Goal: Communication & Community: Share content

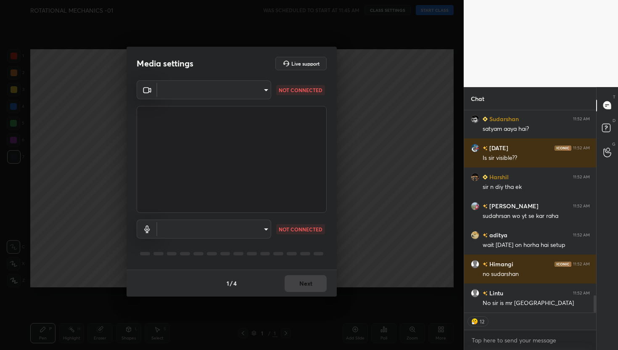
scroll to position [2172, 0]
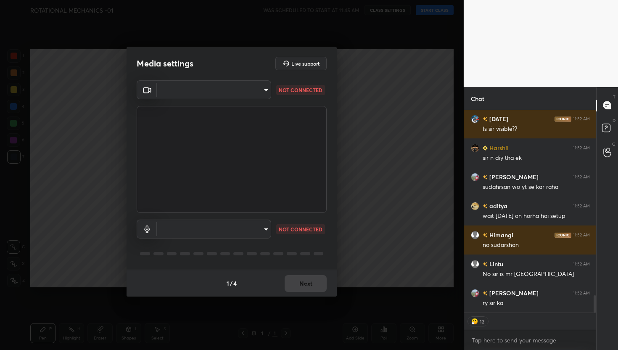
type textarea "x"
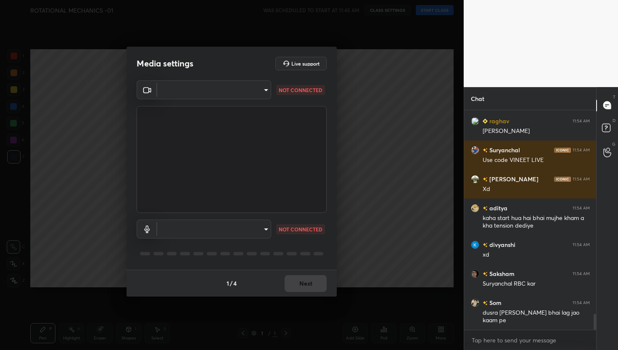
scroll to position [2807, 0]
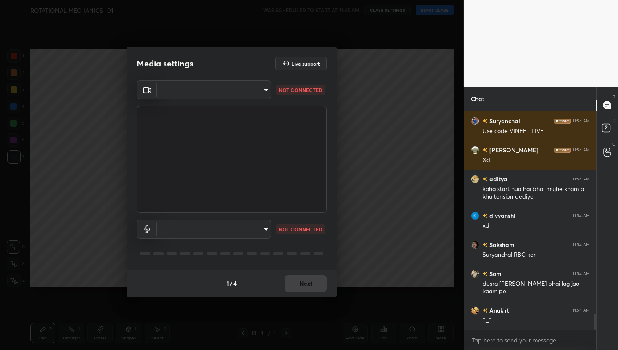
click at [260, 97] on body "1 2 3 4 5 6 7 C X Z C X Z E E Erase all H H ROTATIONAL MECHANICS -01 WAS SCHEDU…" at bounding box center [309, 175] width 618 height 350
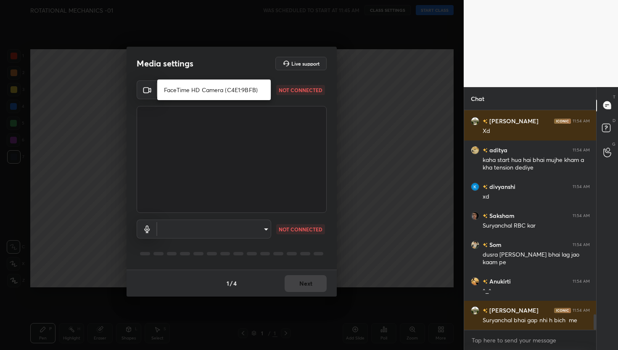
click at [223, 96] on li "FaceTime HD Camera (C4E1:9BFB)" at bounding box center [213, 90] width 113 height 14
type input "659912564eda554639fcee3a3a664738a37b4316681fb5667cf892139bbf971f"
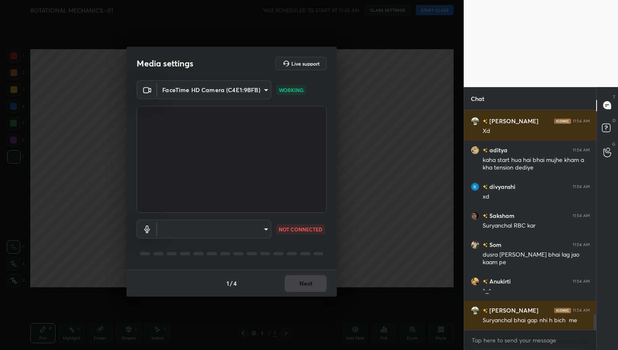
click at [254, 231] on body "1 2 3 4 5 6 7 C X Z C X Z E E Erase all H H ROTATIONAL MECHANICS -01 WAS SCHEDU…" at bounding box center [309, 175] width 618 height 350
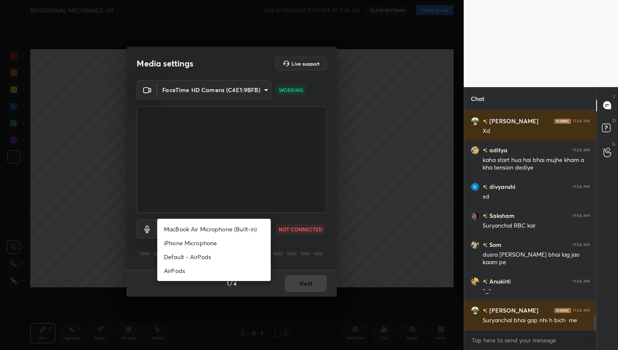
click at [231, 231] on li "MacBook Air Microphone (Built-in)" at bounding box center [213, 229] width 113 height 14
type input "33e599cbe3545fa2a20cfd94d5939c2783ad5959e975e6315e3554c2b5bea43f"
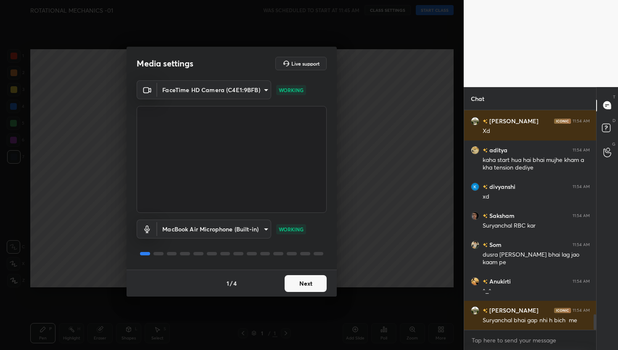
click at [298, 285] on button "Next" at bounding box center [305, 283] width 42 height 17
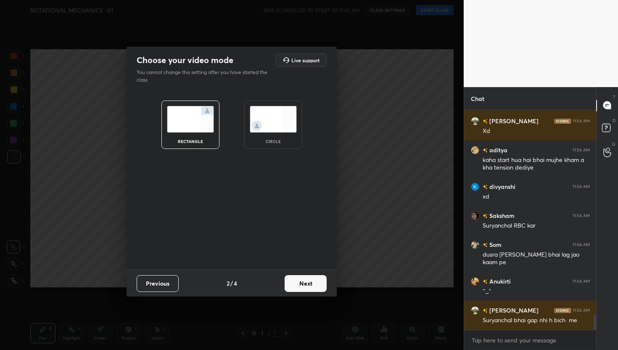
scroll to position [2865, 0]
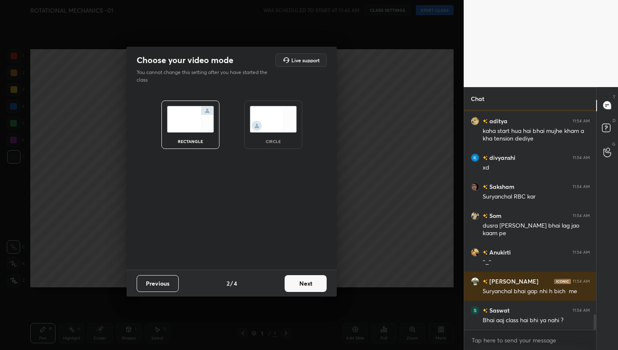
click at [298, 285] on button "Next" at bounding box center [305, 283] width 42 height 17
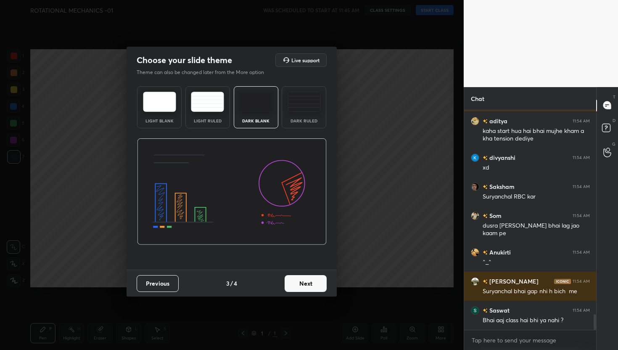
scroll to position [2885, 0]
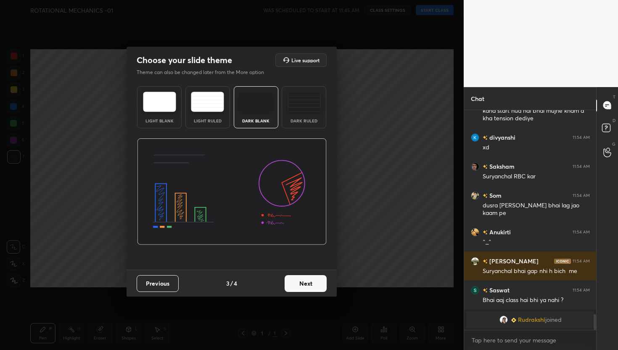
click at [314, 286] on button "Next" at bounding box center [305, 283] width 42 height 17
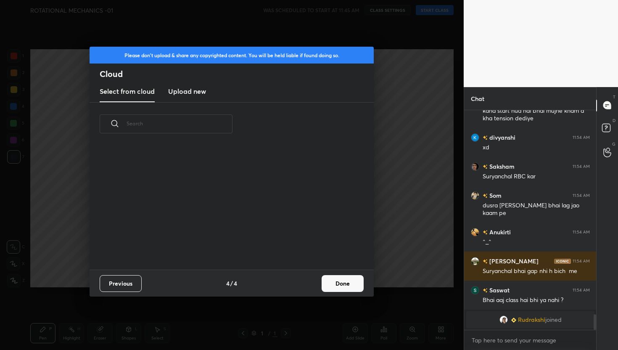
scroll to position [124, 270]
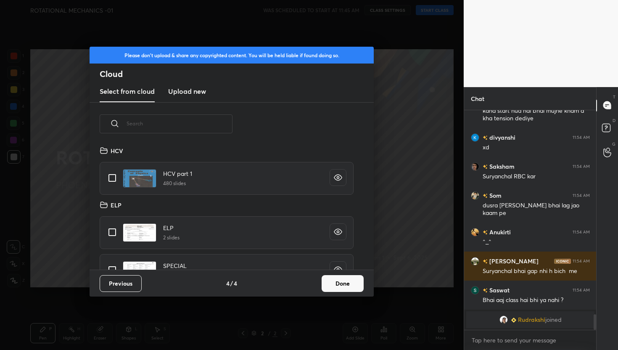
click at [194, 95] on h3 "Upload new" at bounding box center [187, 91] width 38 height 10
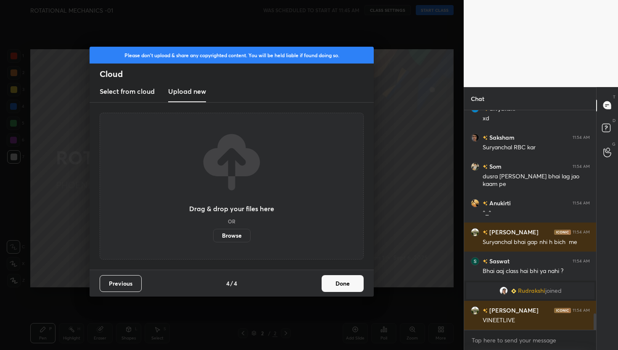
click at [128, 91] on h3 "Select from cloud" at bounding box center [127, 91] width 55 height 10
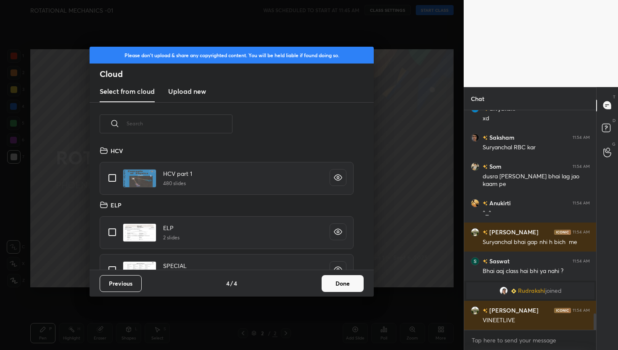
scroll to position [124, 270]
click at [355, 279] on button "Done" at bounding box center [342, 283] width 42 height 17
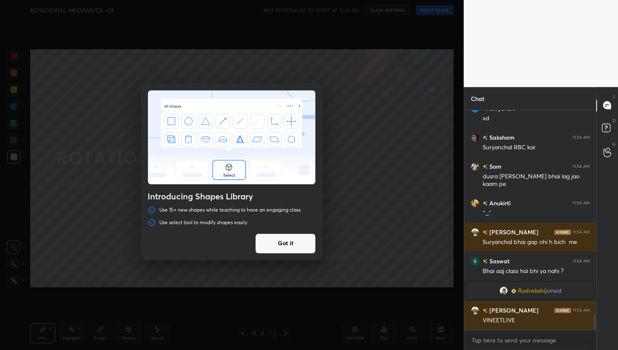
scroll to position [2750, 0]
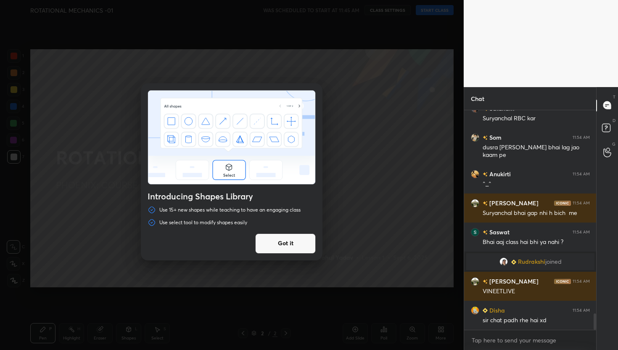
click at [285, 246] on button "Got it" at bounding box center [285, 243] width 60 height 20
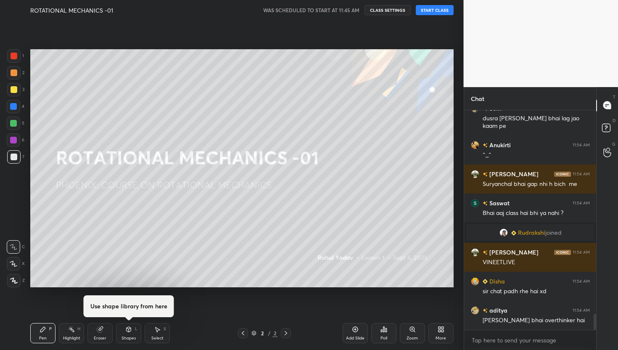
scroll to position [2808, 0]
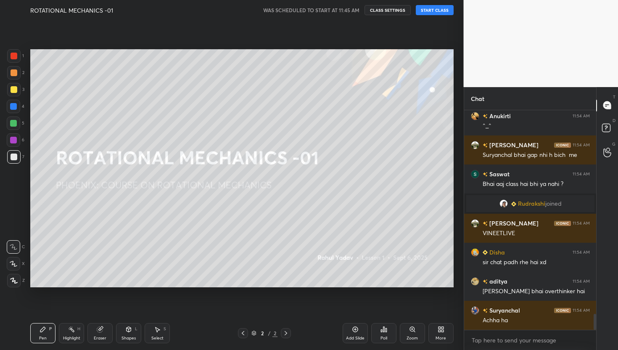
click at [428, 14] on button "START CLASS" at bounding box center [434, 10] width 38 height 10
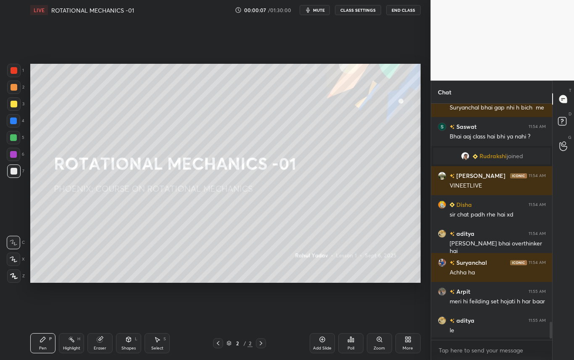
scroll to position [164, 118]
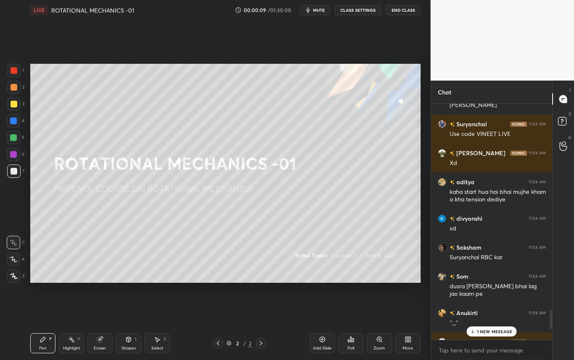
click at [412, 342] on div "More" at bounding box center [407, 344] width 25 height 20
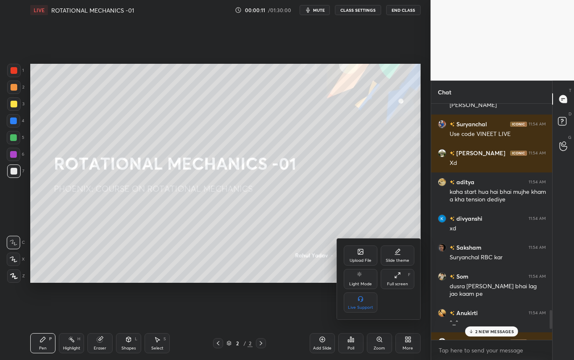
click at [400, 280] on div "Full screen F" at bounding box center [398, 279] width 34 height 20
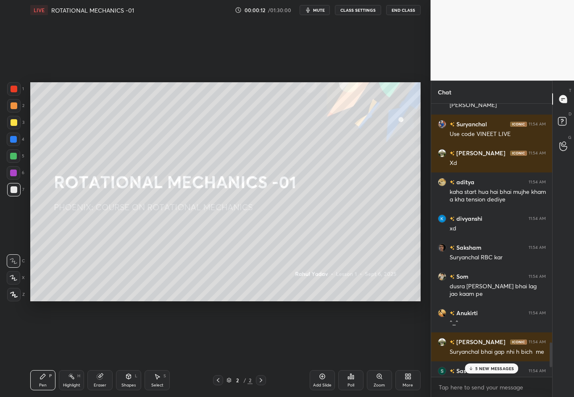
click at [489, 349] on p "5 NEW MESSAGES" at bounding box center [494, 368] width 39 height 5
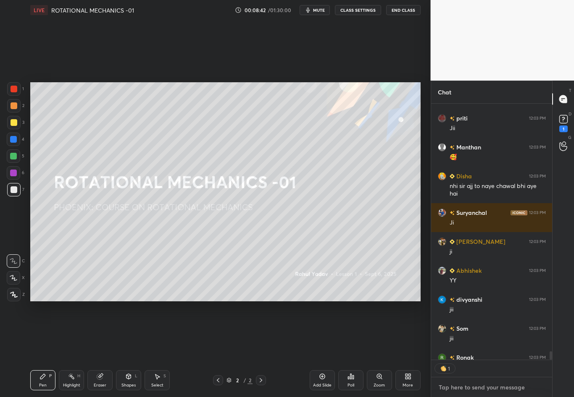
scroll to position [8113, 0]
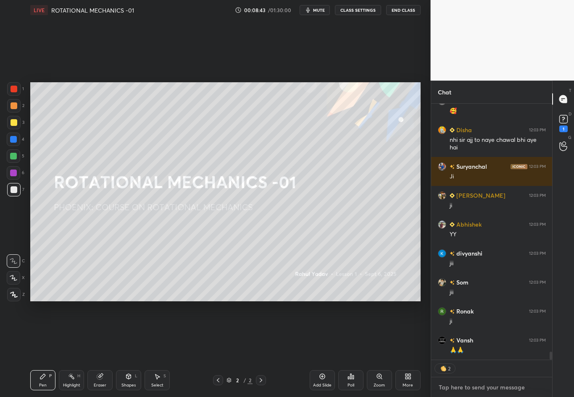
type textarea "x"
paste textarea "[URL][DOMAIN_NAME]"
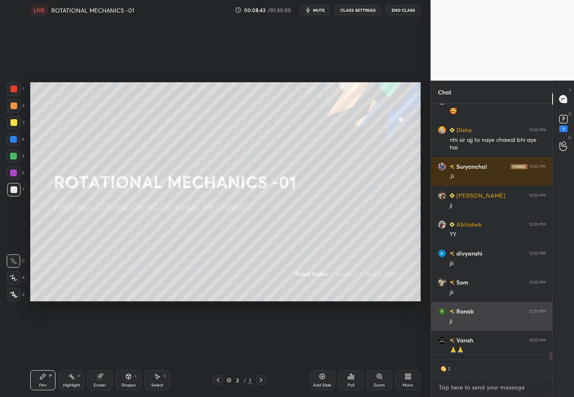
type textarea "[URL][DOMAIN_NAME]"
type textarea "x"
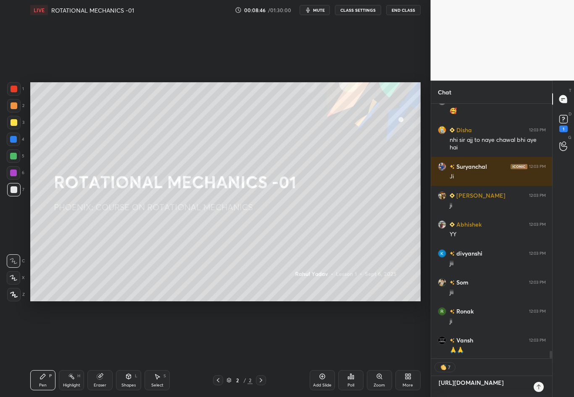
scroll to position [8143, 0]
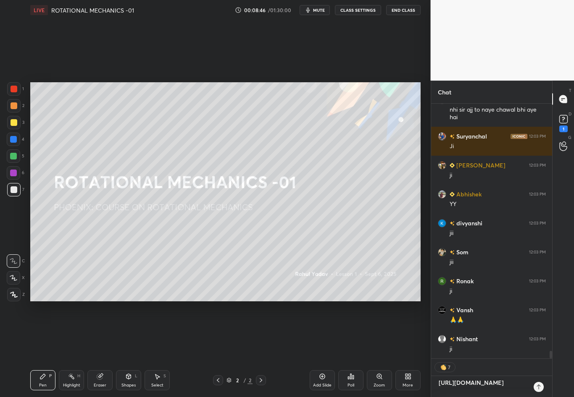
type textarea "[URL][DOMAIN_NAME]"
click at [537, 349] on icon at bounding box center [538, 387] width 7 height 7
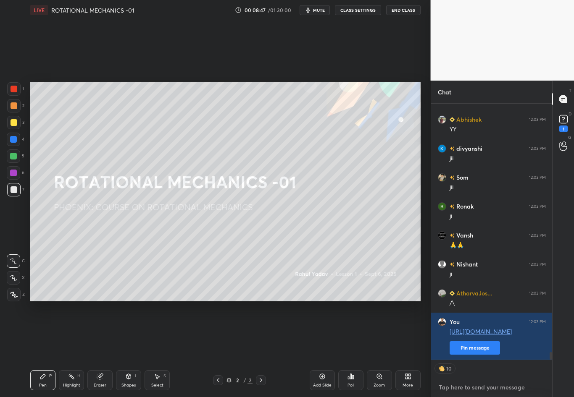
scroll to position [8247, 0]
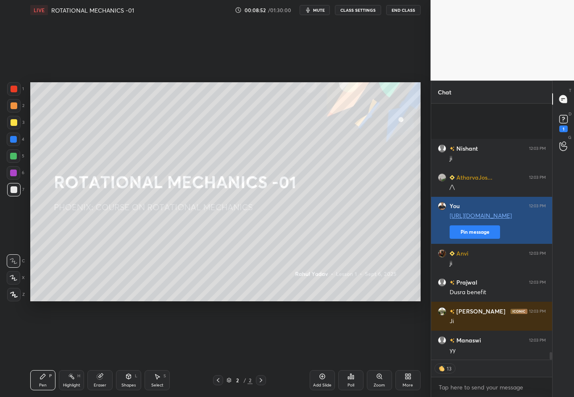
scroll to position [8421, 0]
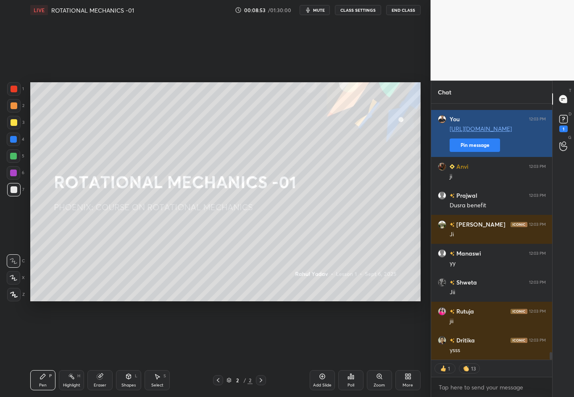
click at [474, 220] on div "Mohd 12:03 PM" at bounding box center [492, 224] width 108 height 9
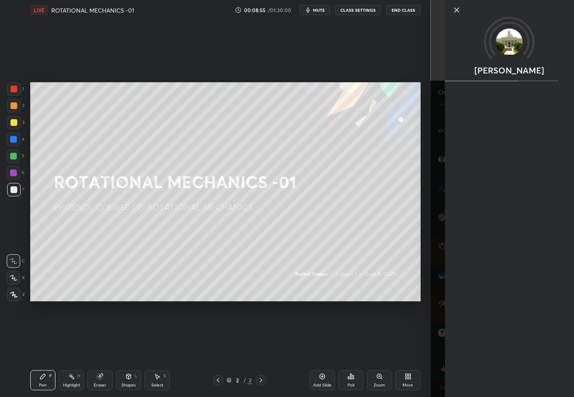
scroll to position [8556, 0]
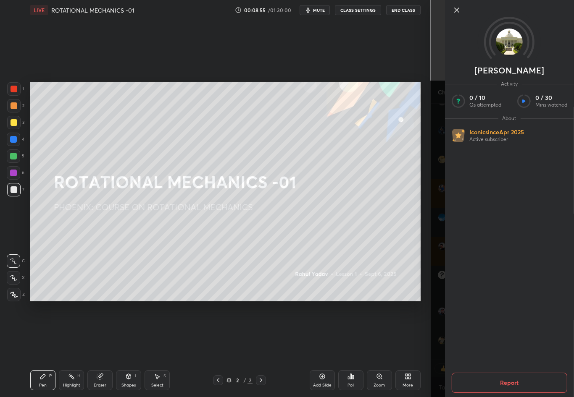
click at [455, 11] on icon at bounding box center [456, 10] width 4 height 4
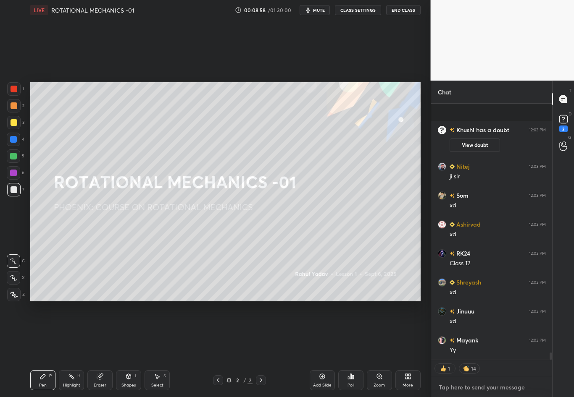
scroll to position [8759, 0]
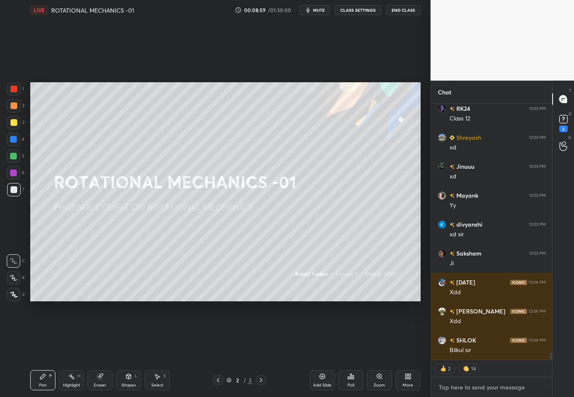
type textarea "x"
paste textarea "[URL][DOMAIN_NAME]"
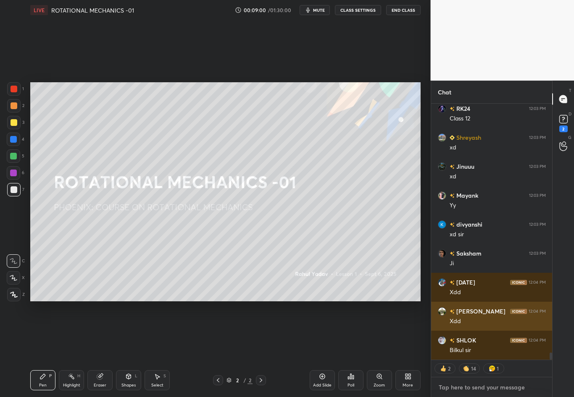
type textarea "[URL][DOMAIN_NAME]"
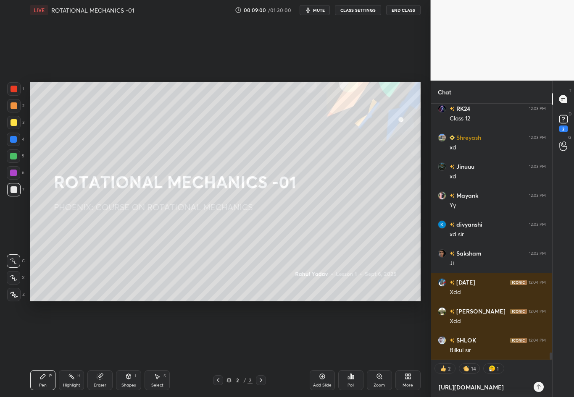
type textarea "x"
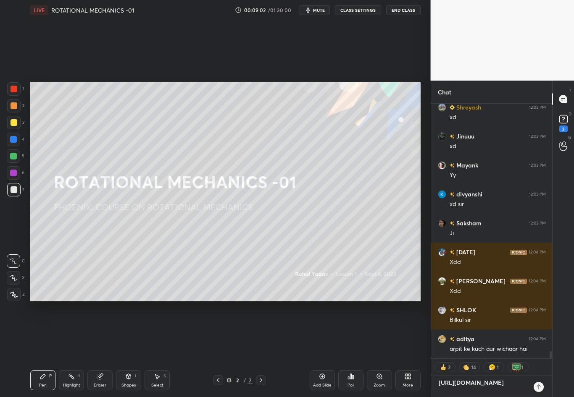
type textarea "[URL][DOMAIN_NAME]"
click at [538, 349] on icon at bounding box center [538, 387] width 7 height 7
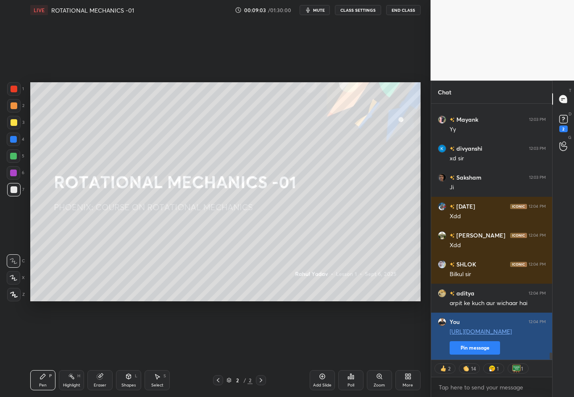
click at [491, 346] on button "Pin message" at bounding box center [474, 348] width 50 height 13
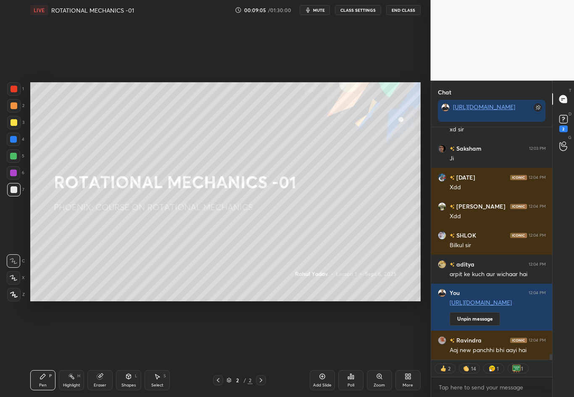
click at [407, 349] on div "More" at bounding box center [407, 381] width 25 height 20
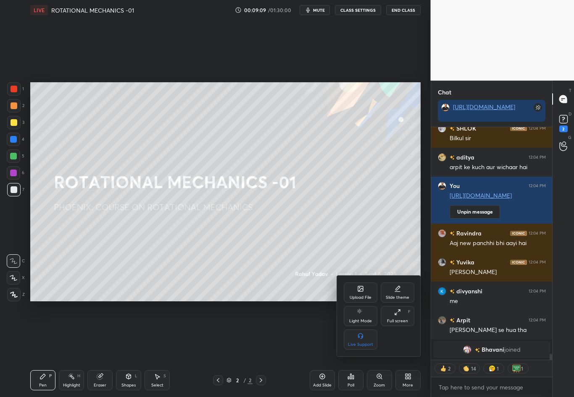
click at [355, 349] on div at bounding box center [287, 198] width 574 height 397
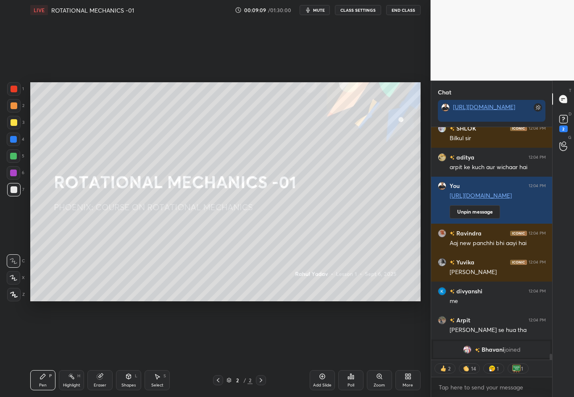
click at [355, 349] on div "Poll" at bounding box center [350, 381] width 25 height 20
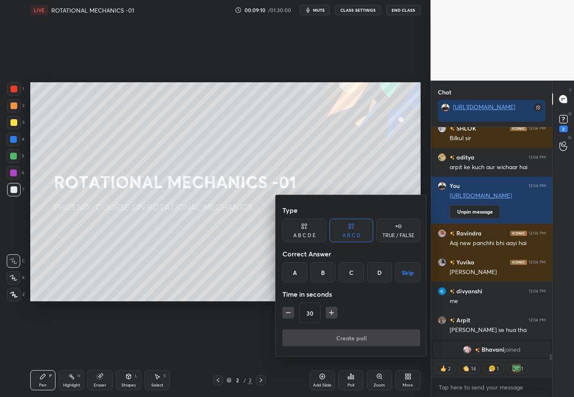
type textarea "x"
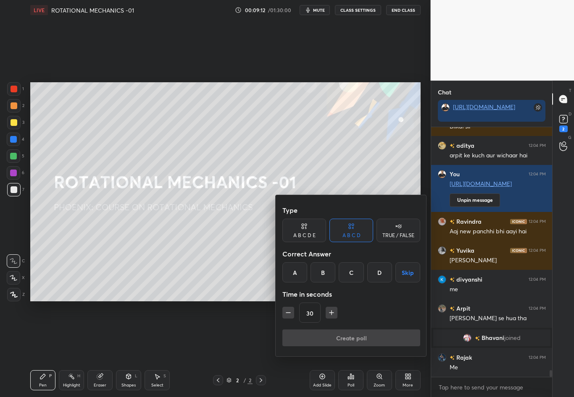
click at [390, 221] on div "TRUE / FALSE" at bounding box center [398, 231] width 44 height 24
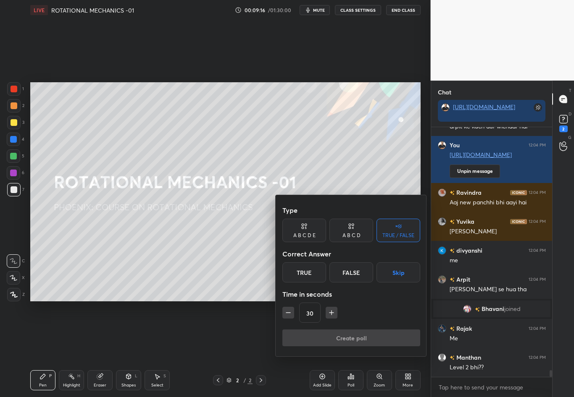
click at [289, 309] on icon "button" at bounding box center [288, 313] width 8 height 8
type input "15"
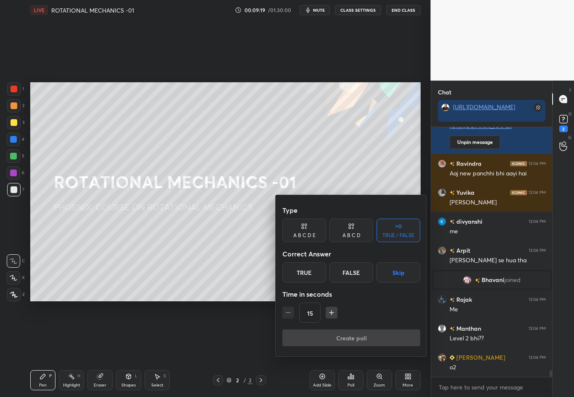
click at [384, 276] on button "Skip" at bounding box center [398, 273] width 44 height 20
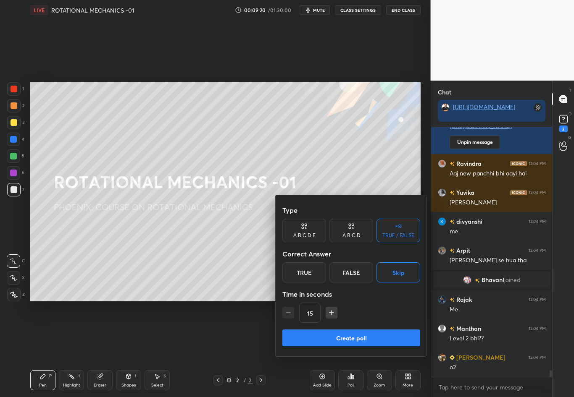
click at [361, 339] on button "Create poll" at bounding box center [351, 338] width 138 height 17
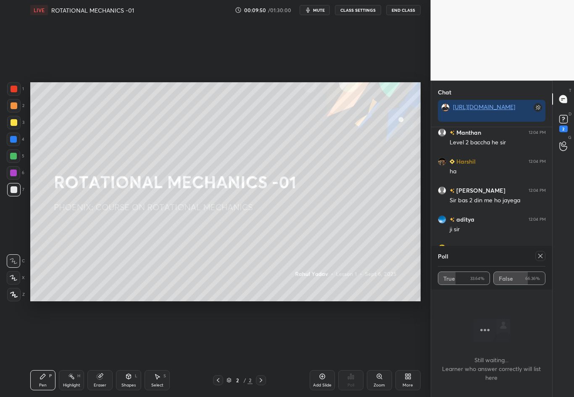
click at [541, 255] on icon at bounding box center [540, 256] width 7 height 7
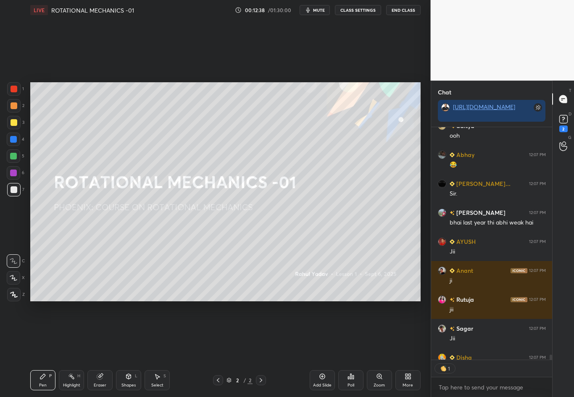
scroll to position [230, 118]
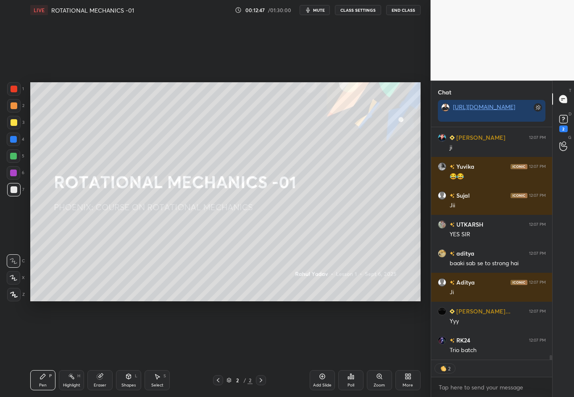
click at [263, 349] on icon at bounding box center [261, 380] width 7 height 7
click at [322, 349] on div "Add Slide" at bounding box center [322, 381] width 25 height 20
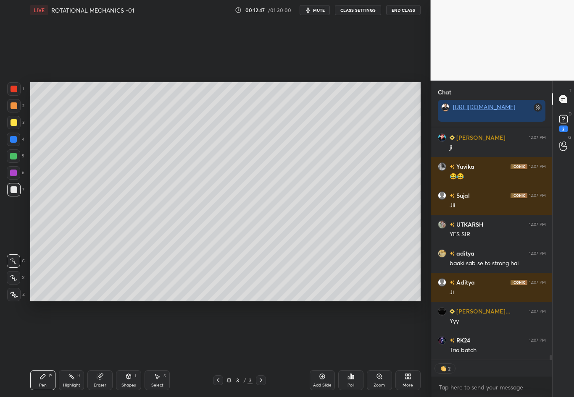
click at [321, 349] on div "Add Slide" at bounding box center [322, 381] width 25 height 20
click at [320, 349] on icon at bounding box center [322, 376] width 7 height 7
click at [319, 349] on icon at bounding box center [322, 376] width 7 height 7
click at [214, 349] on div at bounding box center [218, 381] width 10 height 10
click at [216, 349] on icon at bounding box center [218, 380] width 7 height 7
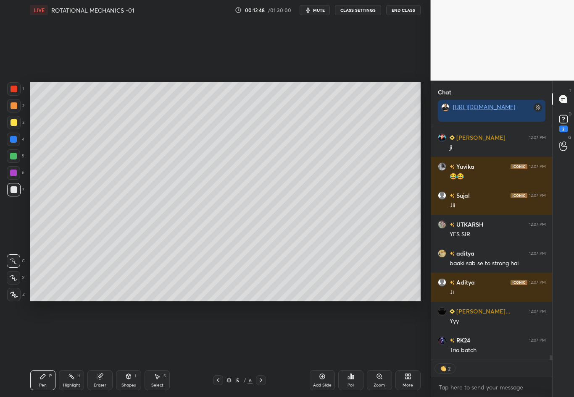
click at [216, 349] on icon at bounding box center [218, 380] width 7 height 7
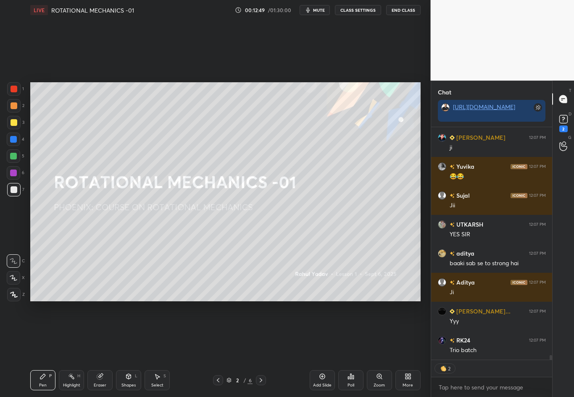
click at [215, 349] on icon at bounding box center [218, 380] width 7 height 7
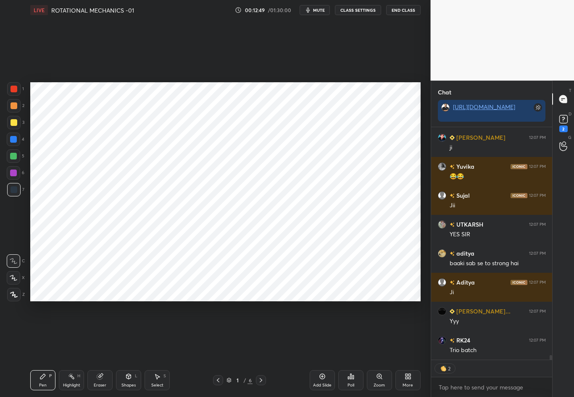
click at [261, 349] on icon at bounding box center [261, 380] width 7 height 7
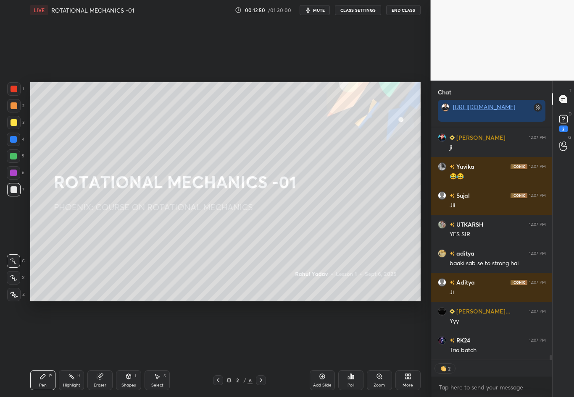
click at [261, 349] on icon at bounding box center [261, 380] width 7 height 7
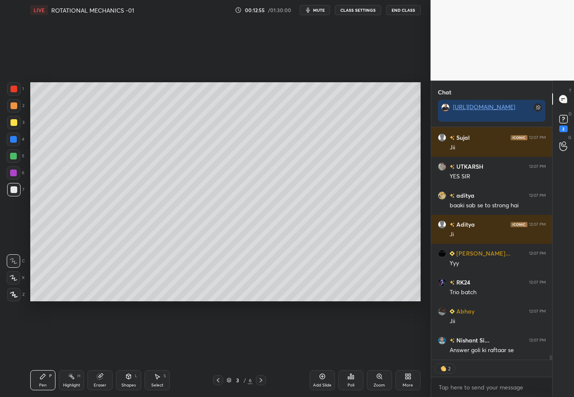
click at [21, 125] on div "3" at bounding box center [15, 122] width 17 height 13
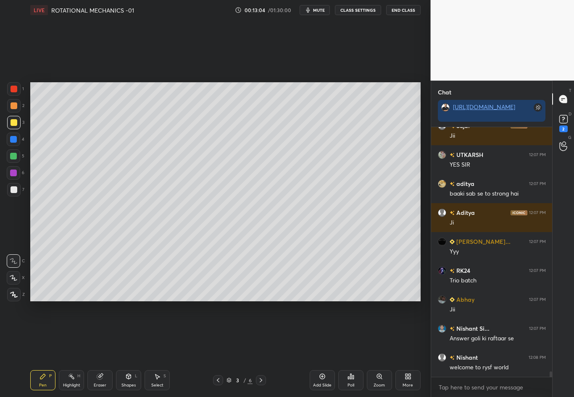
click at [15, 275] on div at bounding box center [13, 277] width 13 height 13
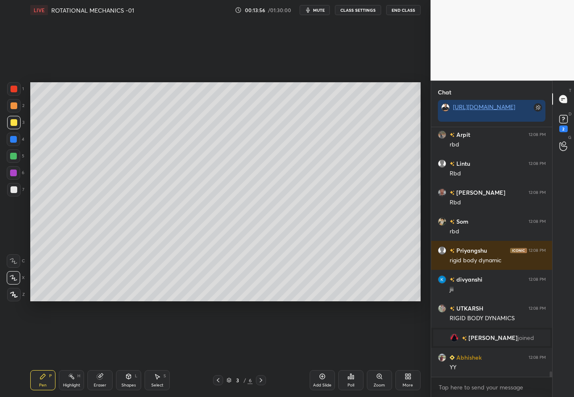
scroll to position [11385, 0]
click at [14, 192] on div at bounding box center [14, 190] width 7 height 7
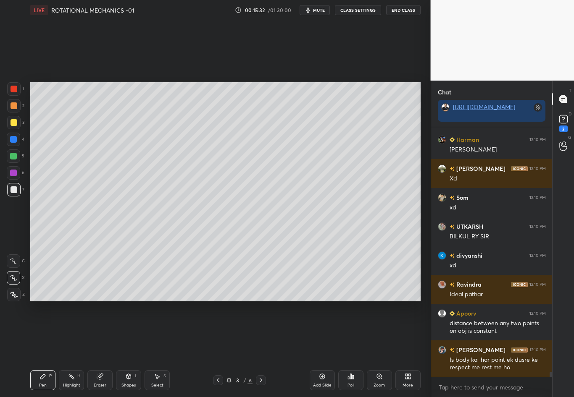
scroll to position [12292, 0]
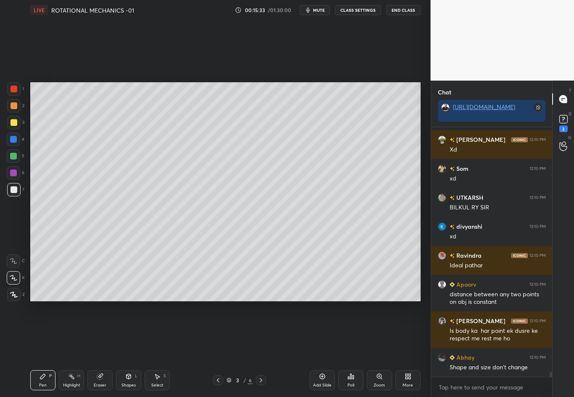
click at [15, 122] on div at bounding box center [14, 122] width 7 height 7
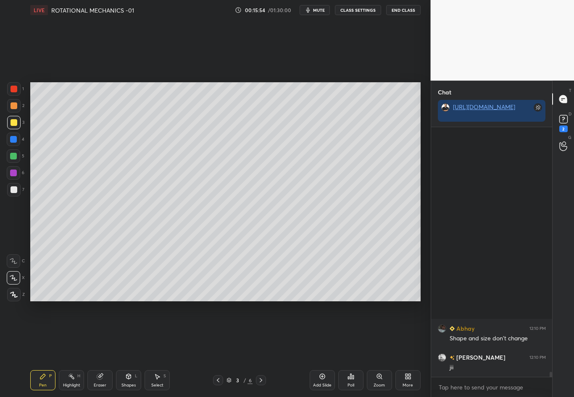
scroll to position [12075, 0]
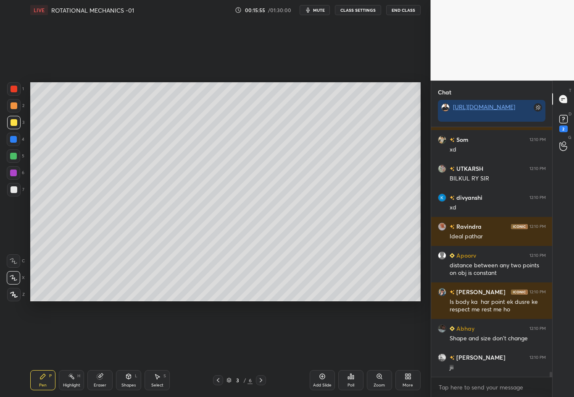
click at [13, 191] on div at bounding box center [14, 190] width 7 height 7
click at [14, 142] on div at bounding box center [13, 139] width 7 height 7
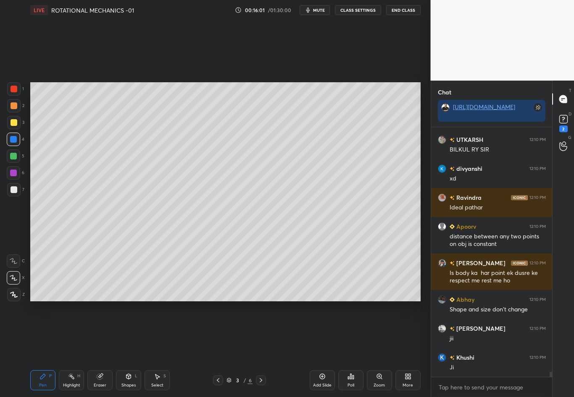
click at [14, 189] on div at bounding box center [14, 190] width 7 height 7
click at [13, 140] on div at bounding box center [13, 139] width 7 height 7
click at [14, 191] on div at bounding box center [14, 190] width 7 height 7
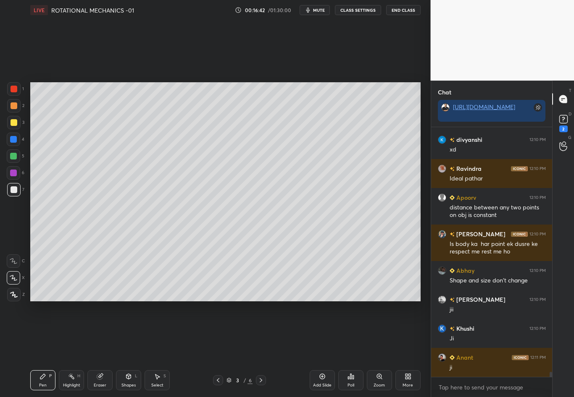
scroll to position [12162, 0]
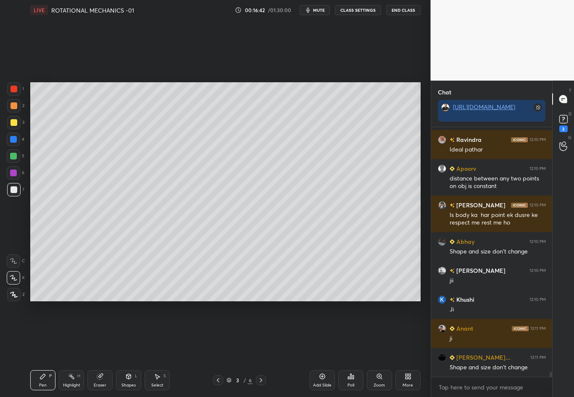
click at [14, 191] on div at bounding box center [14, 190] width 7 height 7
click at [129, 349] on div "Shapes L" at bounding box center [128, 381] width 25 height 20
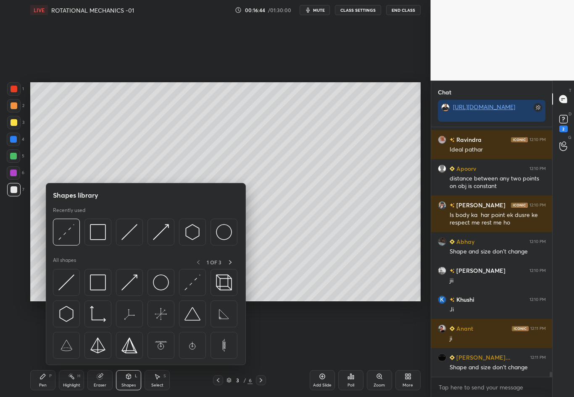
click at [157, 349] on div "Select S" at bounding box center [157, 381] width 25 height 20
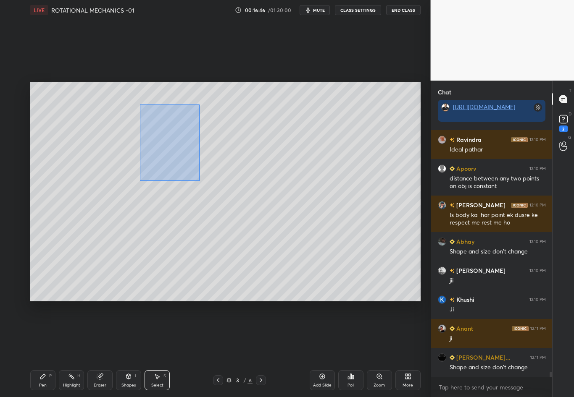
scroll to position [12191, 0]
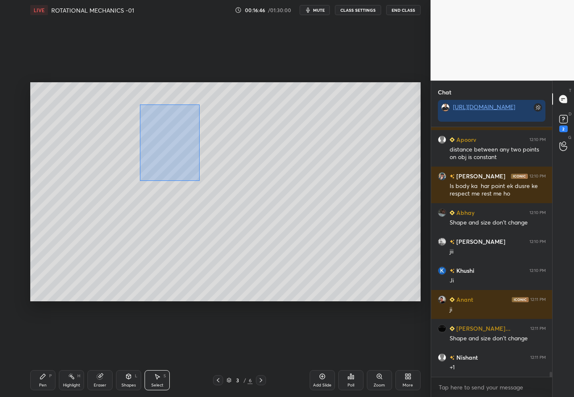
drag, startPoint x: 139, startPoint y: 104, endPoint x: 203, endPoint y: 181, distance: 100.3
click at [203, 181] on div "0 ° Undo Copy Duplicate Duplicate to new slide Delete" at bounding box center [225, 191] width 390 height 219
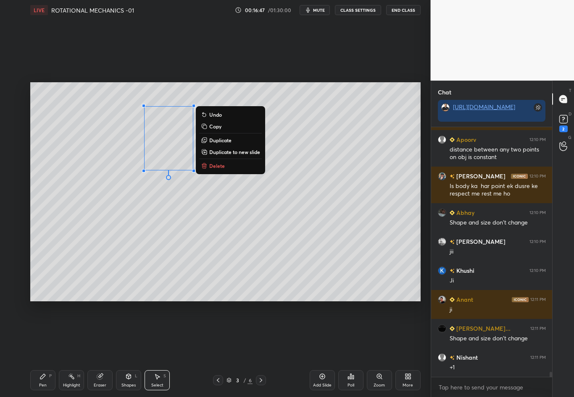
click at [235, 140] on button "Duplicate" at bounding box center [230, 140] width 63 height 10
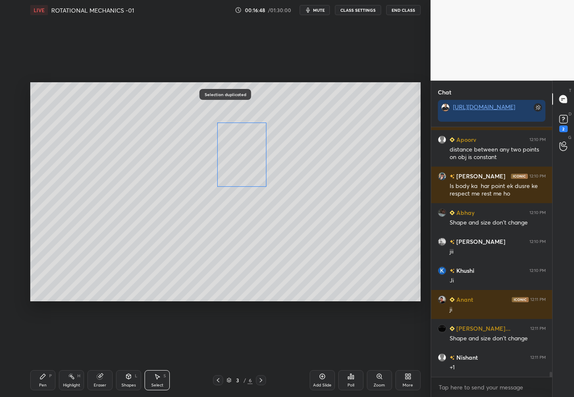
drag, startPoint x: 212, startPoint y: 166, endPoint x: 243, endPoint y: 168, distance: 30.7
click at [243, 168] on div "0 ° Undo Copy Duplicate Duplicate to new slide Delete" at bounding box center [225, 191] width 390 height 219
drag, startPoint x: 258, startPoint y: 193, endPoint x: 277, endPoint y: 181, distance: 22.0
click at [277, 181] on div "36 ° Undo Copy Duplicate Duplicate to new slide Delete" at bounding box center [225, 191] width 390 height 219
drag, startPoint x: 269, startPoint y: 166, endPoint x: 274, endPoint y: 163, distance: 5.5
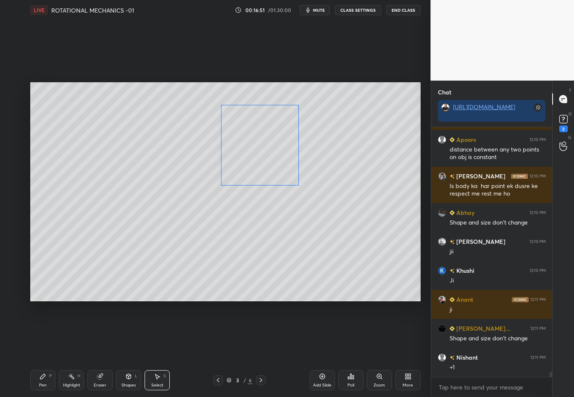
click at [274, 163] on div "0 ° Undo Copy Duplicate Duplicate to new slide Delete" at bounding box center [225, 191] width 390 height 219
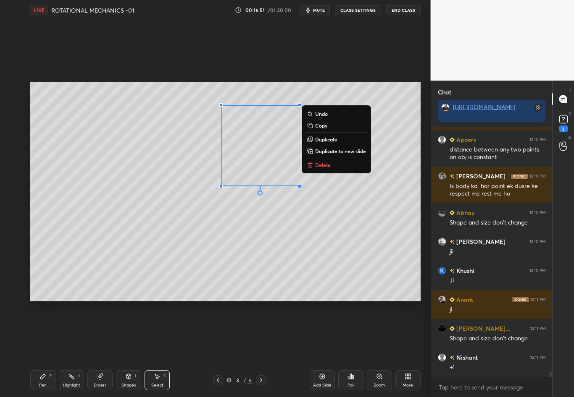
click at [343, 196] on div "0 ° Undo Copy Duplicate Duplicate to new slide Delete" at bounding box center [225, 191] width 390 height 219
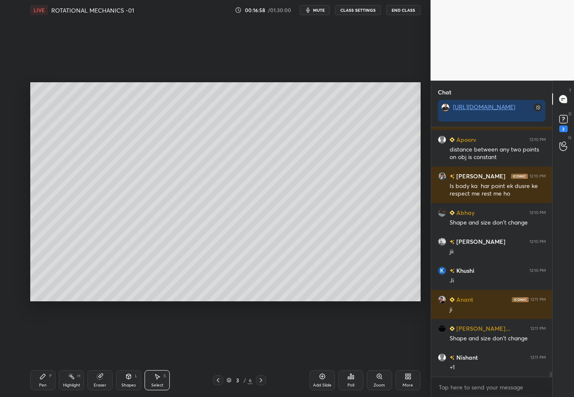
click at [73, 349] on icon at bounding box center [71, 376] width 7 height 7
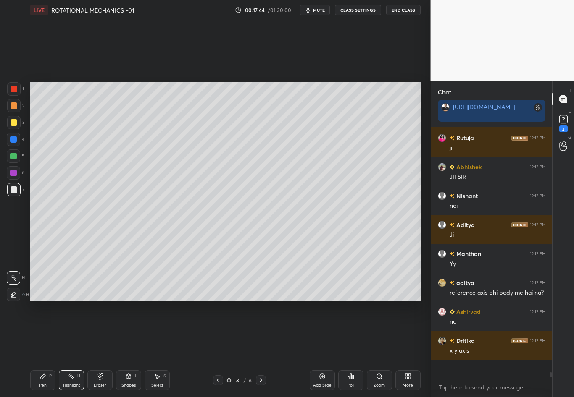
scroll to position [12887, 0]
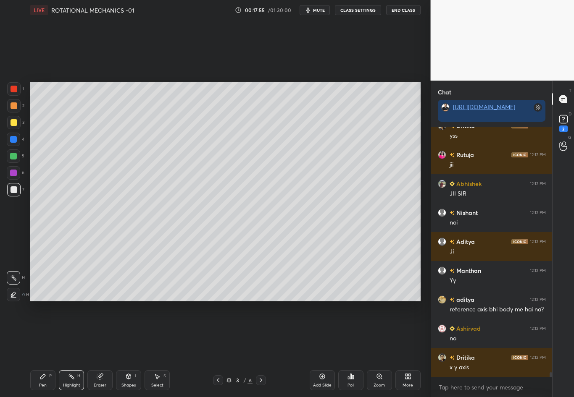
click at [49, 349] on div "P" at bounding box center [50, 376] width 3 height 4
click at [15, 157] on div at bounding box center [13, 156] width 7 height 7
click at [16, 156] on div at bounding box center [13, 156] width 7 height 7
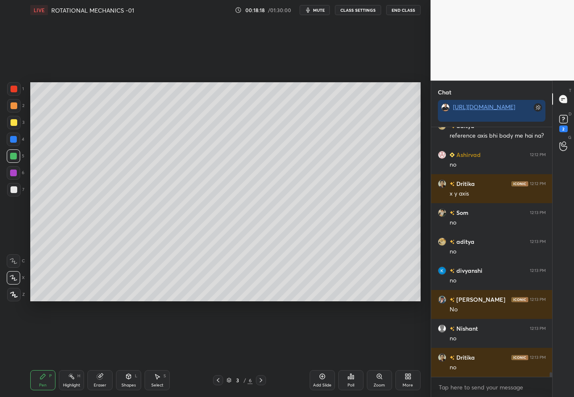
scroll to position [13090, 0]
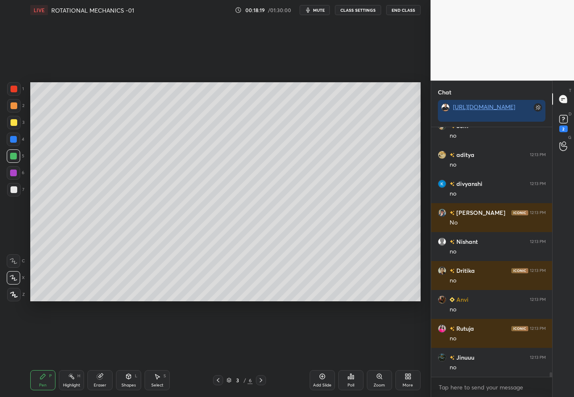
click at [13, 192] on div at bounding box center [14, 190] width 7 height 7
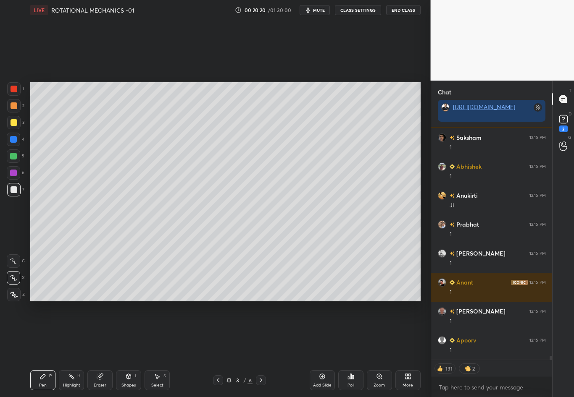
scroll to position [14071, 0]
click at [265, 349] on div "3 / 6" at bounding box center [239, 381] width 139 height 10
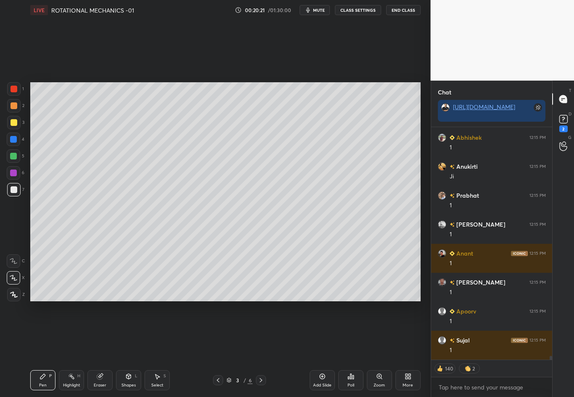
scroll to position [14100, 0]
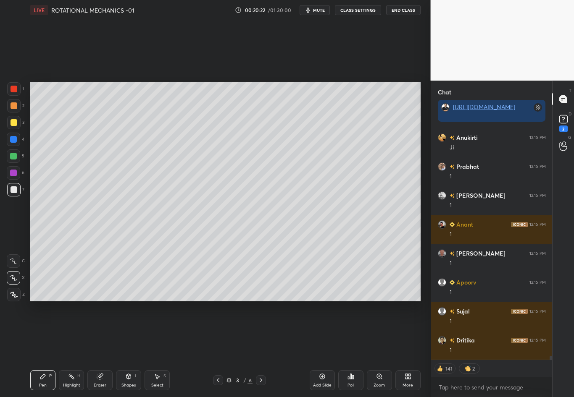
click at [260, 349] on icon at bounding box center [261, 380] width 7 height 7
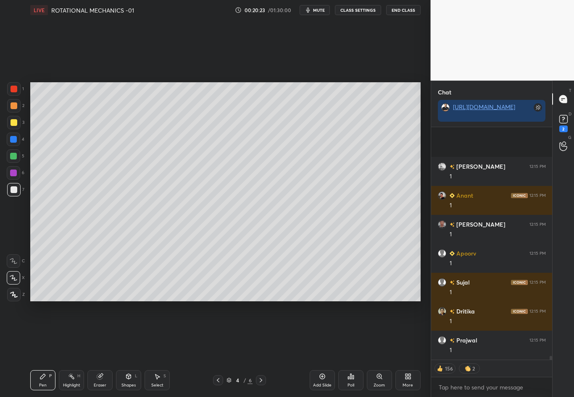
scroll to position [14216, 0]
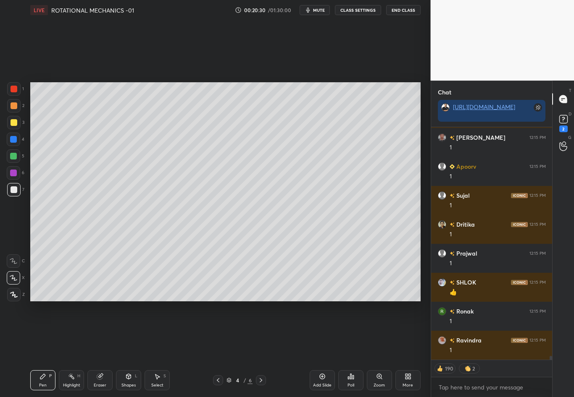
click at [12, 125] on div at bounding box center [14, 122] width 7 height 7
click at [14, 192] on div at bounding box center [14, 190] width 7 height 7
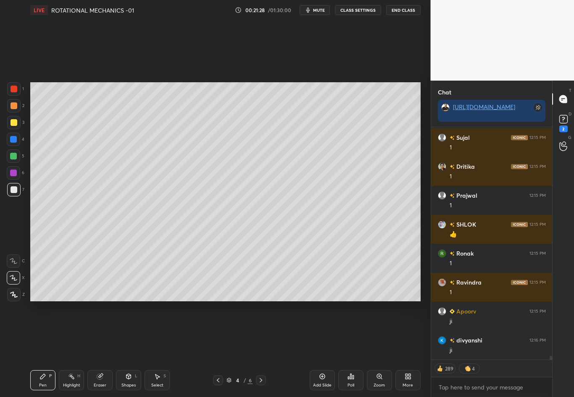
scroll to position [14303, 0]
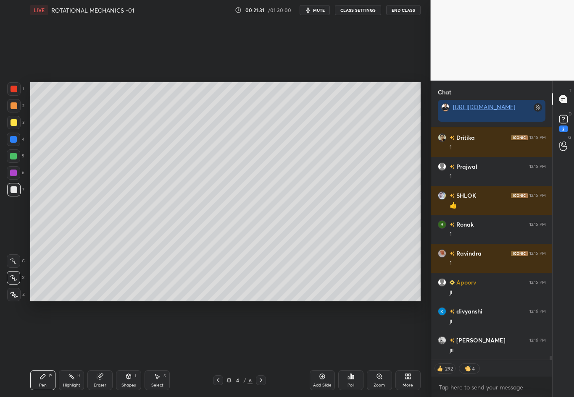
click at [159, 349] on div "Select S" at bounding box center [157, 381] width 25 height 20
drag, startPoint x: 31, startPoint y: 91, endPoint x: 60, endPoint y: 173, distance: 87.4
click at [60, 174] on div "0 ° Undo Copy Duplicate Duplicate to new slide Delete" at bounding box center [225, 191] width 390 height 219
click at [34, 88] on div "0 ° Undo Copy Duplicate Duplicate to new slide Delete" at bounding box center [225, 191] width 390 height 219
drag, startPoint x: 34, startPoint y: 85, endPoint x: 36, endPoint y: 137, distance: 52.6
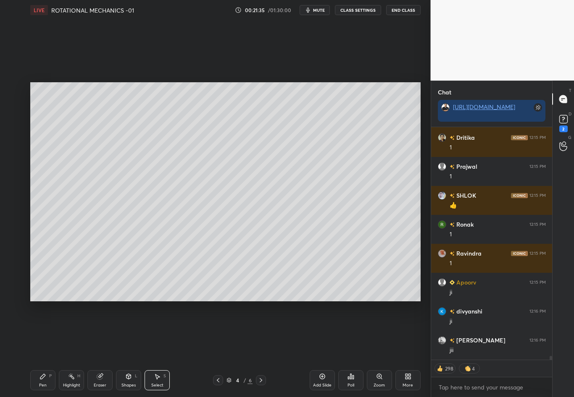
click at [36, 137] on div "0 ° Undo Copy Duplicate Duplicate to new slide Delete" at bounding box center [225, 191] width 390 height 219
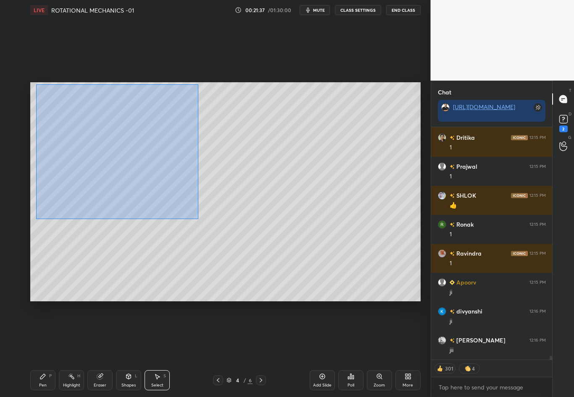
drag, startPoint x: 38, startPoint y: 87, endPoint x: 197, endPoint y: 219, distance: 206.5
click at [197, 219] on div "0 ° Undo Copy Duplicate Duplicate to new slide Delete" at bounding box center [225, 191] width 390 height 219
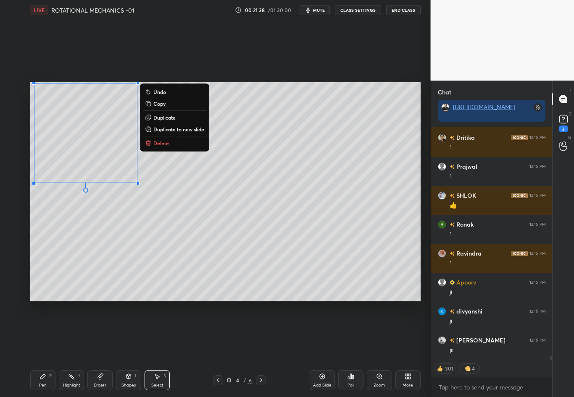
click at [178, 118] on button "Duplicate" at bounding box center [174, 118] width 63 height 10
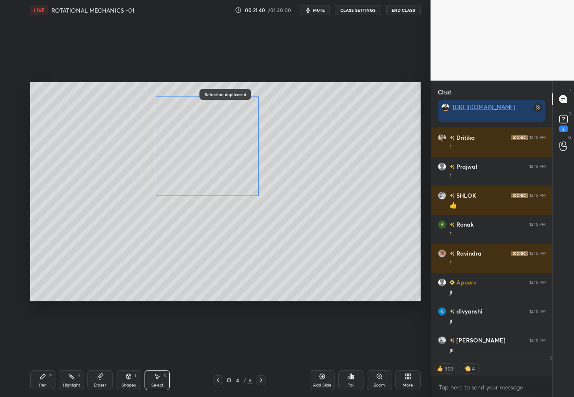
drag, startPoint x: 187, startPoint y: 163, endPoint x: 233, endPoint y: 165, distance: 46.3
click at [233, 166] on div "0 ° Undo Copy Duplicate Duplicate to new slide Delete" at bounding box center [225, 191] width 390 height 219
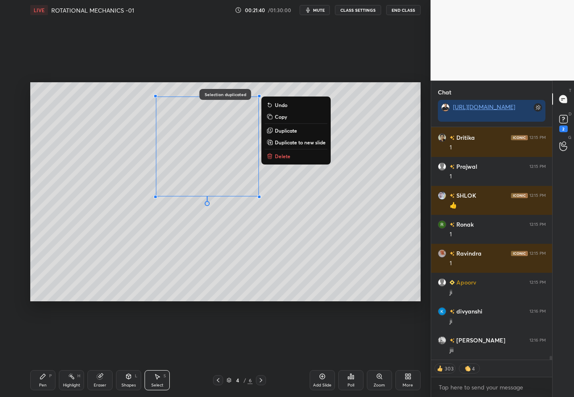
click at [322, 208] on div "0 ° Undo Copy Duplicate Duplicate to new slide Delete" at bounding box center [225, 191] width 390 height 219
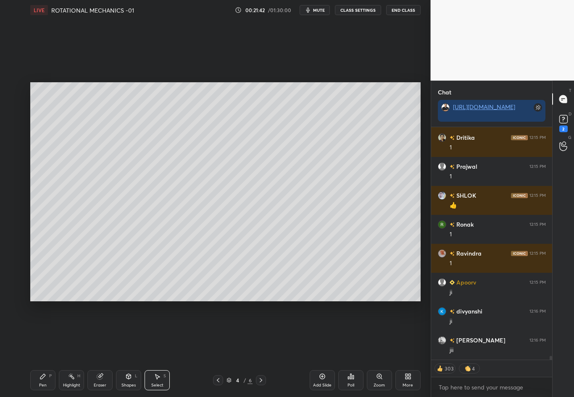
click at [44, 349] on icon at bounding box center [42, 376] width 7 height 7
click at [13, 126] on div at bounding box center [13, 122] width 13 height 13
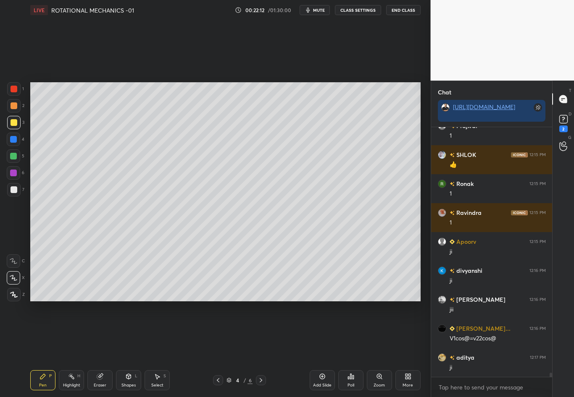
scroll to position [14373, 0]
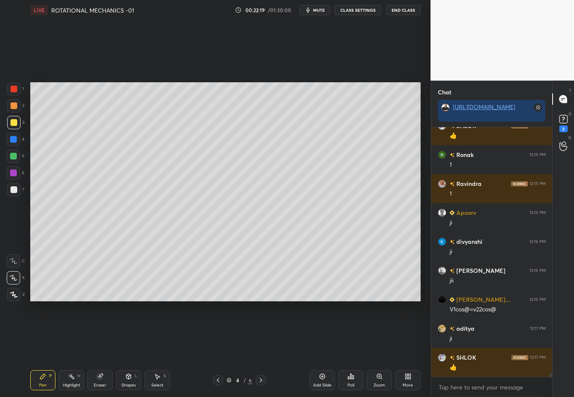
click at [14, 193] on div at bounding box center [14, 190] width 7 height 7
click at [295, 349] on div "Setting up your live class Poll for secs No correct answer Start poll" at bounding box center [225, 192] width 397 height 344
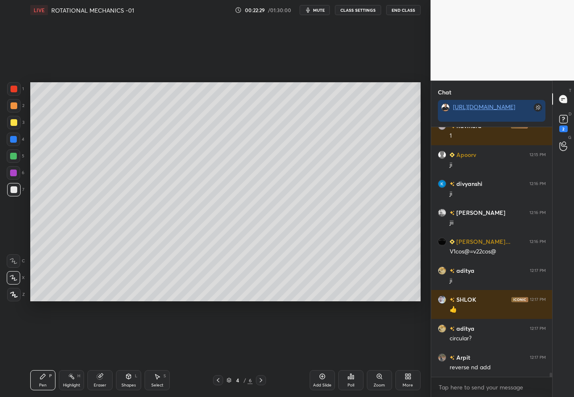
scroll to position [14460, 0]
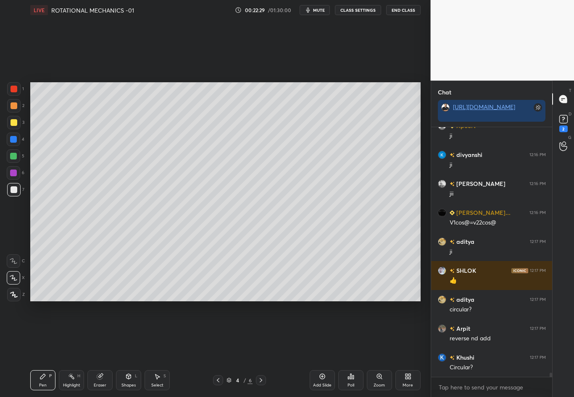
click at [130, 349] on icon at bounding box center [128, 376] width 7 height 7
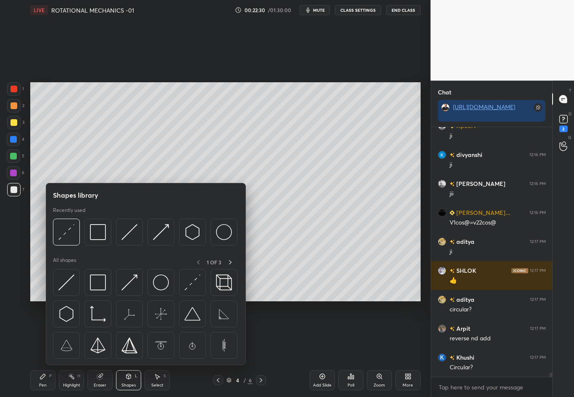
click at [66, 231] on img at bounding box center [66, 232] width 16 height 16
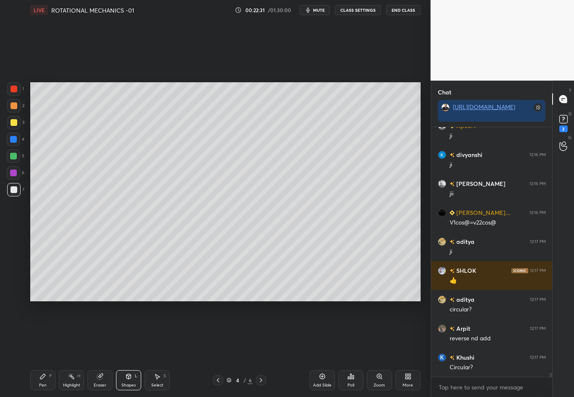
click at [22, 232] on div "1 2 3 4 5 6 7 C X Z C X Z E E Erase all H H" at bounding box center [13, 191] width 27 height 219
click at [14, 137] on div at bounding box center [13, 139] width 7 height 7
click at [45, 349] on div "Pen" at bounding box center [43, 386] width 8 height 4
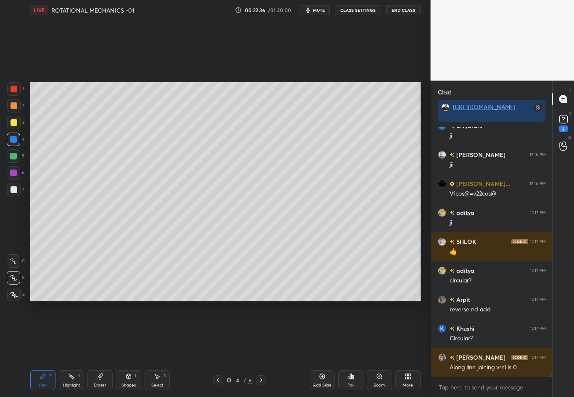
click at [18, 192] on div at bounding box center [13, 189] width 13 height 13
click at [14, 124] on div at bounding box center [14, 122] width 7 height 7
click at [16, 120] on div at bounding box center [14, 122] width 7 height 7
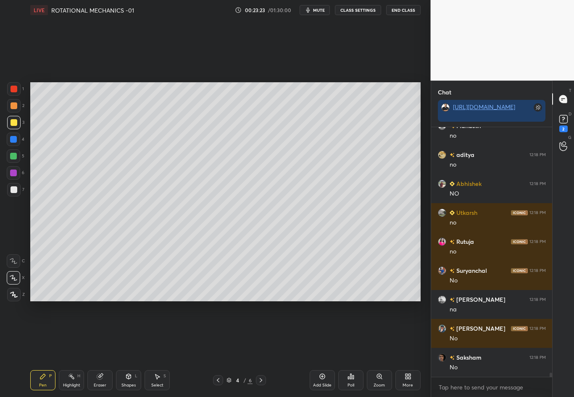
scroll to position [15164, 0]
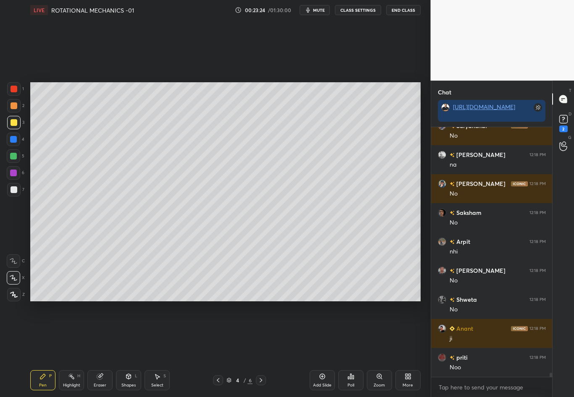
click at [72, 349] on div "Highlight H" at bounding box center [71, 381] width 25 height 20
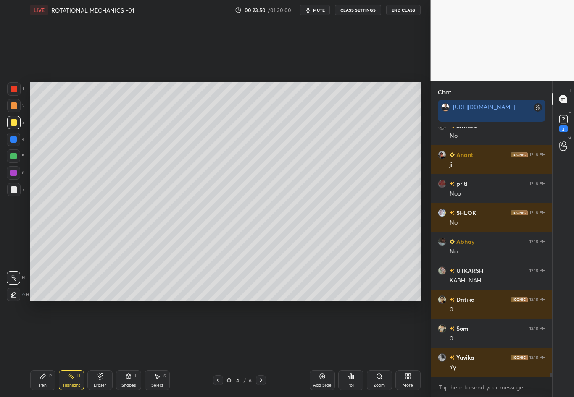
scroll to position [15425, 0]
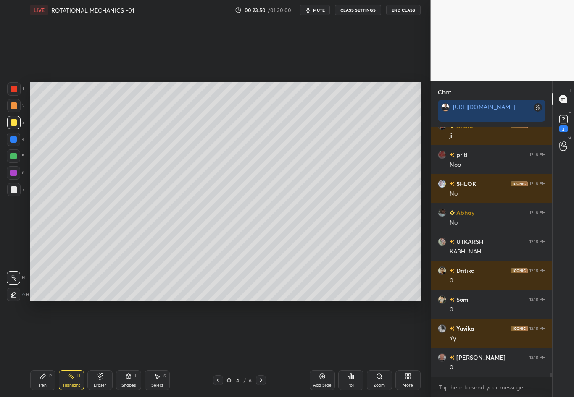
click at [10, 190] on div at bounding box center [13, 189] width 13 height 13
click at [50, 349] on div "P" at bounding box center [50, 376] width 3 height 4
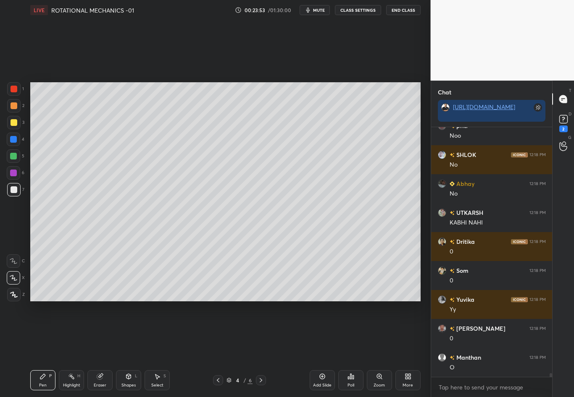
scroll to position [15482, 0]
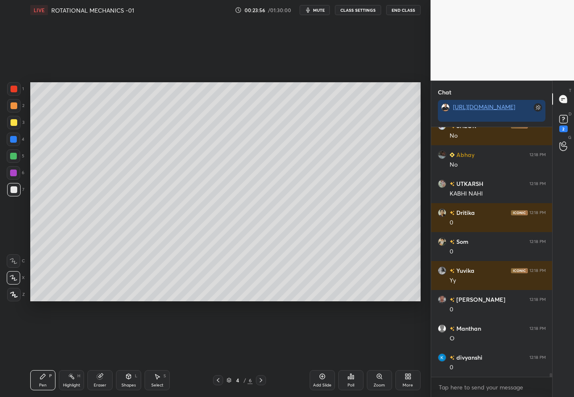
click at [17, 191] on div at bounding box center [13, 189] width 13 height 13
click at [15, 191] on div at bounding box center [14, 190] width 7 height 7
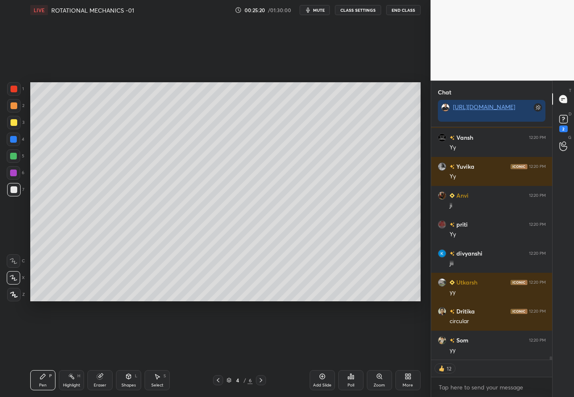
scroll to position [16398, 0]
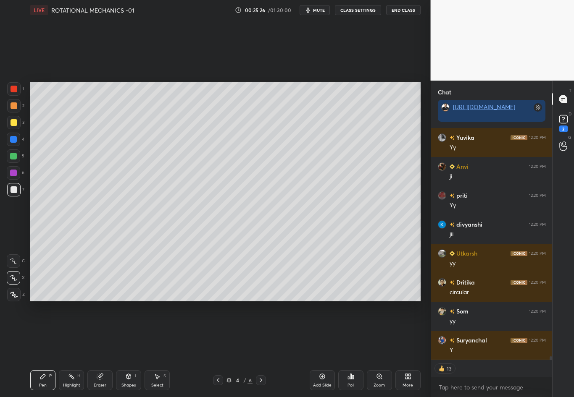
click at [16, 123] on div at bounding box center [14, 122] width 7 height 7
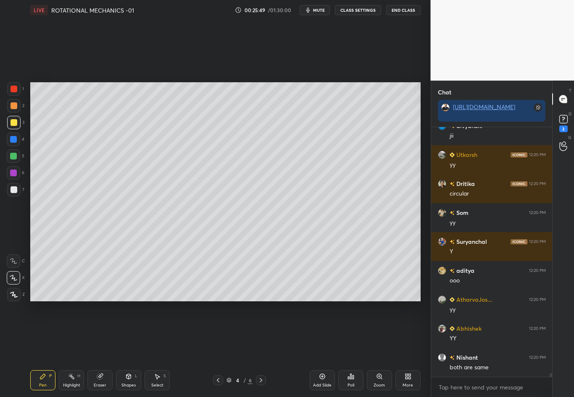
scroll to position [16526, 0]
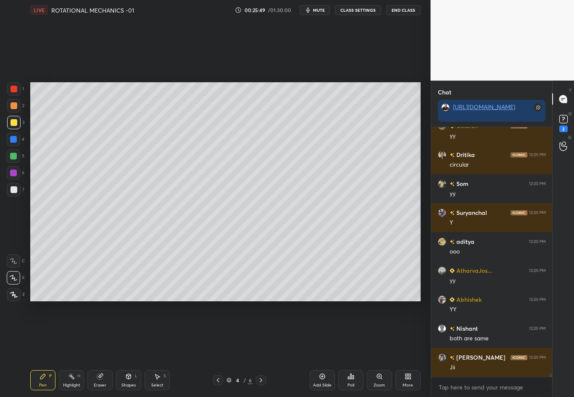
click at [13, 140] on div at bounding box center [13, 139] width 7 height 7
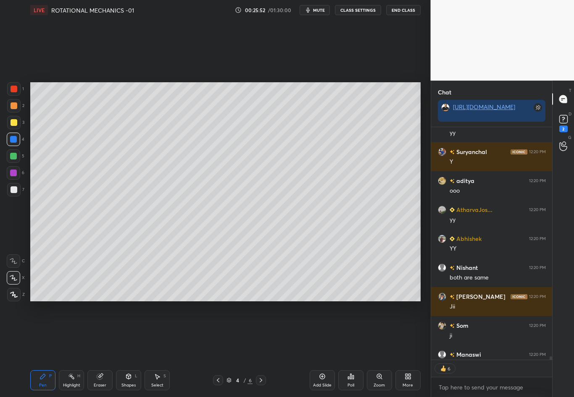
scroll to position [16630, 0]
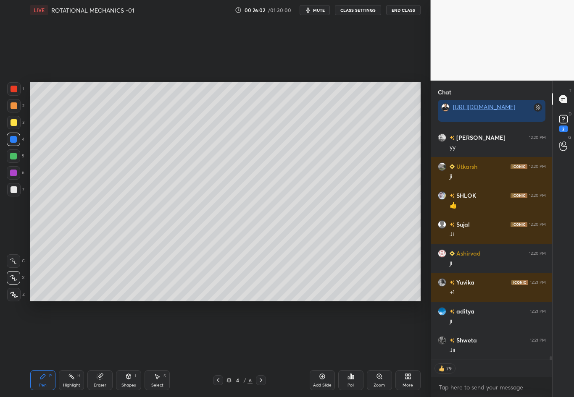
click at [15, 121] on div at bounding box center [14, 122] width 7 height 7
click at [75, 349] on div "Highlight H" at bounding box center [71, 381] width 25 height 20
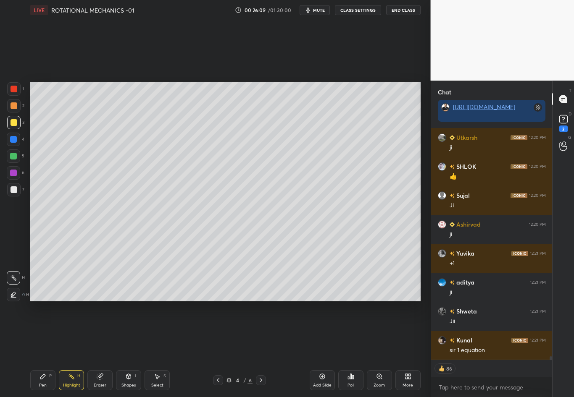
click at [41, 349] on icon at bounding box center [42, 376] width 5 height 5
click at [17, 121] on div at bounding box center [13, 122] width 13 height 13
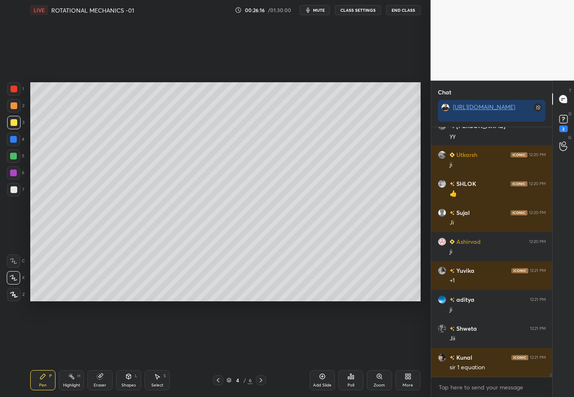
scroll to position [3, 3]
click at [104, 349] on div "Eraser" at bounding box center [100, 386] width 13 height 4
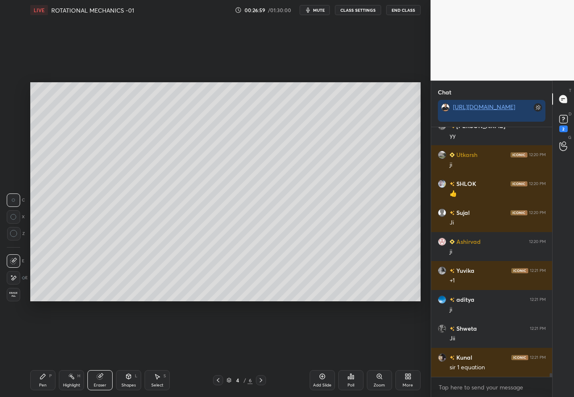
click at [46, 349] on div "Pen P" at bounding box center [42, 381] width 25 height 20
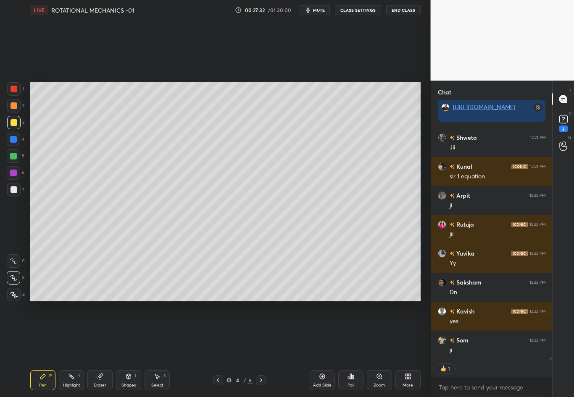
scroll to position [17094, 0]
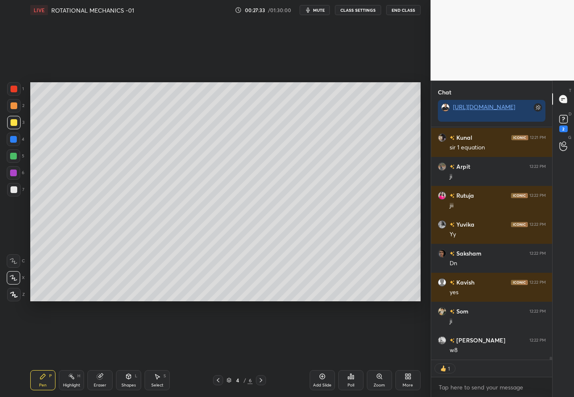
click at [260, 349] on icon at bounding box center [261, 380] width 7 height 7
click at [11, 190] on div at bounding box center [14, 190] width 7 height 7
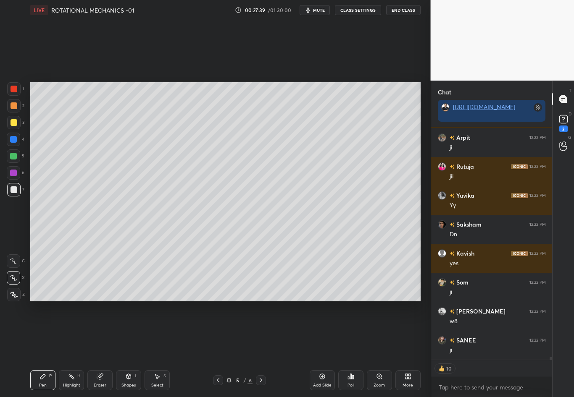
click at [218, 349] on icon at bounding box center [218, 380] width 3 height 4
click at [216, 349] on icon at bounding box center [218, 380] width 7 height 7
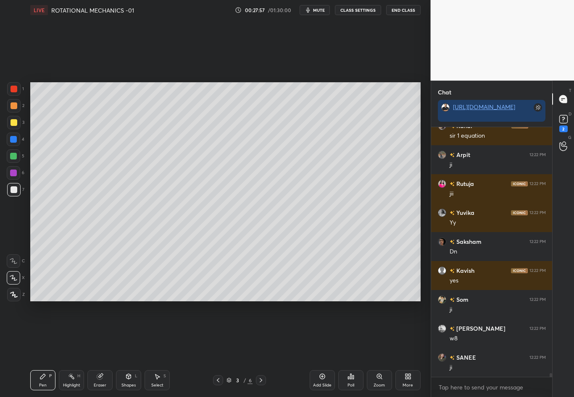
scroll to position [17106, 0]
click at [259, 349] on icon at bounding box center [261, 380] width 7 height 7
click at [261, 349] on icon at bounding box center [261, 380] width 7 height 7
click at [11, 124] on div at bounding box center [14, 122] width 7 height 7
click at [15, 193] on div at bounding box center [14, 190] width 7 height 7
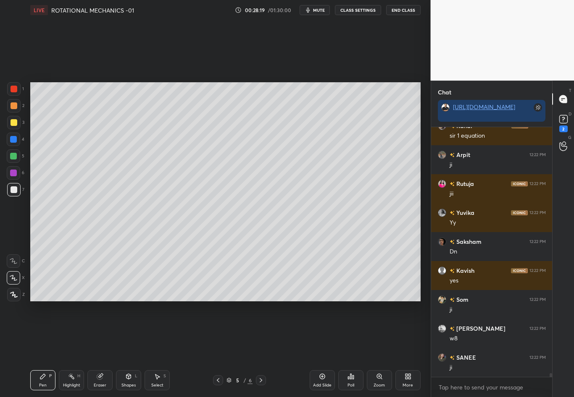
click at [13, 123] on div at bounding box center [14, 122] width 7 height 7
click at [72, 349] on div "Highlight" at bounding box center [71, 386] width 17 height 4
click at [11, 191] on div at bounding box center [14, 190] width 7 height 7
click at [12, 139] on div at bounding box center [13, 139] width 7 height 7
click at [46, 349] on div "Pen P" at bounding box center [42, 381] width 25 height 20
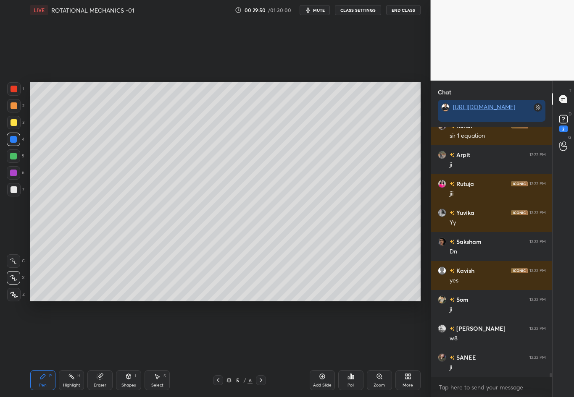
click at [68, 349] on div "Highlight" at bounding box center [71, 386] width 17 height 4
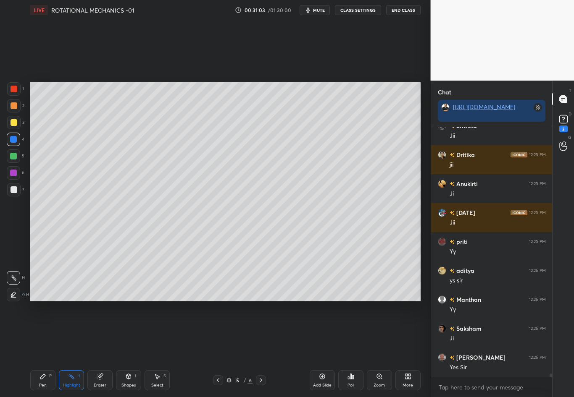
scroll to position [18707, 0]
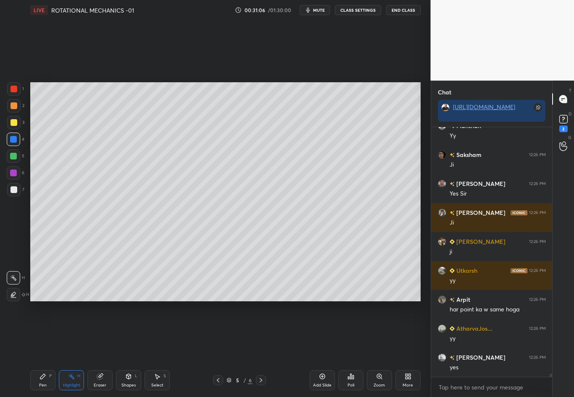
click at [36, 349] on div "Pen P" at bounding box center [42, 381] width 25 height 20
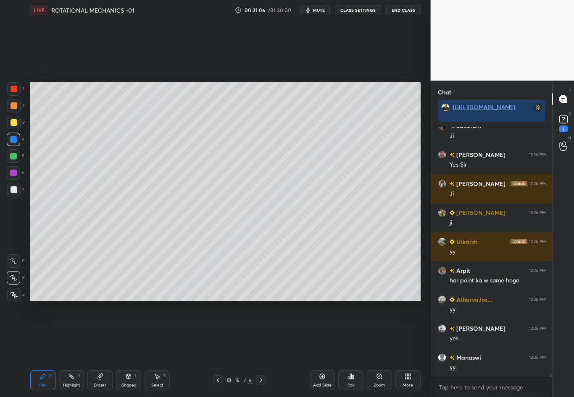
click at [70, 349] on div "Highlight H" at bounding box center [71, 381] width 25 height 20
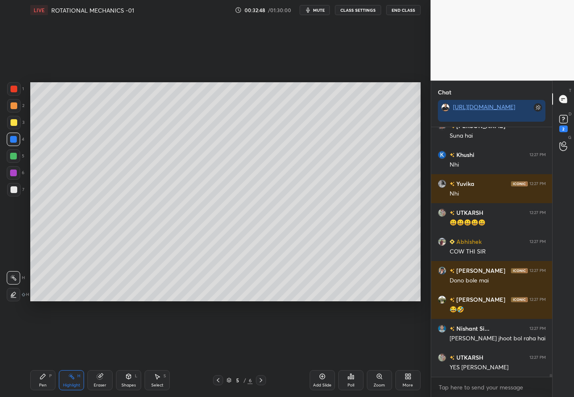
scroll to position [20620, 0]
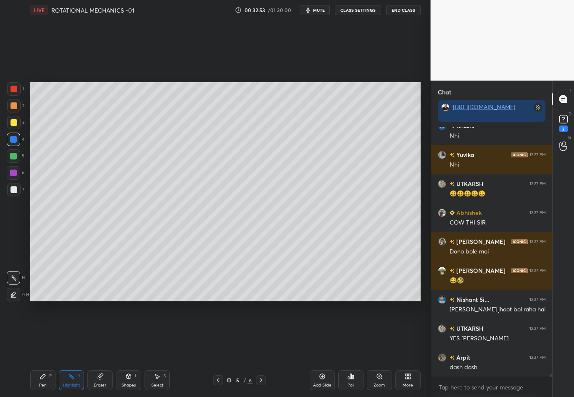
click at [40, 349] on div "Pen" at bounding box center [43, 386] width 8 height 4
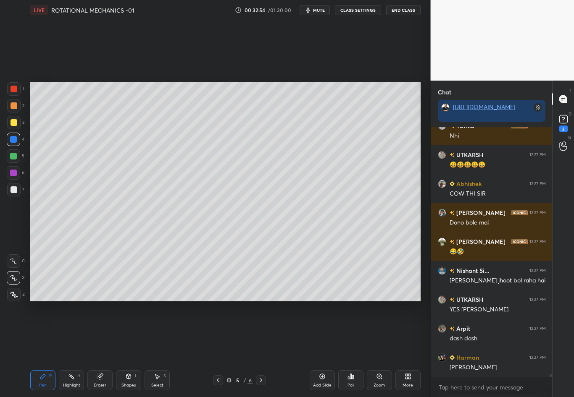
click at [12, 123] on div at bounding box center [14, 122] width 7 height 7
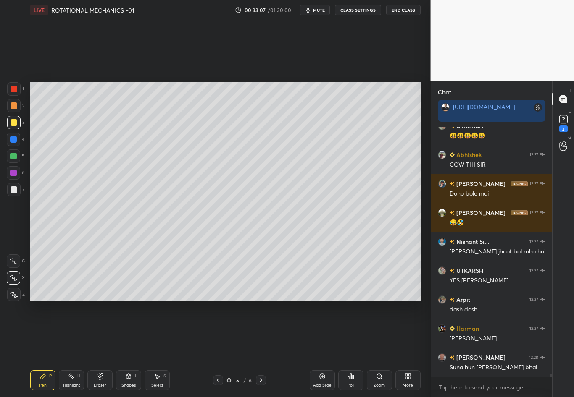
click at [98, 349] on div "Eraser" at bounding box center [100, 386] width 13 height 4
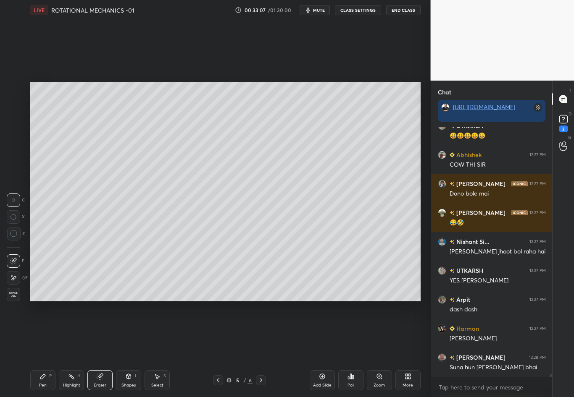
scroll to position [20707, 0]
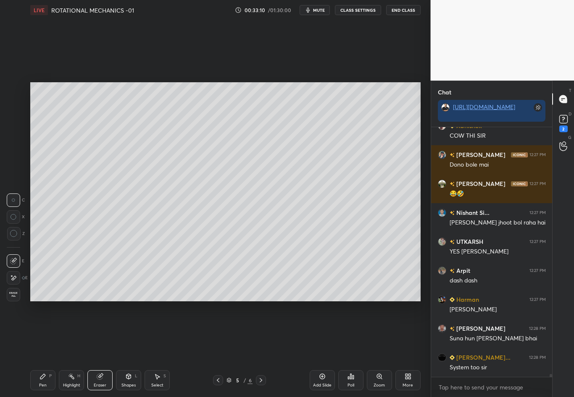
click at [39, 349] on icon at bounding box center [42, 376] width 7 height 7
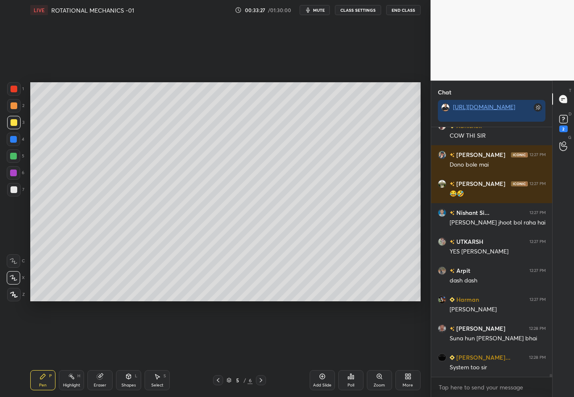
scroll to position [20728, 0]
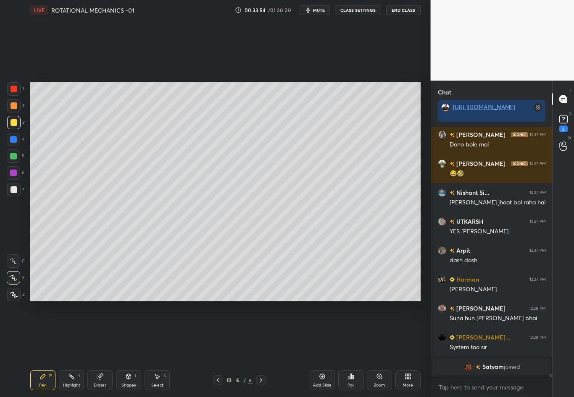
click at [13, 190] on div at bounding box center [14, 190] width 7 height 7
click at [128, 349] on div "Shapes L" at bounding box center [128, 381] width 25 height 20
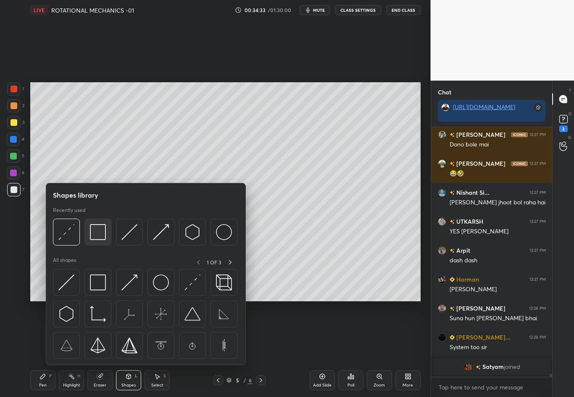
click at [100, 239] on img at bounding box center [98, 232] width 16 height 16
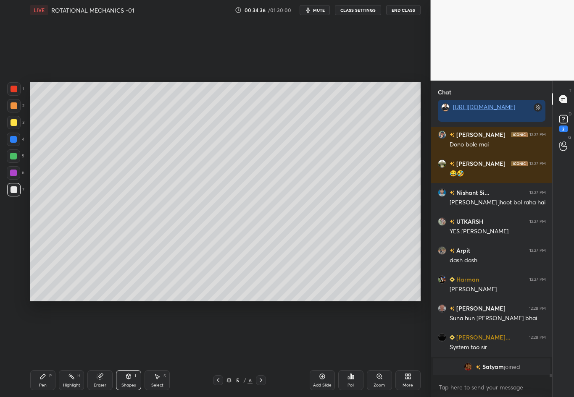
click at [39, 349] on icon at bounding box center [42, 376] width 7 height 7
click at [13, 124] on div at bounding box center [14, 122] width 7 height 7
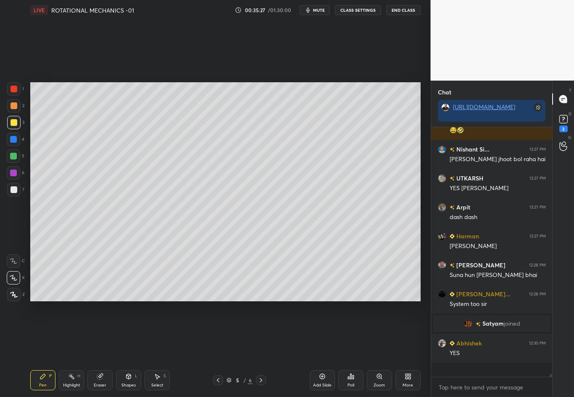
scroll to position [18602, 0]
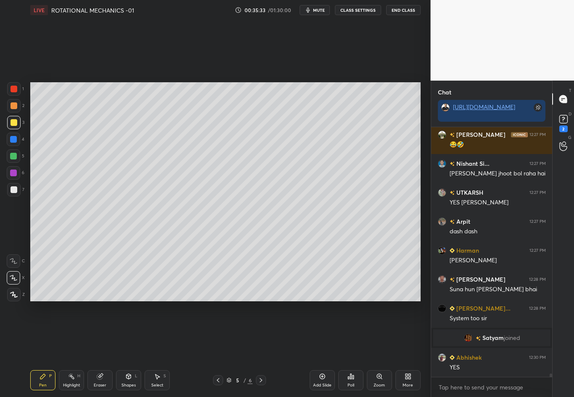
click at [102, 349] on div "Eraser" at bounding box center [100, 386] width 13 height 4
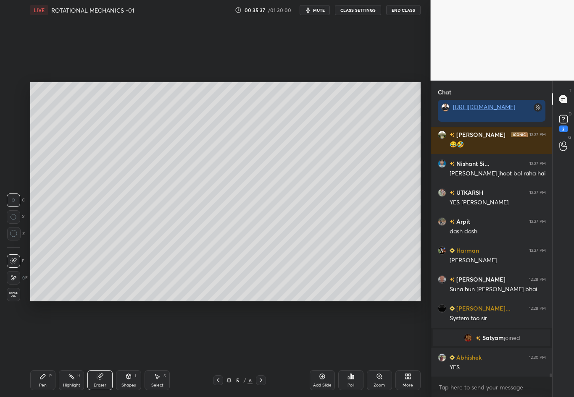
click at [42, 349] on div "Pen" at bounding box center [43, 386] width 8 height 4
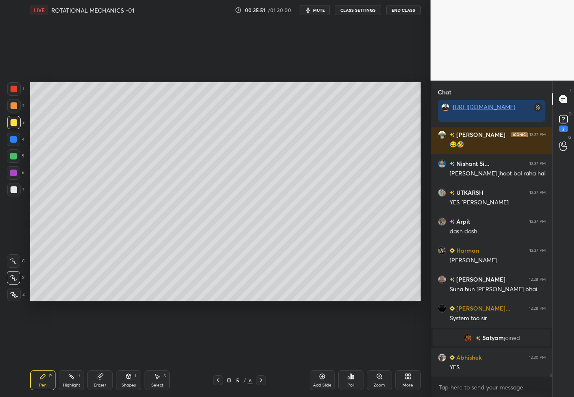
scroll to position [18631, 0]
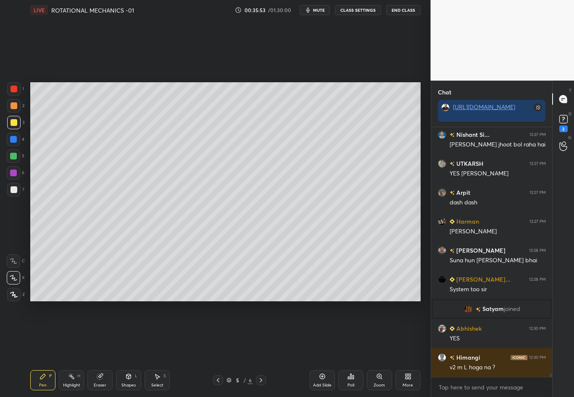
click at [294, 302] on div "Setting up your live class Poll for secs No correct answer Start poll" at bounding box center [225, 192] width 397 height 344
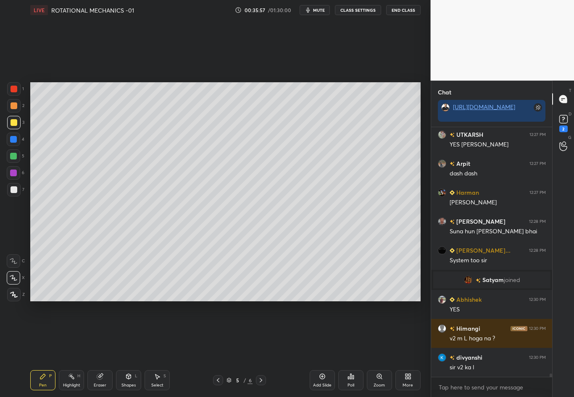
scroll to position [18689, 0]
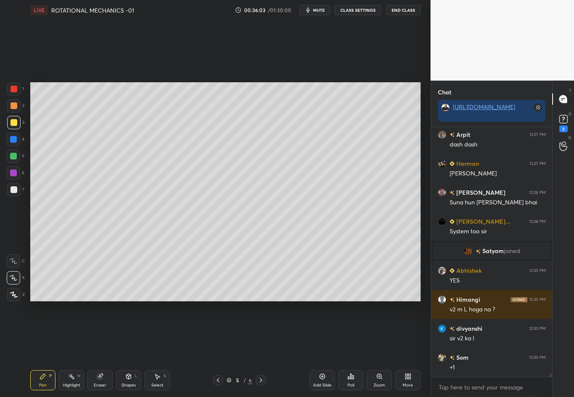
click at [295, 302] on div "Setting up your live class Poll for secs No correct answer Start poll" at bounding box center [225, 192] width 397 height 344
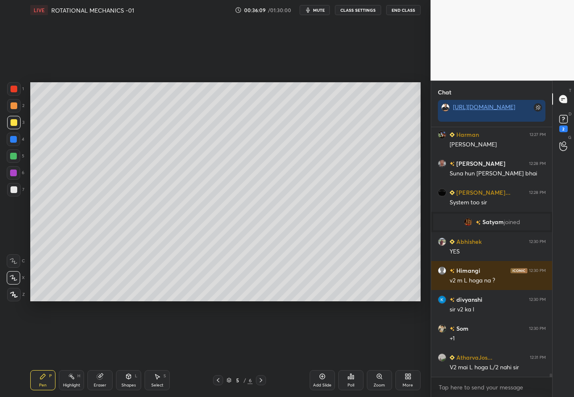
scroll to position [18747, 0]
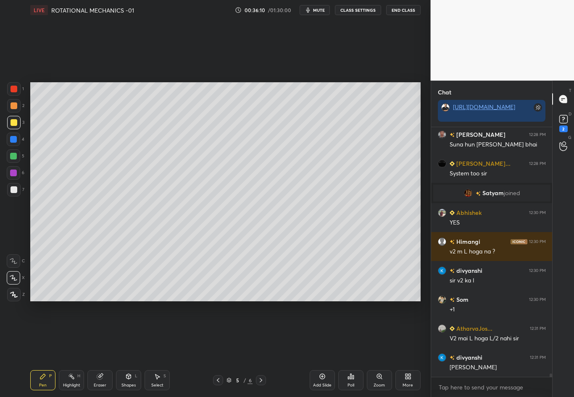
click at [102, 349] on icon at bounding box center [100, 376] width 7 height 7
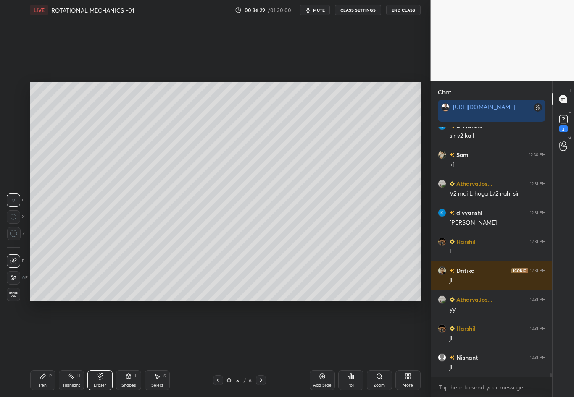
scroll to position [18921, 0]
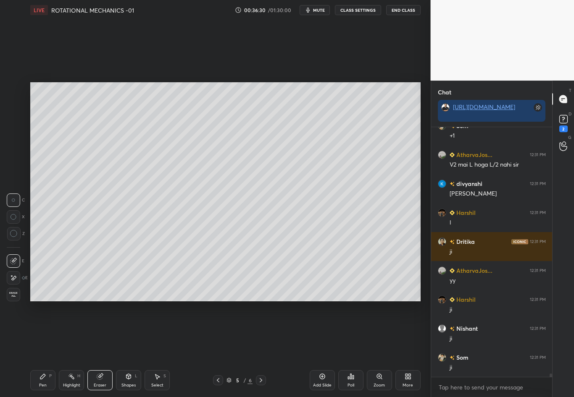
click at [43, 349] on div "Pen" at bounding box center [43, 386] width 8 height 4
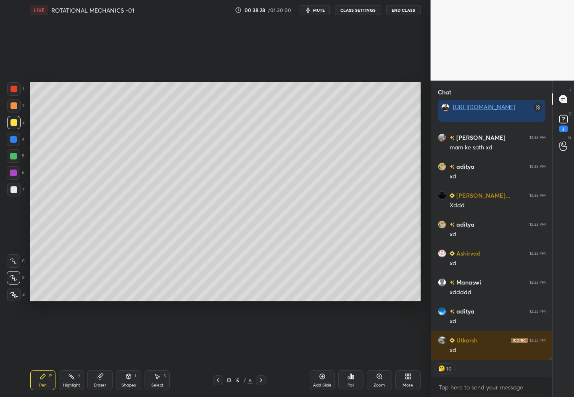
scroll to position [21280, 0]
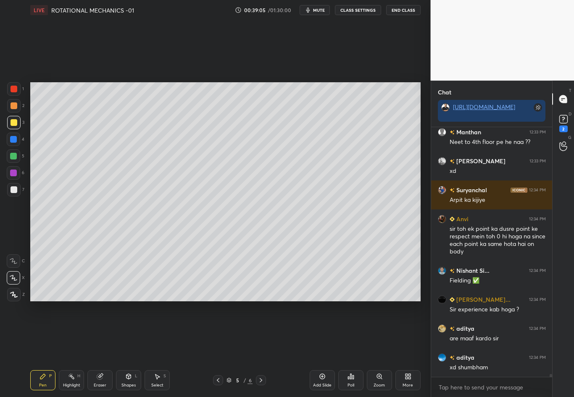
click at [261, 349] on icon at bounding box center [261, 380] width 7 height 7
click at [17, 191] on div at bounding box center [13, 189] width 13 height 13
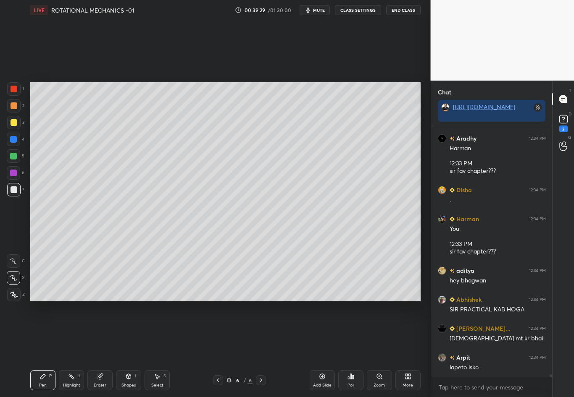
scroll to position [22751, 0]
click at [15, 122] on div at bounding box center [14, 122] width 7 height 7
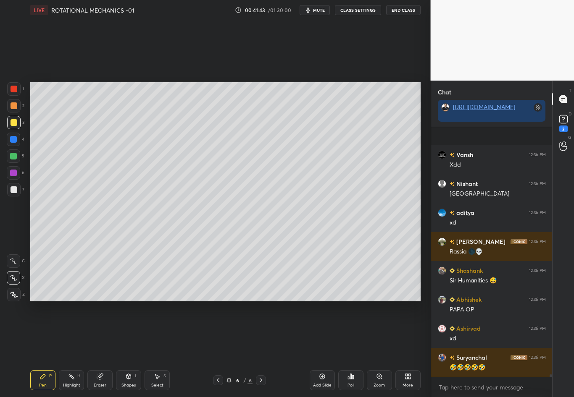
scroll to position [25858, 0]
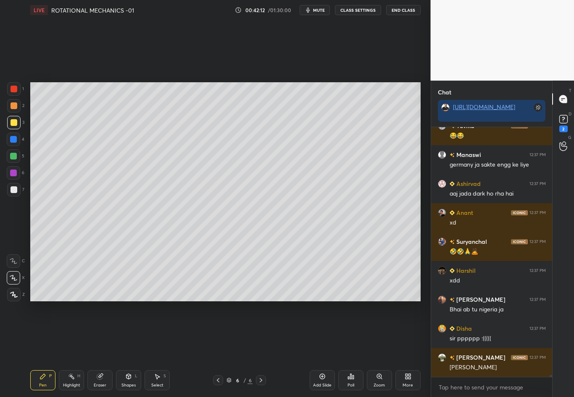
click at [15, 192] on div at bounding box center [14, 190] width 7 height 7
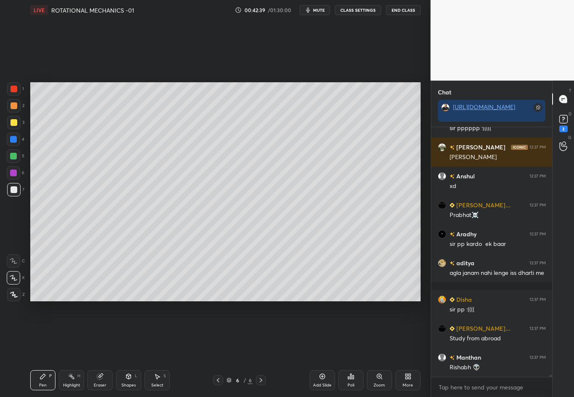
click at [15, 106] on div at bounding box center [14, 105] width 7 height 7
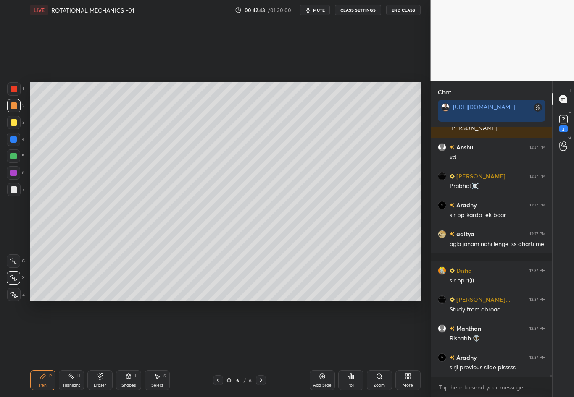
click at [291, 344] on div "Setting up your live class Poll for secs No correct answer Start poll" at bounding box center [225, 192] width 397 height 344
click at [295, 349] on div "Pen P Highlight H Eraser Shapes L Select S 6 / 6 Add Slide Poll Zoom More" at bounding box center [225, 381] width 390 height 34
click at [310, 349] on div "Setting up your live class Poll for secs No correct answer Start poll" at bounding box center [225, 192] width 397 height 344
click at [308, 323] on div "Setting up your live class Poll for secs No correct answer Start poll" at bounding box center [225, 192] width 397 height 344
click at [247, 99] on div "Setting up your live class Poll for secs No correct answer Start poll" at bounding box center [225, 192] width 397 height 344
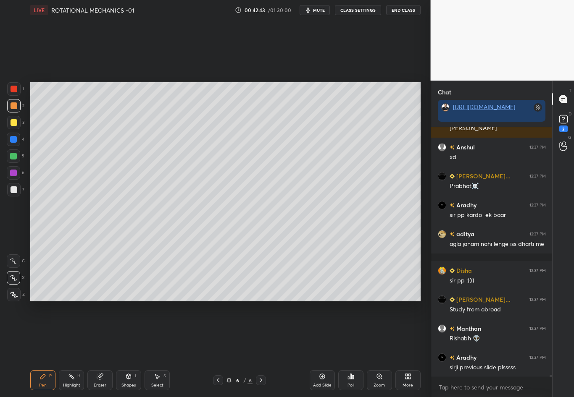
click at [252, 314] on div "Setting up your live class Poll for secs No correct answer Start poll" at bounding box center [225, 192] width 397 height 344
click at [252, 102] on div "LIVE ROTATIONAL MECHANICS -01 00:42:43 / 01:30:00 mute CLASS SETTINGS End Class…" at bounding box center [225, 198] width 397 height 397
click at [103, 349] on div "Eraser" at bounding box center [99, 381] width 25 height 20
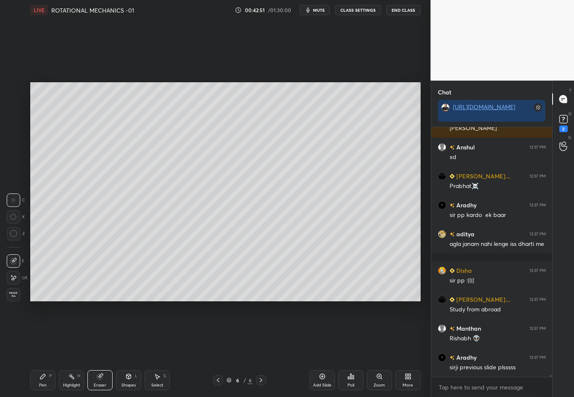
click at [47, 349] on div "Pen P" at bounding box center [42, 381] width 25 height 20
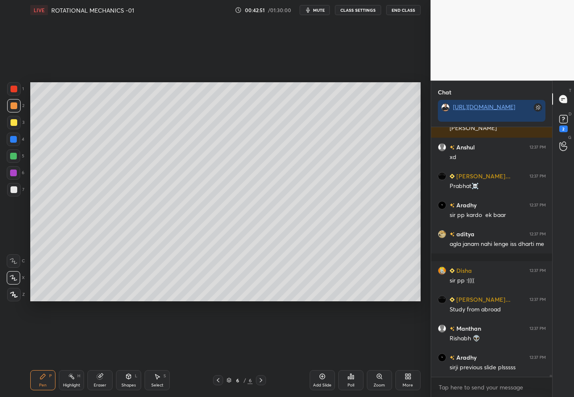
click at [15, 102] on div at bounding box center [14, 105] width 7 height 7
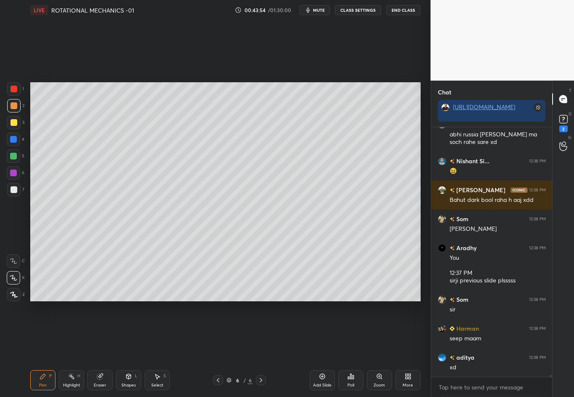
scroll to position [27979, 0]
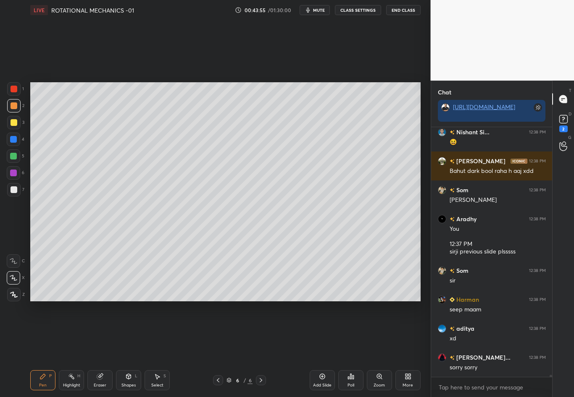
click at [217, 349] on icon at bounding box center [218, 380] width 7 height 7
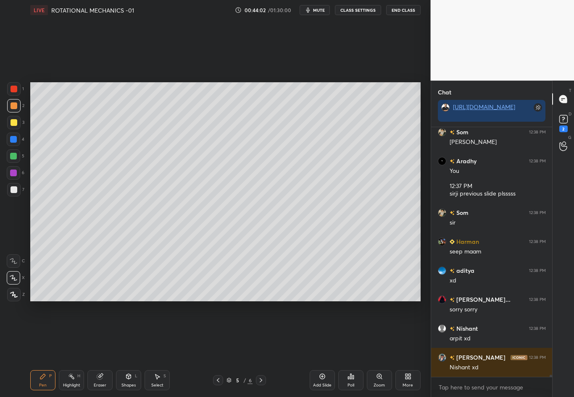
scroll to position [28074, 0]
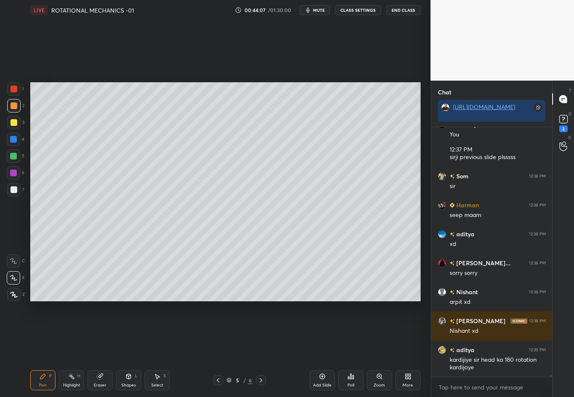
click at [258, 349] on icon at bounding box center [261, 380] width 7 height 7
click at [12, 191] on div at bounding box center [14, 190] width 7 height 7
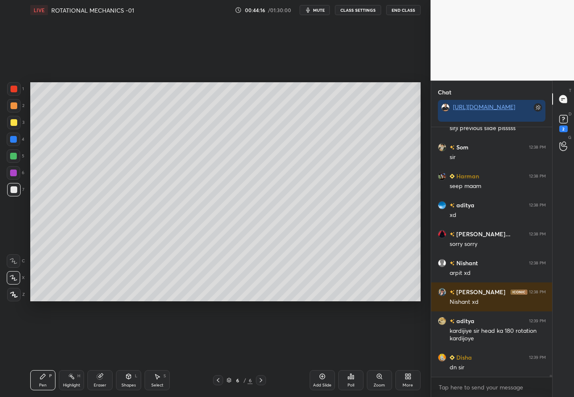
scroll to position [28132, 0]
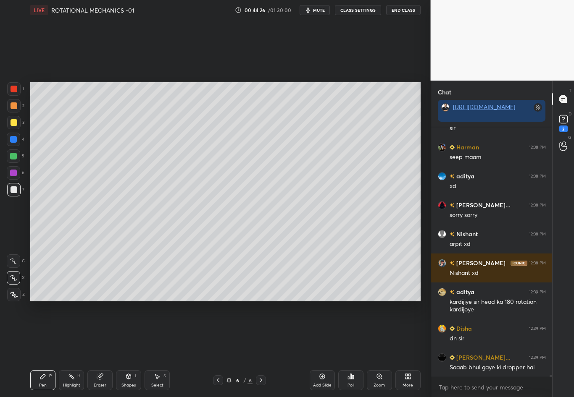
click at [126, 349] on div "Shapes" at bounding box center [128, 386] width 14 height 4
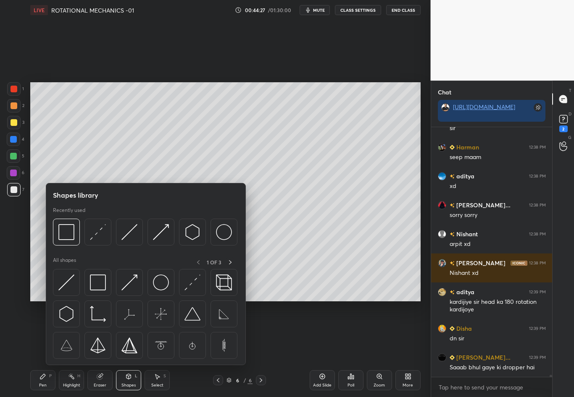
click at [45, 349] on div "Pen" at bounding box center [43, 386] width 8 height 4
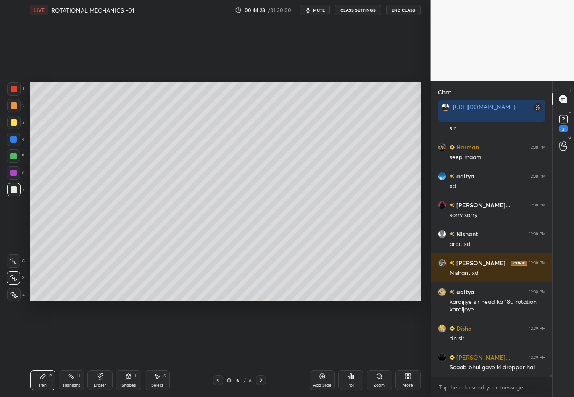
click at [16, 120] on div at bounding box center [13, 122] width 13 height 13
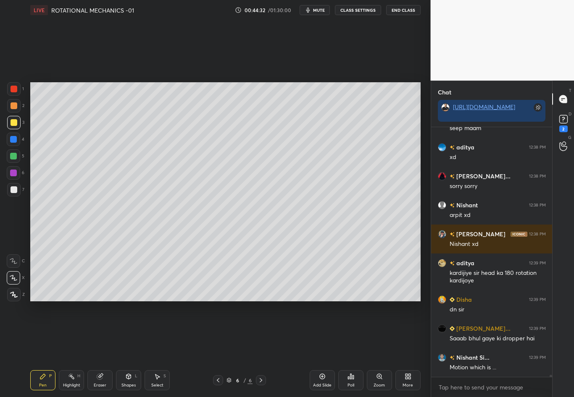
click at [130, 349] on div "Shapes" at bounding box center [128, 386] width 14 height 4
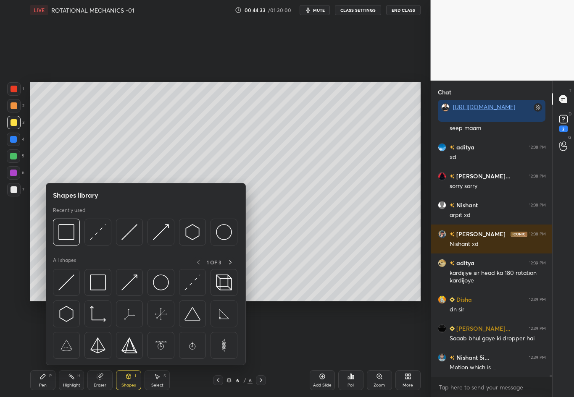
click at [158, 349] on div "Select S" at bounding box center [157, 381] width 25 height 20
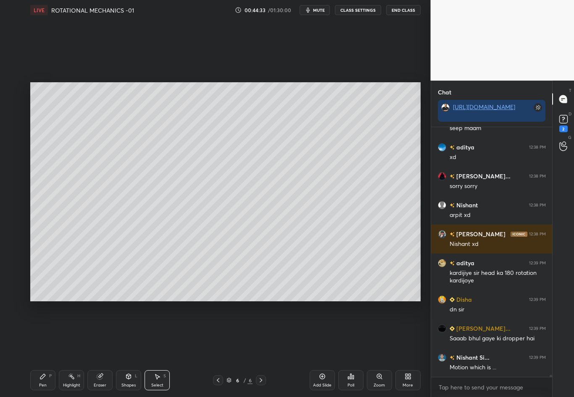
click at [76, 197] on div "0 ° Undo Copy Duplicate Duplicate to new slide Delete" at bounding box center [225, 191] width 390 height 219
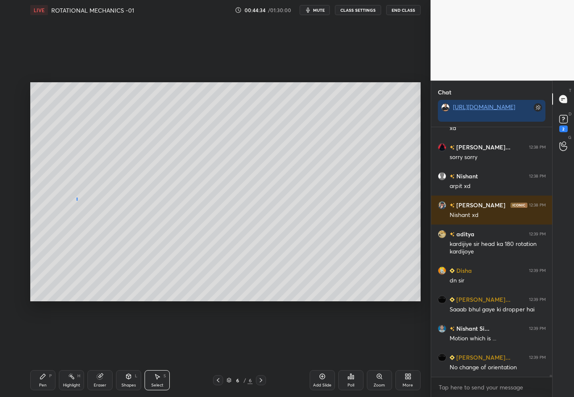
drag, startPoint x: 76, startPoint y: 200, endPoint x: 120, endPoint y: 256, distance: 70.9
click at [114, 256] on div "0 ° Undo Copy Duplicate Duplicate to new slide Delete" at bounding box center [225, 191] width 390 height 219
drag, startPoint x: 120, startPoint y: 256, endPoint x: 131, endPoint y: 256, distance: 11.3
click at [131, 256] on div "0 ° Undo Copy Duplicate Duplicate to new slide Delete" at bounding box center [225, 191] width 390 height 219
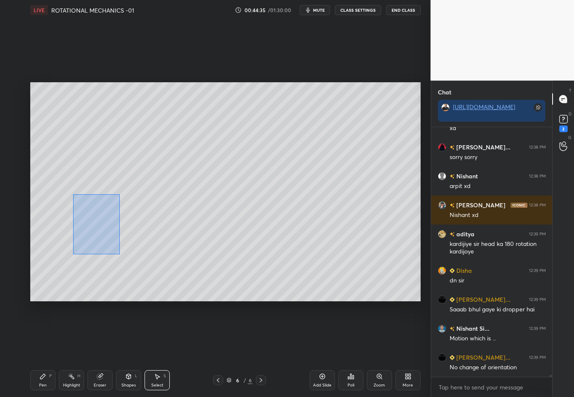
drag, startPoint x: 73, startPoint y: 194, endPoint x: 119, endPoint y: 255, distance: 75.8
click at [119, 255] on div "0 ° Undo Copy Duplicate Duplicate to new slide Delete" at bounding box center [225, 191] width 390 height 219
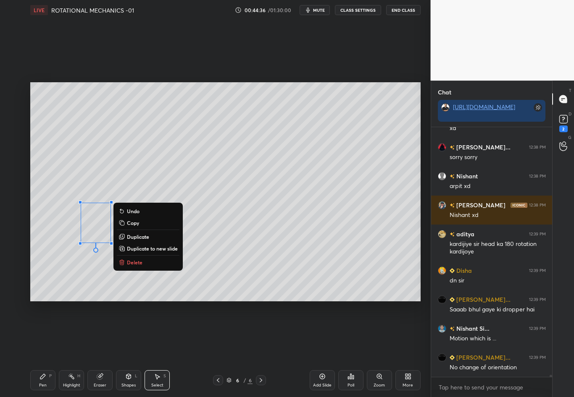
click at [137, 237] on p "Duplicate" at bounding box center [138, 237] width 22 height 7
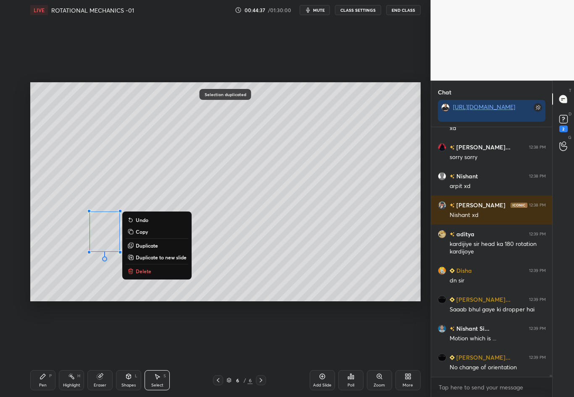
click at [146, 245] on p "Duplicate" at bounding box center [147, 245] width 22 height 7
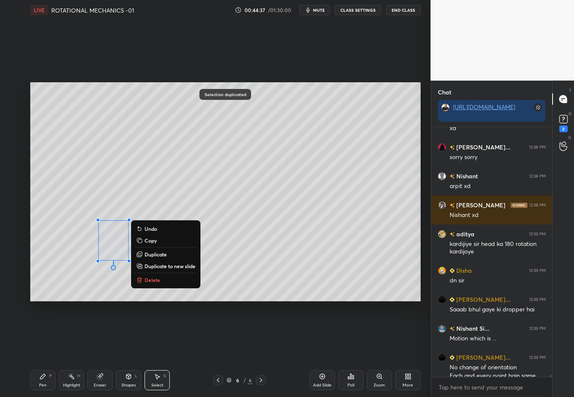
scroll to position [28205, 0]
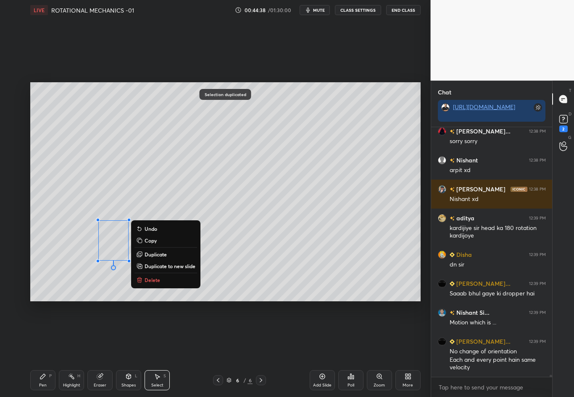
click at [159, 253] on p "Duplicate" at bounding box center [156, 254] width 22 height 7
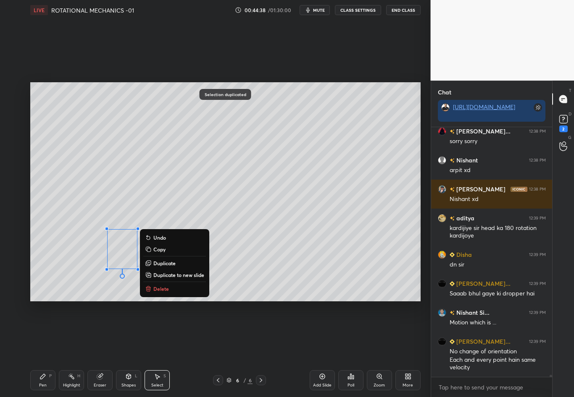
click at [166, 262] on p "Duplicate" at bounding box center [164, 263] width 22 height 7
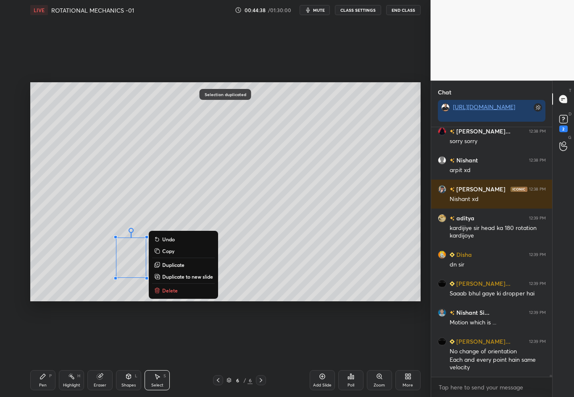
scroll to position [28234, 0]
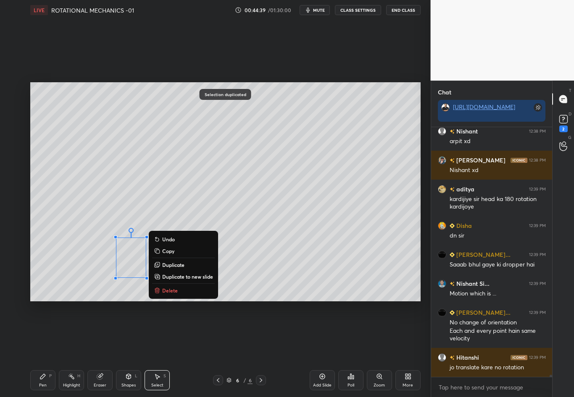
click at [176, 265] on p "Duplicate" at bounding box center [173, 265] width 22 height 7
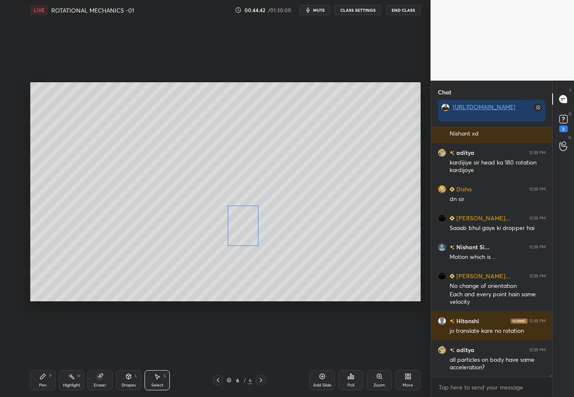
scroll to position [28308, 0]
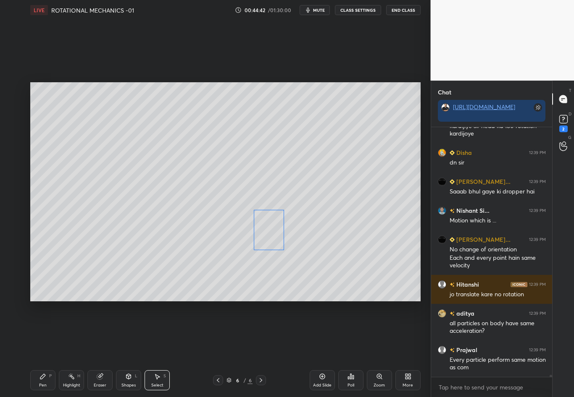
drag, startPoint x: 153, startPoint y: 267, endPoint x: 272, endPoint y: 234, distance: 123.4
click at [272, 234] on div "0 ° Undo Copy Duplicate Duplicate to new slide Delete" at bounding box center [225, 191] width 390 height 219
drag, startPoint x: 138, startPoint y: 283, endPoint x: 157, endPoint y: 284, distance: 18.9
click at [157, 284] on div "0 ° Undo Copy Duplicate Duplicate to new slide Delete" at bounding box center [225, 191] width 390 height 219
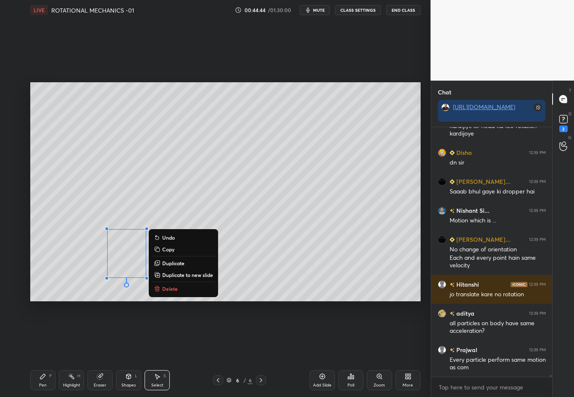
scroll to position [28337, 0]
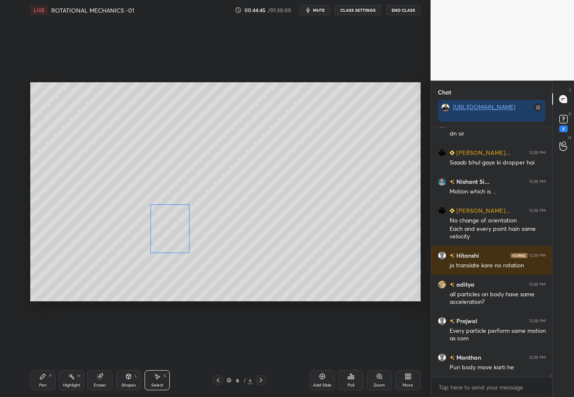
drag, startPoint x: 133, startPoint y: 264, endPoint x: 176, endPoint y: 241, distance: 48.9
click at [176, 241] on div "0 ° Undo Copy Duplicate Duplicate to new slide Delete" at bounding box center [225, 191] width 390 height 219
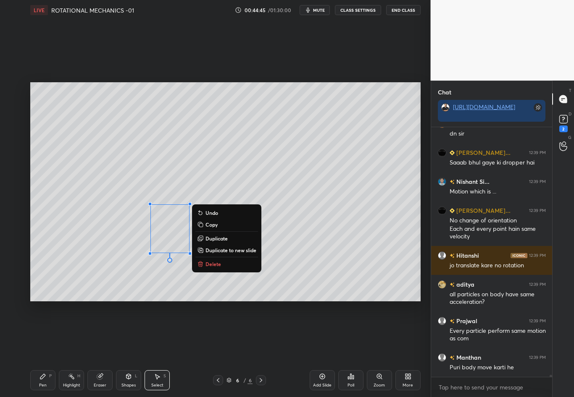
click at [204, 277] on div "0 ° Undo Copy Duplicate Duplicate to new slide Delete" at bounding box center [225, 191] width 390 height 219
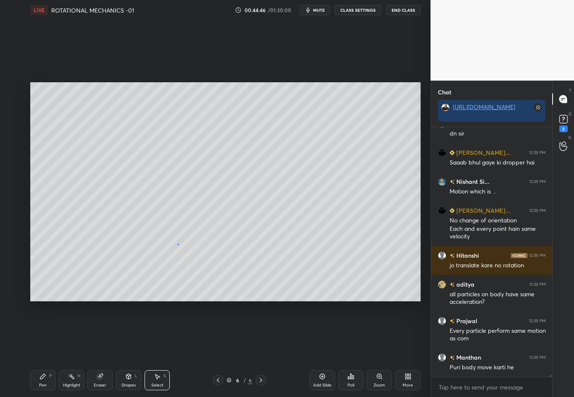
scroll to position [28365, 0]
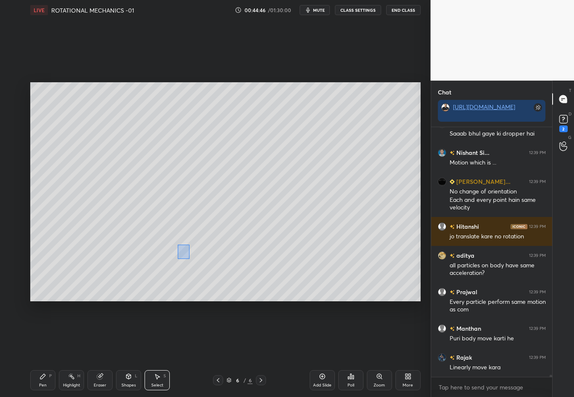
drag, startPoint x: 178, startPoint y: 244, endPoint x: 198, endPoint y: 259, distance: 25.3
click at [198, 259] on div "0 ° Undo Copy Duplicate Duplicate to new slide Delete" at bounding box center [225, 191] width 390 height 219
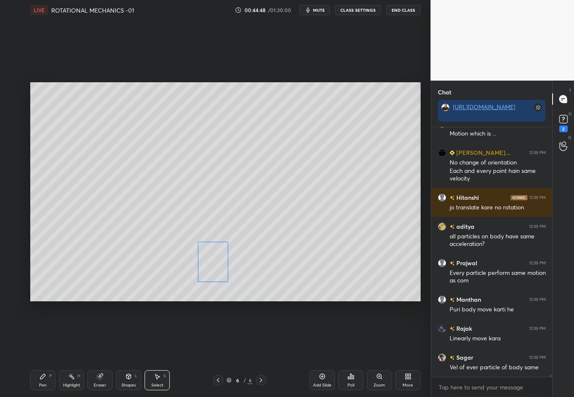
drag, startPoint x: 200, startPoint y: 242, endPoint x: 215, endPoint y: 272, distance: 33.3
click at [215, 272] on div "0 ° Undo Copy Duplicate Duplicate to new slide Delete" at bounding box center [225, 191] width 390 height 219
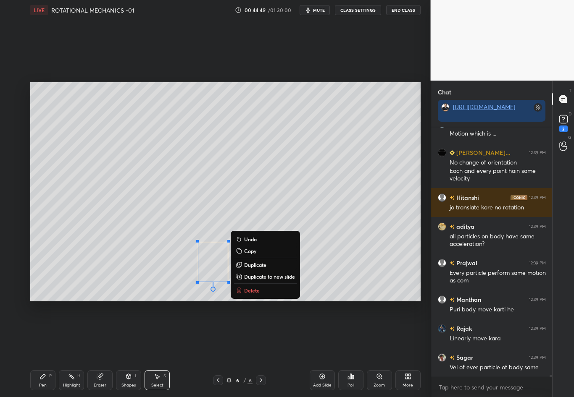
click at [329, 215] on div "0 ° Undo Copy Duplicate Duplicate to new slide Delete" at bounding box center [225, 191] width 390 height 219
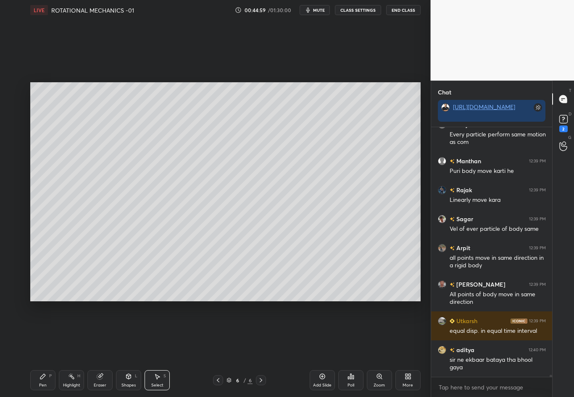
scroll to position [28562, 0]
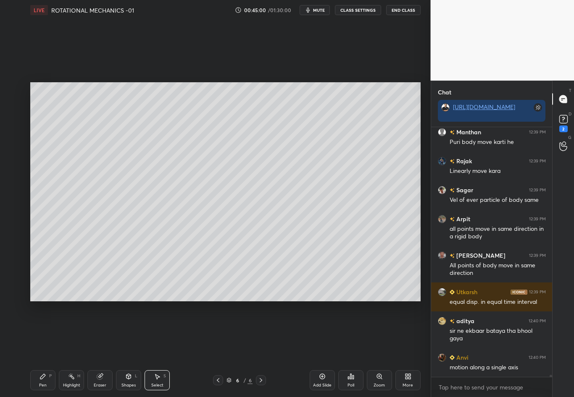
click at [118, 250] on div "0 ° Undo Copy Duplicate Duplicate to new slide Delete" at bounding box center [225, 191] width 390 height 219
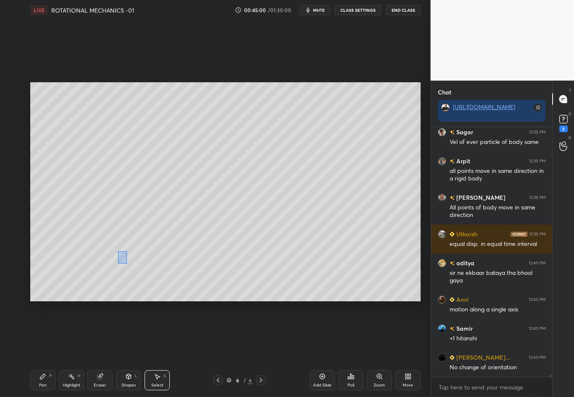
drag, startPoint x: 118, startPoint y: 262, endPoint x: 137, endPoint y: 265, distance: 19.5
click at [137, 265] on div "0 ° Undo Copy Duplicate Duplicate to new slide Delete" at bounding box center [225, 191] width 390 height 219
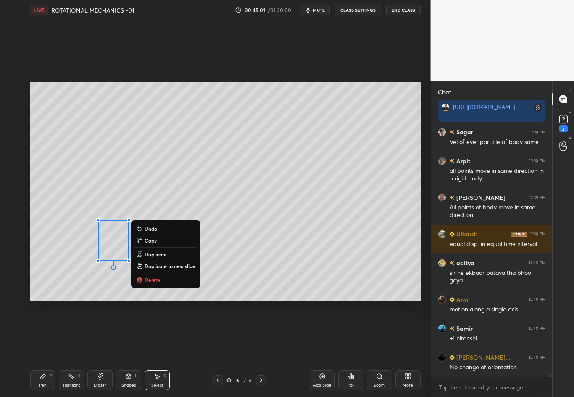
scroll to position [28649, 0]
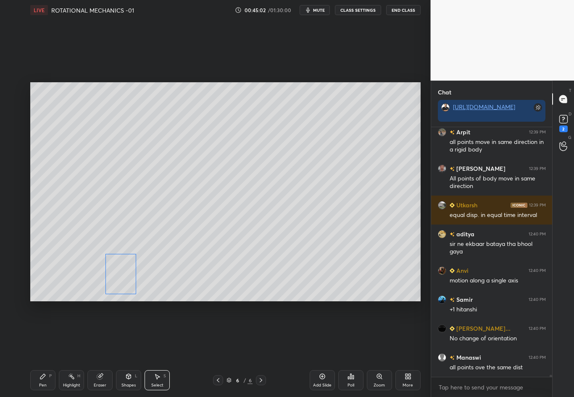
drag, startPoint x: 128, startPoint y: 271, endPoint x: 125, endPoint y: 287, distance: 16.3
click at [125, 287] on div "0 ° Undo Copy Duplicate Duplicate to new slide Delete" at bounding box center [225, 191] width 390 height 219
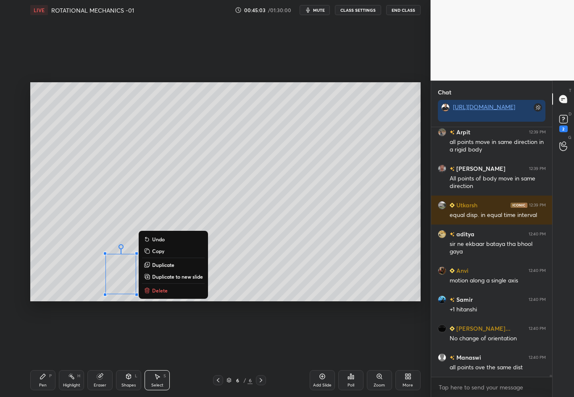
scroll to position [28686, 0]
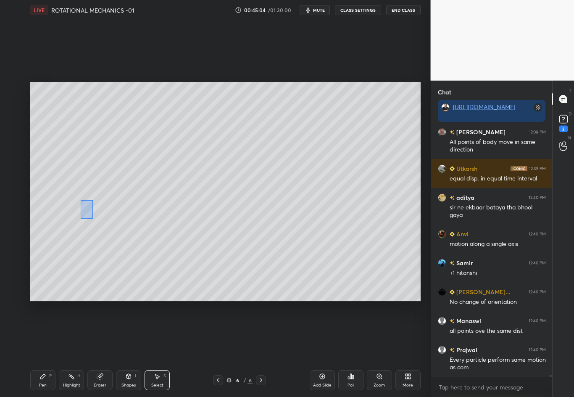
drag, startPoint x: 79, startPoint y: 216, endPoint x: 92, endPoint y: 218, distance: 12.8
click at [92, 218] on div "0 ° Undo Copy Duplicate Duplicate to new slide Delete" at bounding box center [225, 191] width 390 height 219
drag, startPoint x: 75, startPoint y: 207, endPoint x: 60, endPoint y: 207, distance: 14.7
click at [60, 207] on div "0 ° Undo Copy Duplicate Duplicate to new slide Delete" at bounding box center [225, 191] width 390 height 219
click at [78, 281] on div "0 ° Undo Copy Duplicate Duplicate to new slide Delete" at bounding box center [225, 191] width 390 height 219
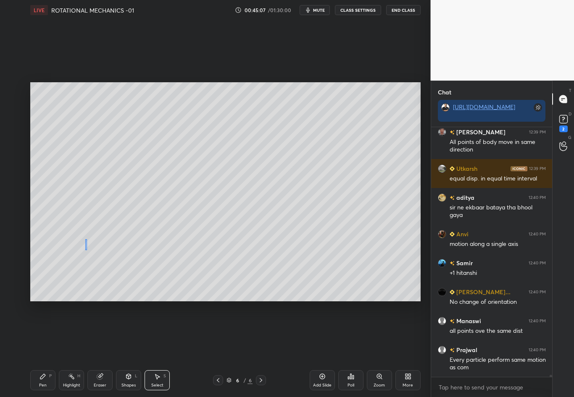
scroll to position [28715, 0]
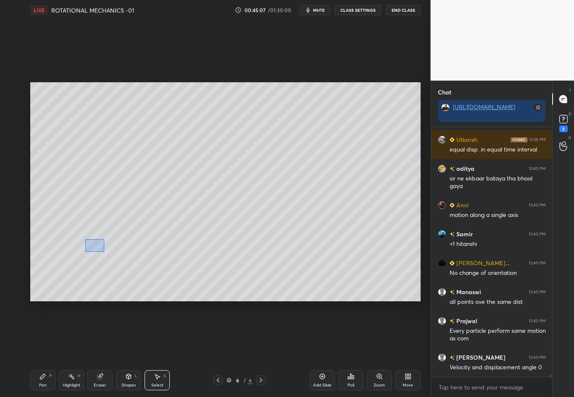
drag, startPoint x: 87, startPoint y: 250, endPoint x: 104, endPoint y: 252, distance: 17.8
click at [105, 252] on div "0 ° Undo Copy Duplicate Duplicate to new slide Delete" at bounding box center [225, 191] width 390 height 219
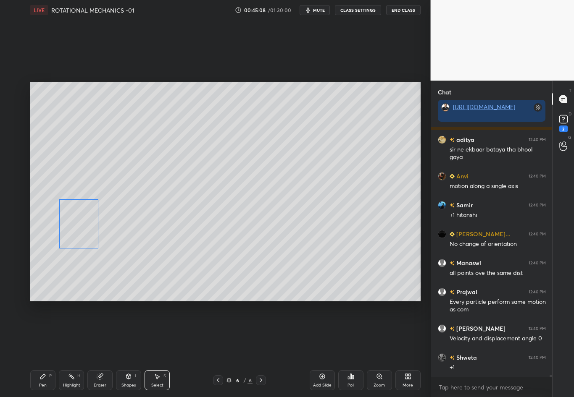
drag, startPoint x: 101, startPoint y: 237, endPoint x: 87, endPoint y: 237, distance: 14.3
click at [87, 237] on div "0 ° Undo Copy Duplicate Duplicate to new slide Delete" at bounding box center [225, 191] width 390 height 219
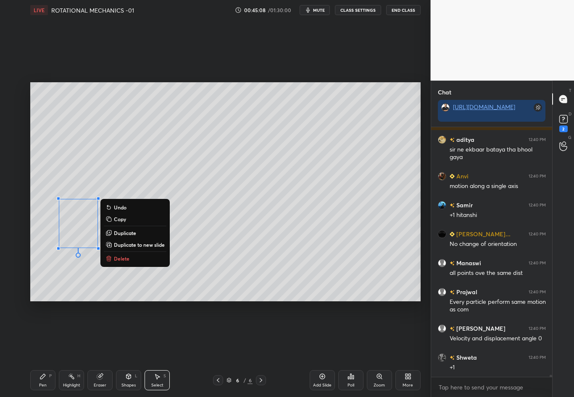
click at [89, 269] on div "0 ° Undo Copy Duplicate Duplicate to new slide Delete" at bounding box center [225, 191] width 390 height 219
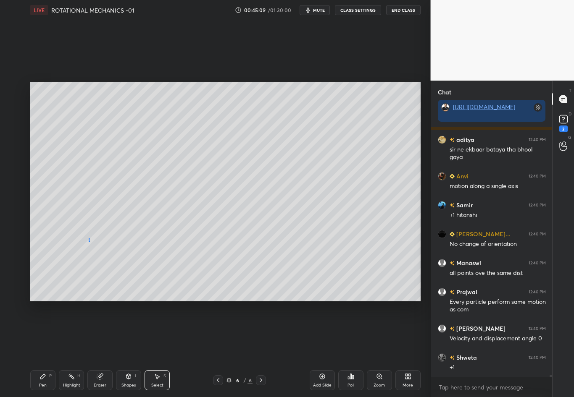
scroll to position [28780, 0]
drag, startPoint x: 89, startPoint y: 242, endPoint x: 101, endPoint y: 246, distance: 12.9
click at [101, 246] on div "0 ° Undo Copy Duplicate Duplicate to new slide Delete" at bounding box center [225, 191] width 390 height 219
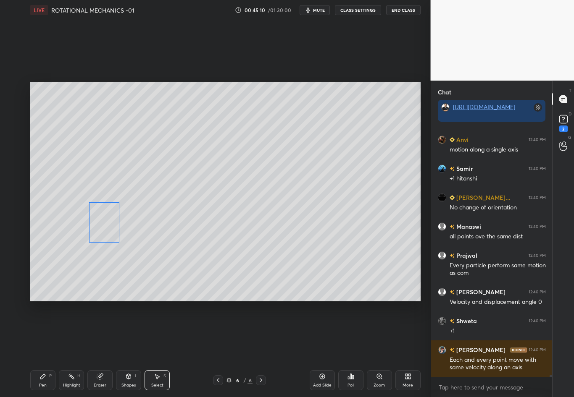
scroll to position [28809, 0]
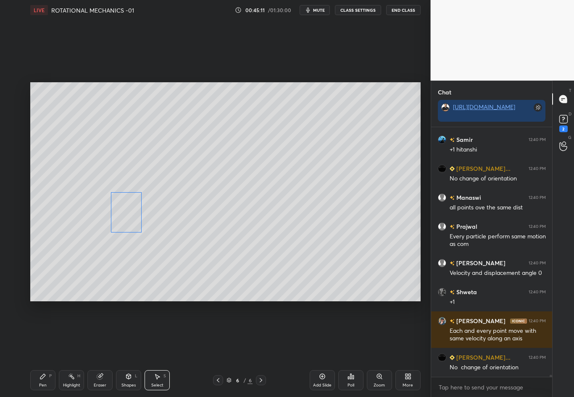
drag, startPoint x: 90, startPoint y: 238, endPoint x: 134, endPoint y: 224, distance: 46.0
click at [133, 224] on div "0 ° Undo Copy Duplicate Duplicate to new slide Delete" at bounding box center [225, 191] width 390 height 219
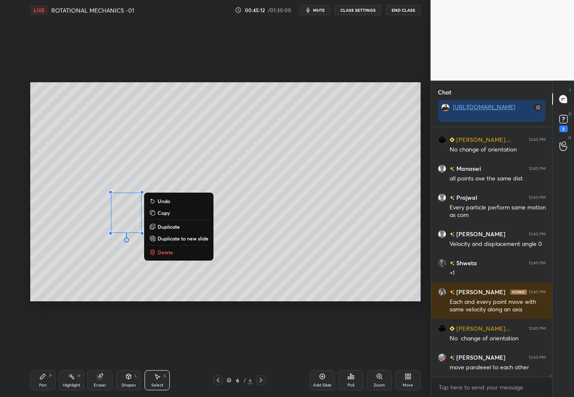
click at [259, 273] on div "0 ° Undo Copy Duplicate Duplicate to new slide Delete" at bounding box center [225, 191] width 390 height 219
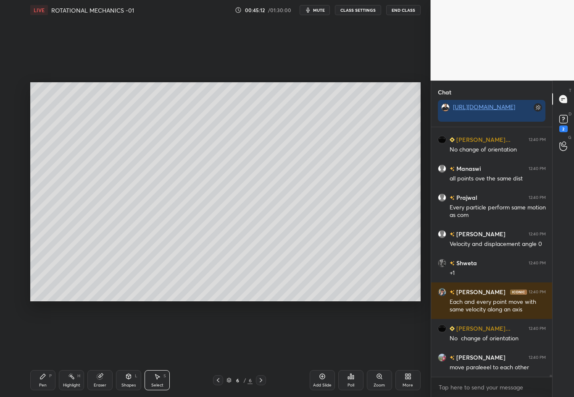
scroll to position [28867, 0]
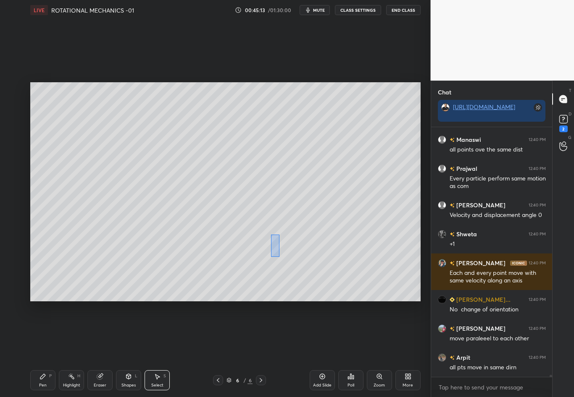
drag, startPoint x: 268, startPoint y: 250, endPoint x: 301, endPoint y: 260, distance: 34.4
click at [301, 260] on div "0 ° Undo Copy Duplicate Duplicate to new slide Delete" at bounding box center [225, 191] width 390 height 219
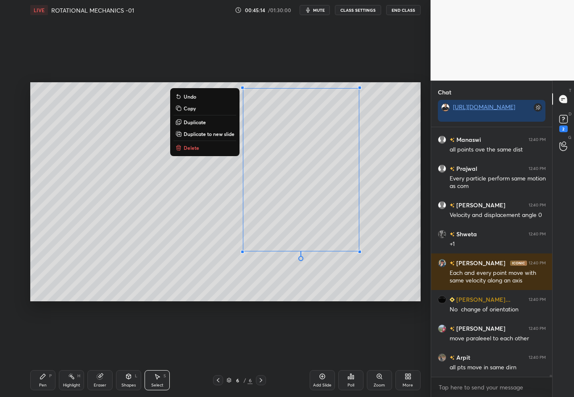
click at [303, 275] on div "0 ° Undo Copy Duplicate Duplicate to new slide Delete" at bounding box center [225, 191] width 390 height 219
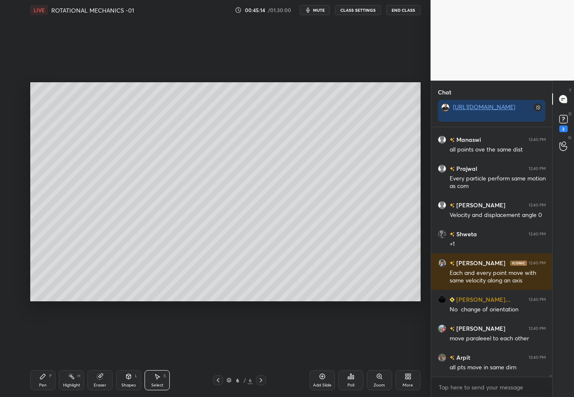
scroll to position [28896, 0]
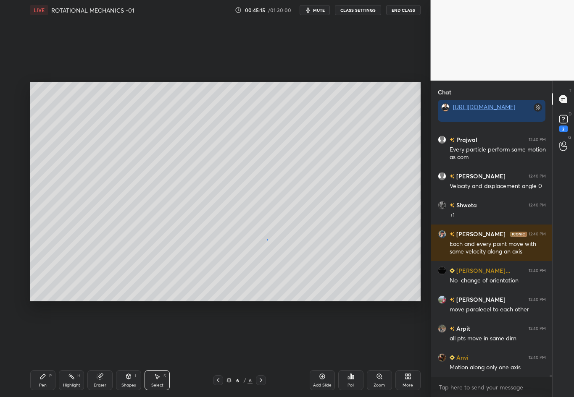
drag, startPoint x: 266, startPoint y: 241, endPoint x: 284, endPoint y: 260, distance: 26.2
click at [284, 260] on div "0 ° Undo Copy Duplicate Duplicate to new slide Delete" at bounding box center [225, 191] width 390 height 219
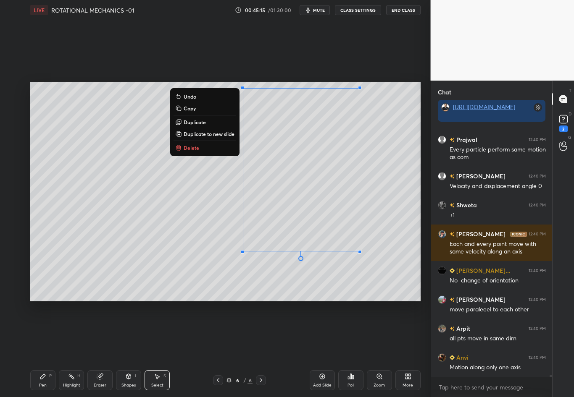
click at [273, 274] on div "0 ° Undo Copy Duplicate Duplicate to new slide Delete" at bounding box center [225, 191] width 390 height 219
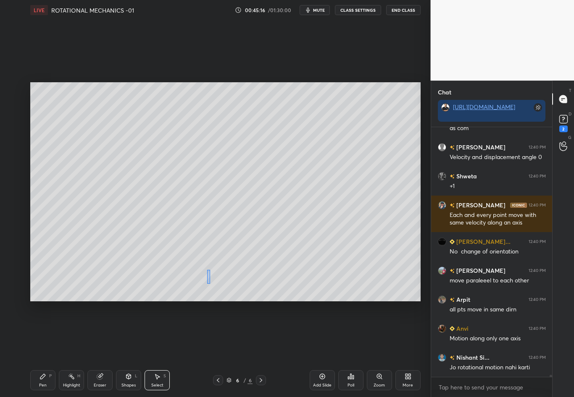
drag, startPoint x: 210, startPoint y: 284, endPoint x: 237, endPoint y: 289, distance: 28.3
click at [237, 289] on div "0 ° Undo Copy Duplicate Duplicate to new slide Delete" at bounding box center [225, 191] width 390 height 219
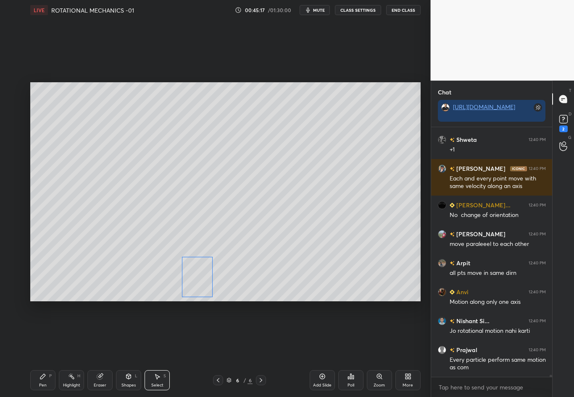
drag, startPoint x: 209, startPoint y: 282, endPoint x: 194, endPoint y: 285, distance: 15.0
click at [194, 285] on div "0 ° Undo Copy Duplicate Duplicate to new slide Delete" at bounding box center [225, 191] width 390 height 219
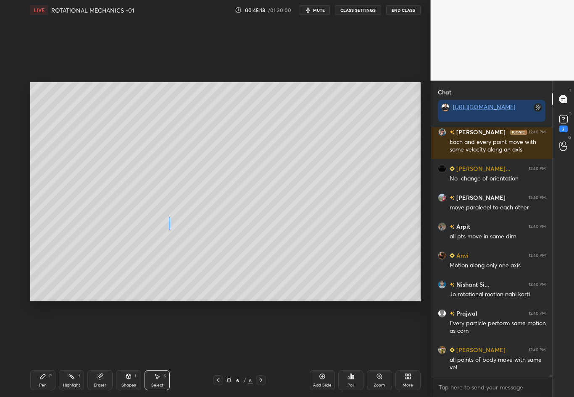
drag, startPoint x: 169, startPoint y: 229, endPoint x: 187, endPoint y: 233, distance: 18.9
click at [187, 233] on div "0 ° Undo Copy Duplicate Duplicate to new slide Delete" at bounding box center [225, 191] width 390 height 219
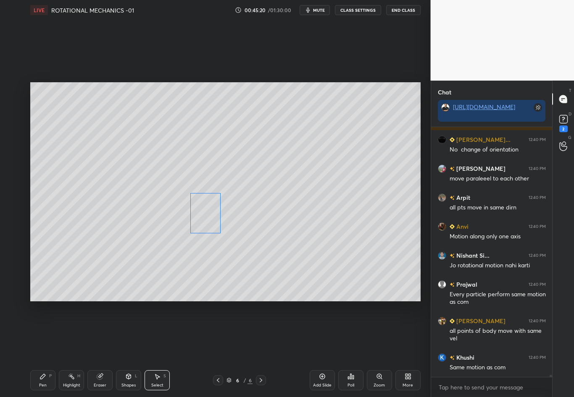
drag, startPoint x: 184, startPoint y: 218, endPoint x: 207, endPoint y: 214, distance: 22.7
click at [207, 214] on div "0 ° Undo Copy Duplicate Duplicate to new slide Delete" at bounding box center [225, 191] width 390 height 219
click at [261, 286] on div "0 ° Undo Copy Duplicate Duplicate to new slide Delete" at bounding box center [225, 191] width 390 height 219
drag, startPoint x: 127, startPoint y: 218, endPoint x: 145, endPoint y: 236, distance: 25.3
click at [145, 235] on div "0 ° Undo Copy Duplicate Duplicate to new slide Delete" at bounding box center [225, 191] width 390 height 219
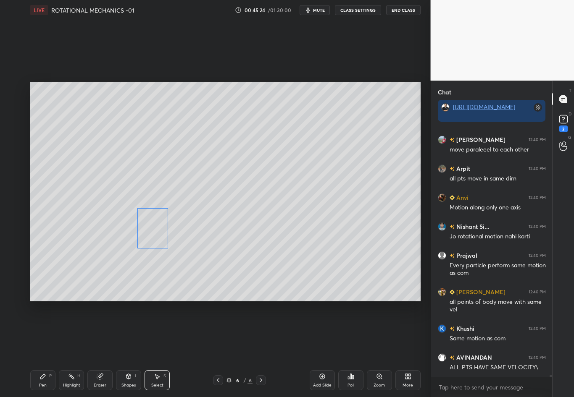
scroll to position [29085, 0]
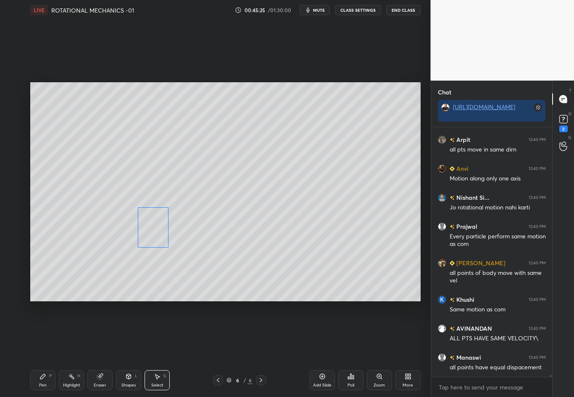
drag, startPoint x: 131, startPoint y: 219, endPoint x: 152, endPoint y: 234, distance: 25.7
click at [152, 234] on div "0 ° Undo Copy Duplicate Duplicate to new slide Delete" at bounding box center [225, 191] width 390 height 219
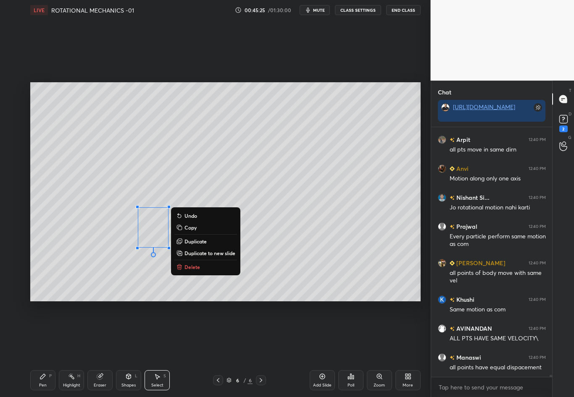
click at [315, 271] on div "0 ° Undo Copy Duplicate Duplicate to new slide Delete" at bounding box center [225, 191] width 390 height 219
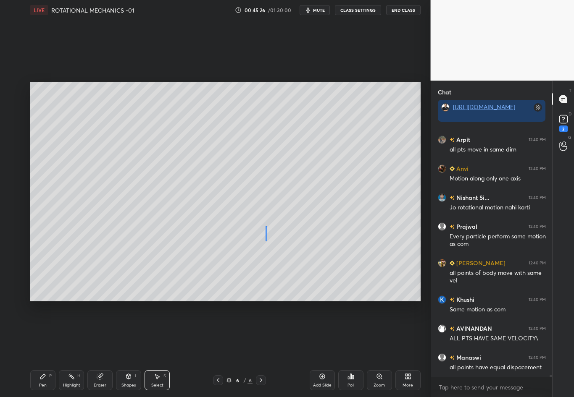
scroll to position [29114, 0]
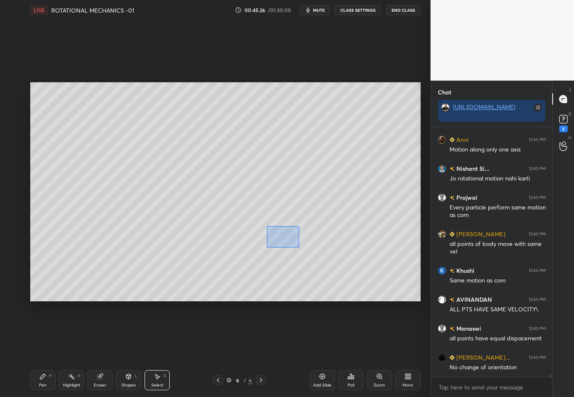
drag, startPoint x: 265, startPoint y: 241, endPoint x: 298, endPoint y: 248, distance: 33.4
click at [298, 248] on div "0 ° Undo Copy Duplicate Duplicate to new slide Delete" at bounding box center [225, 191] width 390 height 219
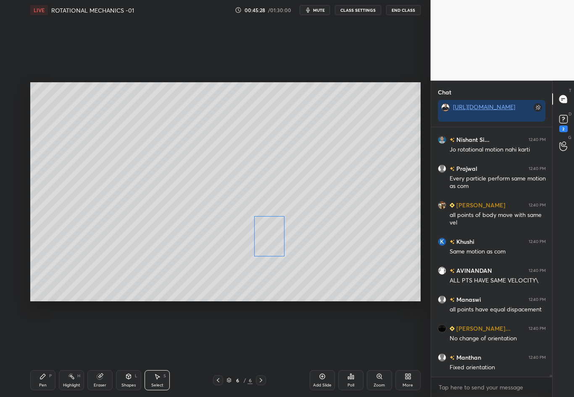
drag, startPoint x: 278, startPoint y: 221, endPoint x: 279, endPoint y: 241, distance: 19.3
click at [279, 240] on div "0 ° Undo Copy Duplicate Duplicate to new slide Delete" at bounding box center [225, 191] width 390 height 219
click at [350, 216] on div "0 ° Undo Copy Duplicate Duplicate to new slide Delete" at bounding box center [225, 191] width 390 height 219
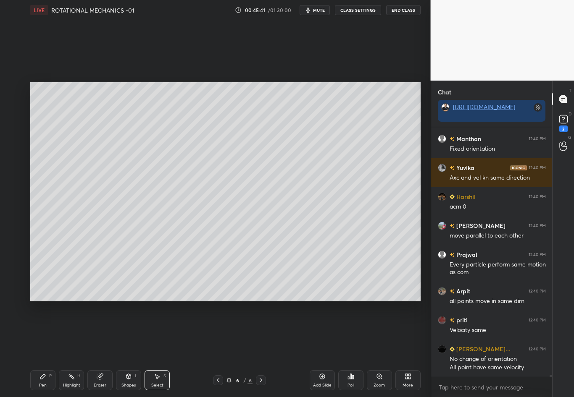
click at [41, 349] on div "Pen P" at bounding box center [42, 381] width 25 height 20
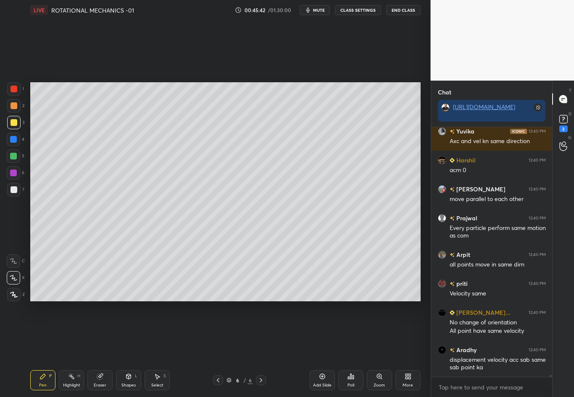
click at [16, 121] on div at bounding box center [14, 122] width 7 height 7
click at [11, 193] on div at bounding box center [13, 189] width 13 height 13
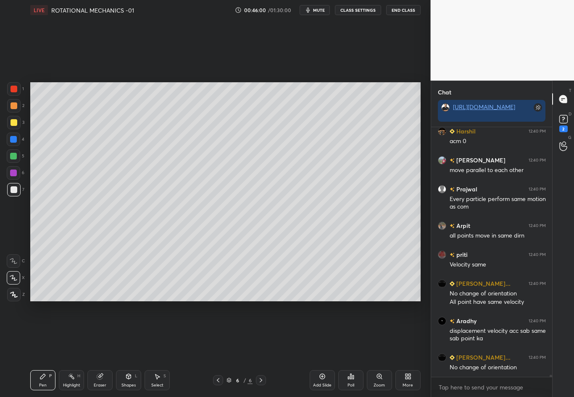
click at [100, 349] on div "Eraser" at bounding box center [99, 381] width 25 height 20
click at [45, 349] on div "Pen P" at bounding box center [42, 381] width 25 height 20
click at [13, 139] on div at bounding box center [13, 139] width 7 height 7
click at [98, 349] on div "Eraser" at bounding box center [99, 381] width 25 height 20
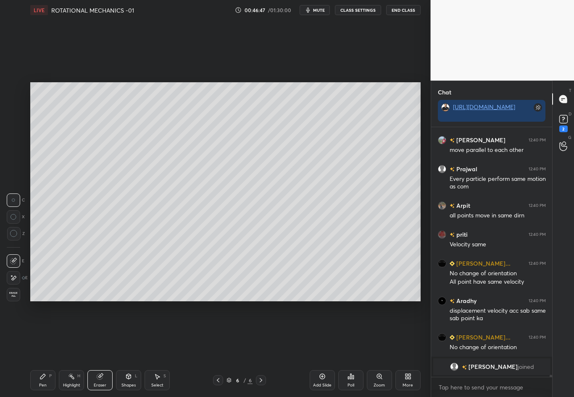
click at [40, 349] on icon at bounding box center [42, 376] width 7 height 7
click at [13, 192] on div at bounding box center [14, 190] width 7 height 7
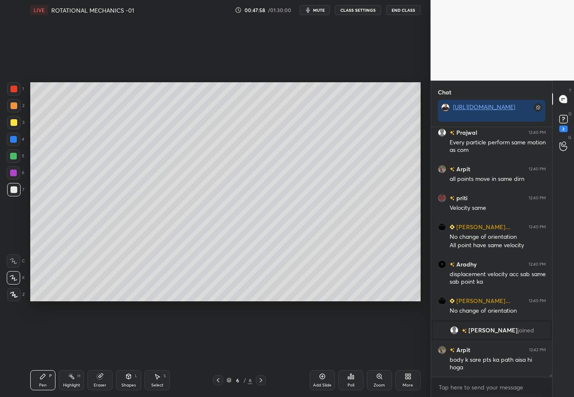
click at [20, 124] on div "3" at bounding box center [15, 122] width 17 height 13
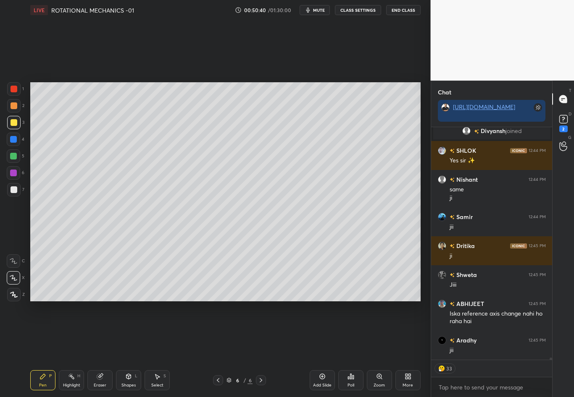
scroll to position [27310, 0]
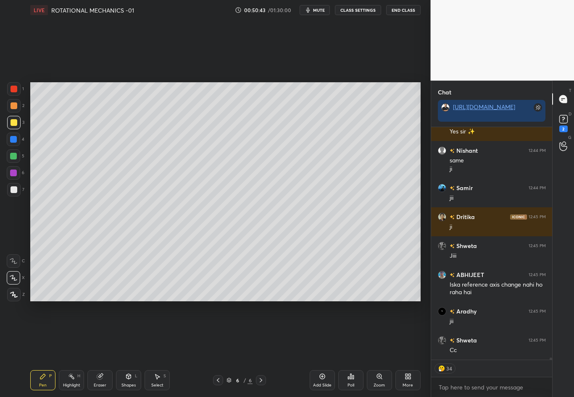
click at [263, 349] on icon at bounding box center [261, 380] width 7 height 7
click at [319, 349] on icon at bounding box center [322, 376] width 7 height 7
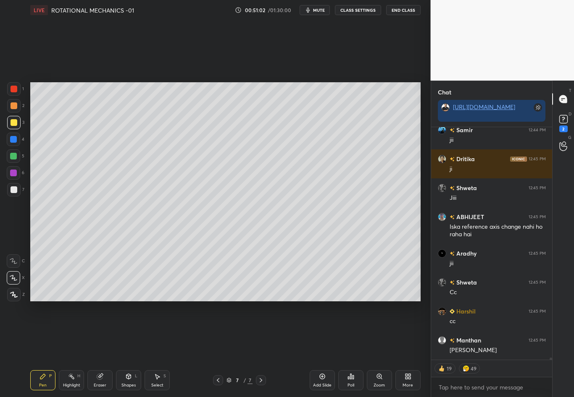
scroll to position [27397, 0]
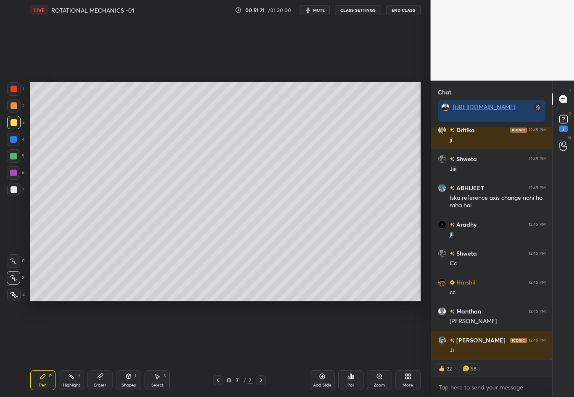
click at [15, 191] on div at bounding box center [14, 190] width 7 height 7
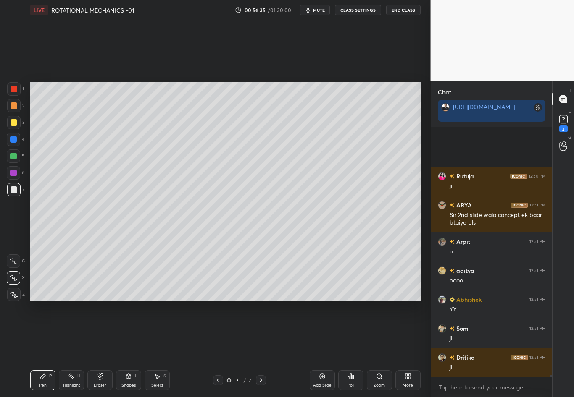
scroll to position [28893, 0]
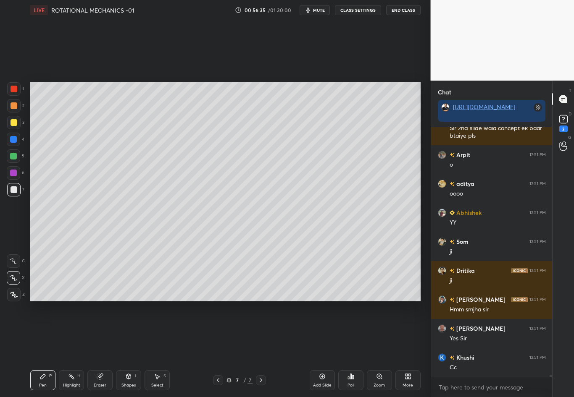
click at [222, 349] on div "7 / 7" at bounding box center [239, 381] width 53 height 10
click at [219, 349] on icon at bounding box center [218, 380] width 7 height 7
click at [218, 349] on icon at bounding box center [218, 380] width 7 height 7
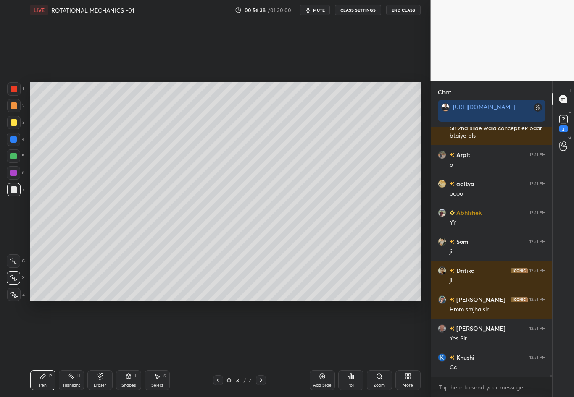
click at [216, 349] on icon at bounding box center [218, 380] width 7 height 7
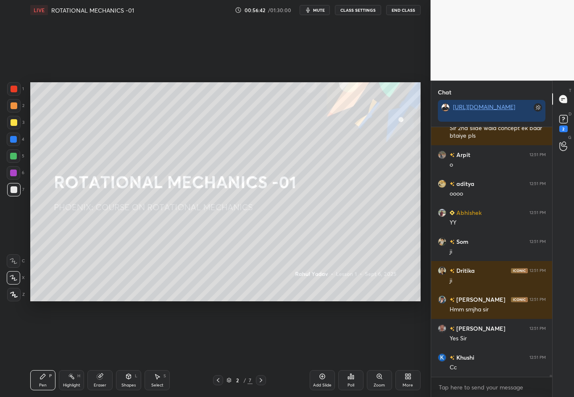
click at [260, 349] on icon at bounding box center [261, 380] width 7 height 7
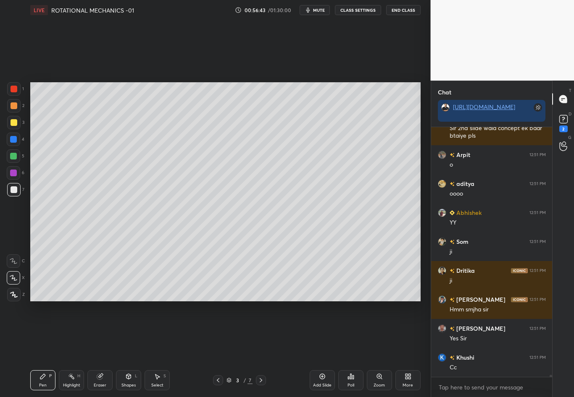
click at [263, 349] on icon at bounding box center [261, 380] width 7 height 7
click at [260, 349] on icon at bounding box center [261, 380] width 7 height 7
click at [261, 349] on icon at bounding box center [261, 380] width 7 height 7
click at [258, 349] on icon at bounding box center [261, 380] width 7 height 7
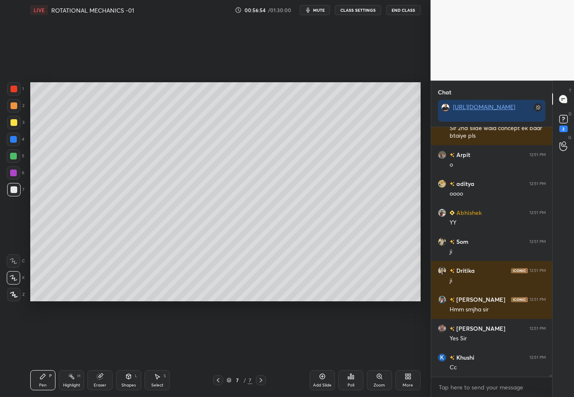
scroll to position [28922, 0]
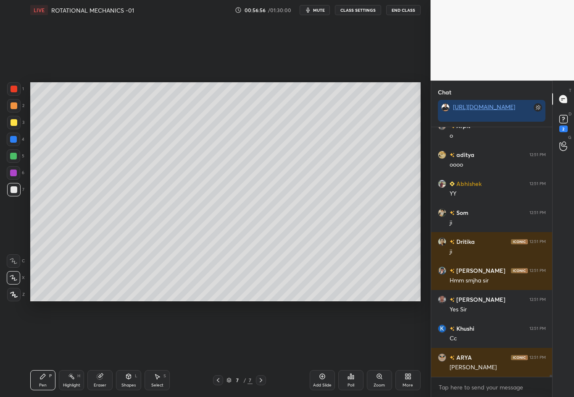
click at [215, 349] on icon at bounding box center [218, 380] width 7 height 7
click at [218, 349] on icon at bounding box center [218, 380] width 7 height 7
click at [259, 349] on icon at bounding box center [261, 380] width 7 height 7
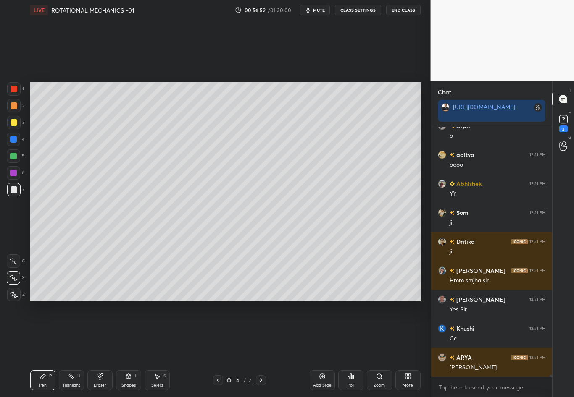
click at [71, 349] on div "Highlight H" at bounding box center [71, 381] width 25 height 20
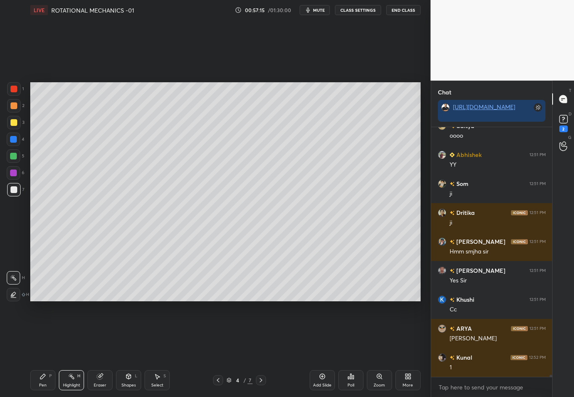
scroll to position [28980, 0]
click at [258, 349] on icon at bounding box center [261, 380] width 7 height 7
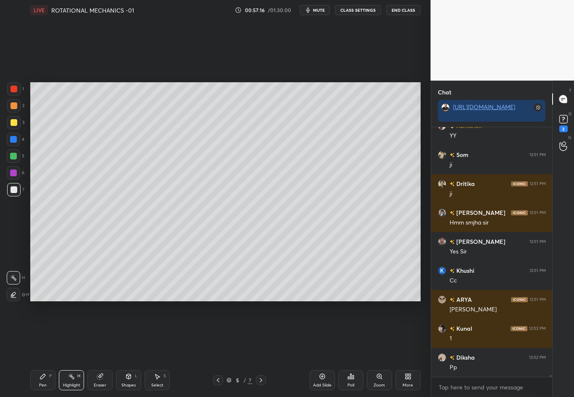
click at [259, 349] on icon at bounding box center [261, 380] width 7 height 7
click at [260, 349] on icon at bounding box center [261, 380] width 7 height 7
click at [260, 349] on div at bounding box center [261, 381] width 10 height 10
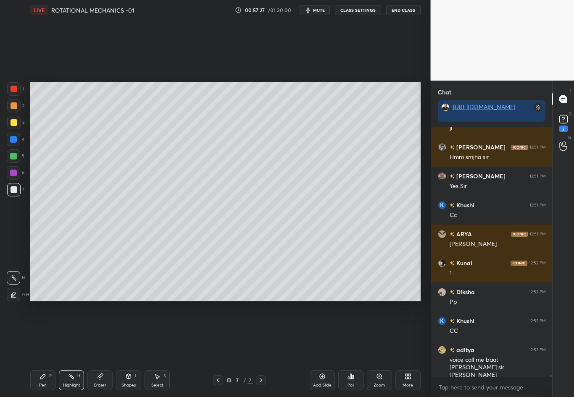
scroll to position [29082, 0]
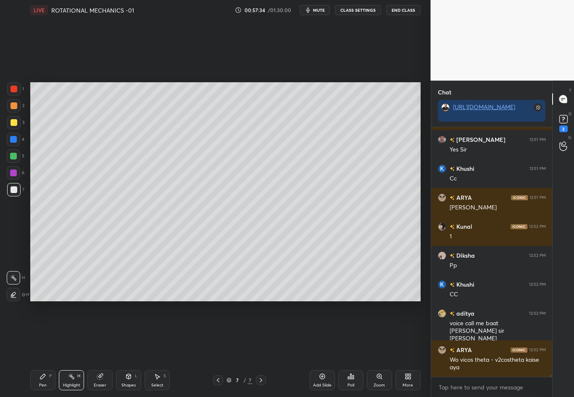
click at [221, 349] on div at bounding box center [218, 381] width 10 height 10
click at [220, 349] on icon at bounding box center [218, 380] width 7 height 7
click at [221, 349] on div at bounding box center [218, 381] width 10 height 10
click at [222, 349] on div at bounding box center [218, 381] width 10 height 10
click at [258, 349] on icon at bounding box center [261, 380] width 7 height 7
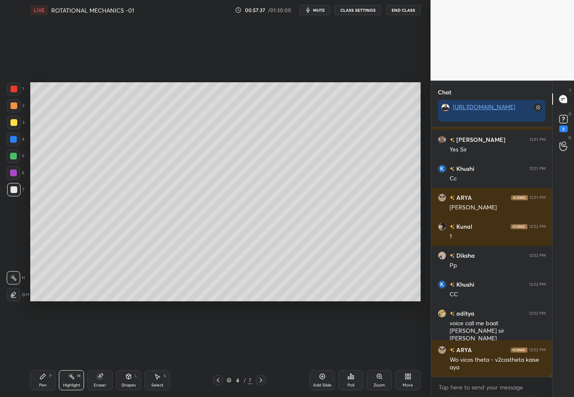
click at [40, 349] on div "Pen" at bounding box center [43, 386] width 8 height 4
click at [76, 349] on div "Highlight H" at bounding box center [71, 381] width 25 height 20
click at [36, 349] on div "Pen P" at bounding box center [42, 381] width 25 height 20
click at [16, 189] on div at bounding box center [14, 190] width 7 height 7
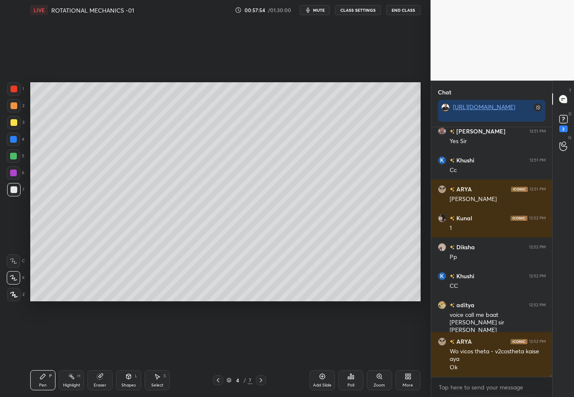
click at [73, 349] on div "Highlight H" at bounding box center [71, 381] width 25 height 20
click at [260, 349] on icon at bounding box center [261, 380] width 7 height 7
click at [262, 349] on icon at bounding box center [261, 380] width 7 height 7
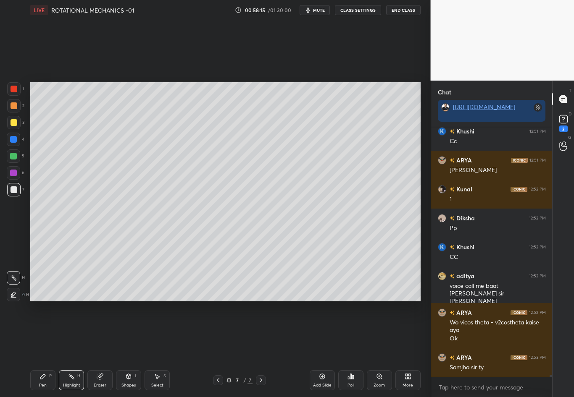
click at [264, 349] on div at bounding box center [261, 381] width 10 height 10
click at [263, 349] on div at bounding box center [261, 381] width 10 height 10
click at [315, 349] on div "Add Slide" at bounding box center [322, 381] width 25 height 20
click at [214, 349] on div at bounding box center [218, 381] width 10 height 10
click at [217, 349] on icon at bounding box center [218, 380] width 7 height 7
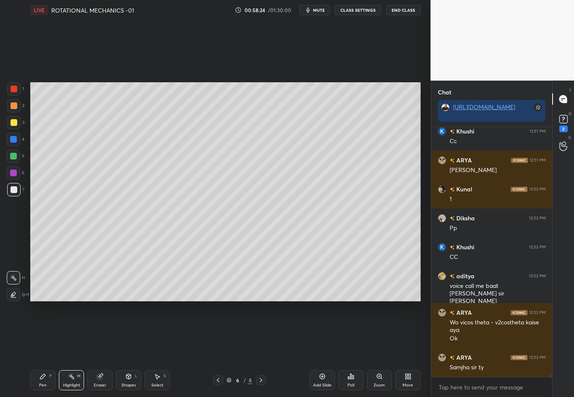
click at [39, 349] on div "Pen P" at bounding box center [42, 381] width 25 height 20
click at [69, 349] on div "Highlight H" at bounding box center [71, 381] width 25 height 20
click at [262, 349] on icon at bounding box center [261, 380] width 7 height 7
click at [12, 193] on div at bounding box center [13, 189] width 13 height 13
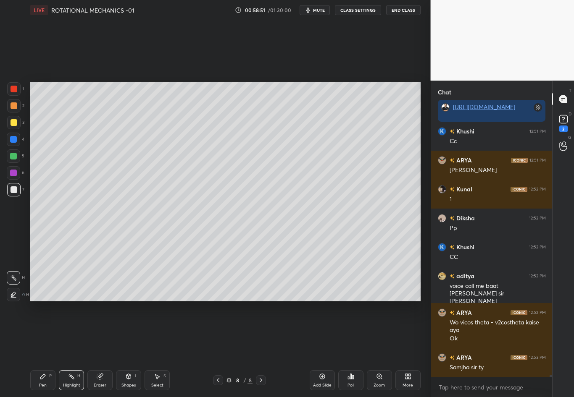
click at [16, 192] on div at bounding box center [13, 189] width 13 height 13
click at [217, 349] on icon at bounding box center [218, 380] width 7 height 7
click at [219, 349] on icon at bounding box center [218, 380] width 7 height 7
click at [260, 349] on icon at bounding box center [261, 380] width 7 height 7
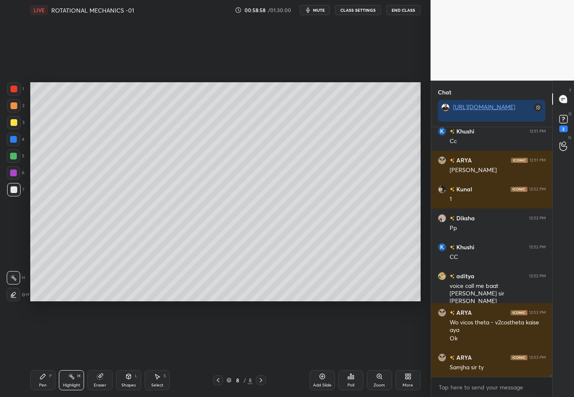
click at [46, 349] on div "Pen P" at bounding box center [42, 381] width 25 height 20
click at [14, 123] on div at bounding box center [14, 122] width 7 height 7
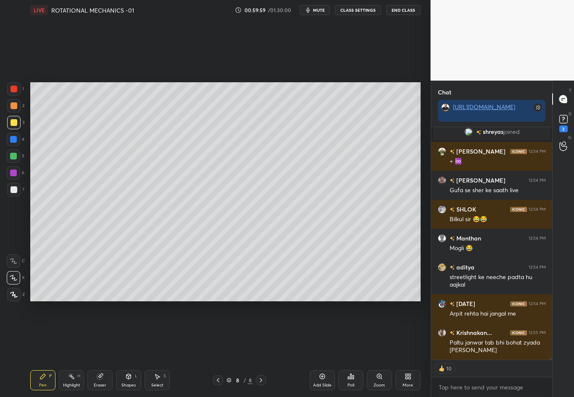
scroll to position [29518, 0]
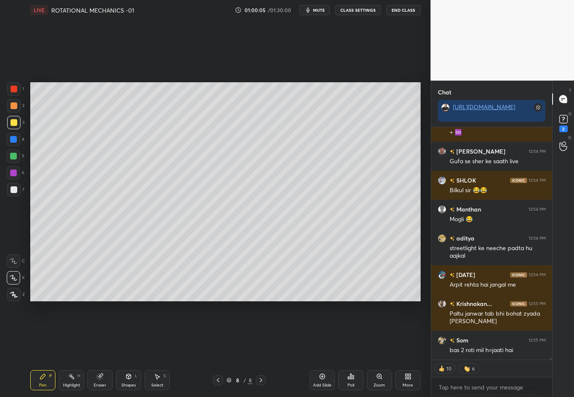
click at [14, 192] on div at bounding box center [14, 190] width 7 height 7
click at [16, 121] on div at bounding box center [14, 122] width 7 height 7
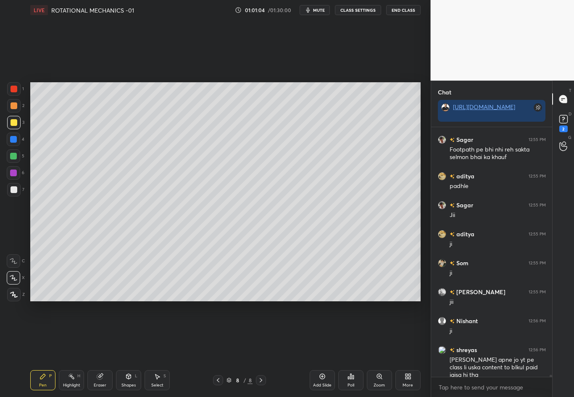
scroll to position [29797, 0]
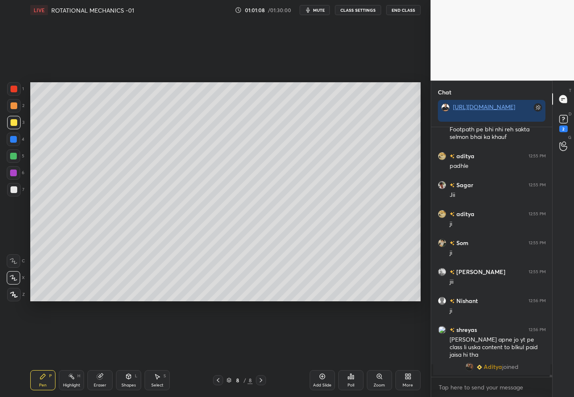
click at [14, 142] on div at bounding box center [13, 139] width 7 height 7
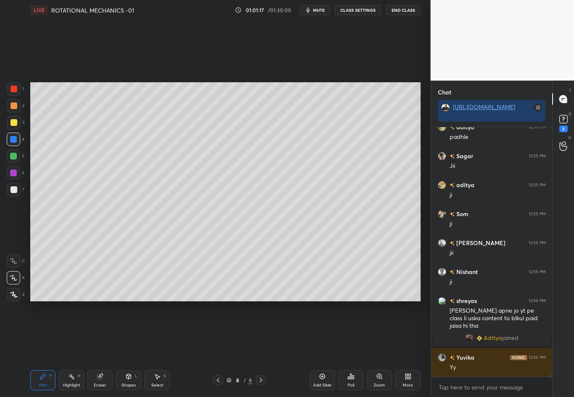
click at [13, 190] on div at bounding box center [14, 190] width 7 height 7
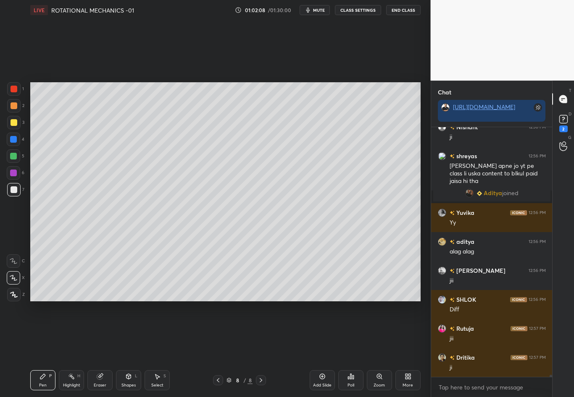
scroll to position [29833, 0]
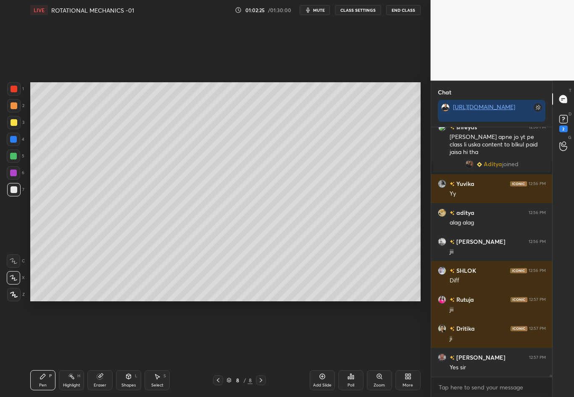
click at [15, 190] on div at bounding box center [14, 190] width 7 height 7
click at [13, 141] on div at bounding box center [13, 139] width 7 height 7
click at [127, 349] on div "Shapes" at bounding box center [128, 386] width 14 height 4
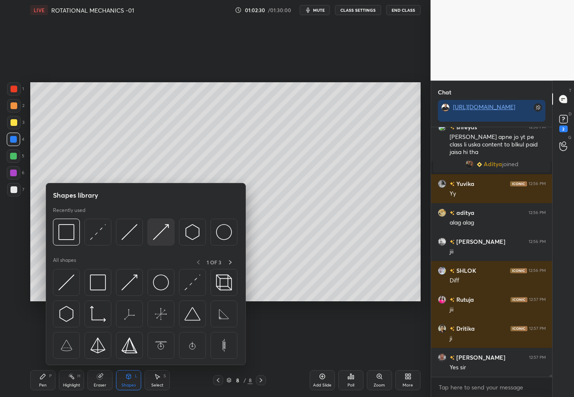
click at [160, 234] on img at bounding box center [161, 232] width 16 height 16
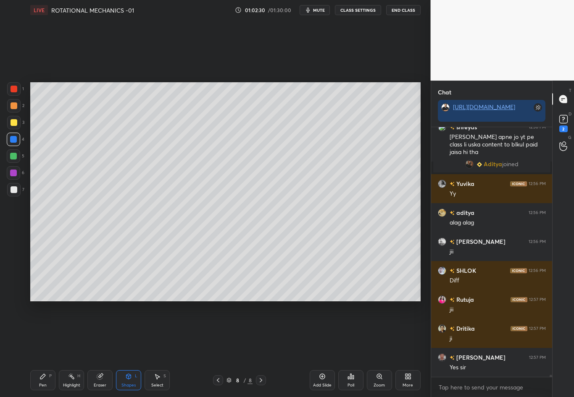
click at [14, 158] on div at bounding box center [13, 156] width 7 height 7
click at [45, 349] on div "Pen P" at bounding box center [42, 381] width 25 height 20
click at [79, 349] on div "Highlight H" at bounding box center [71, 381] width 25 height 20
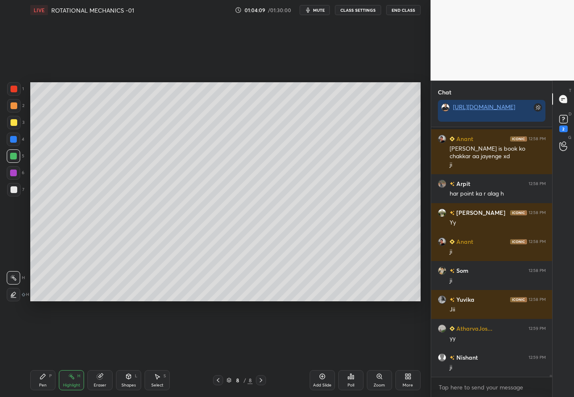
scroll to position [30381, 0]
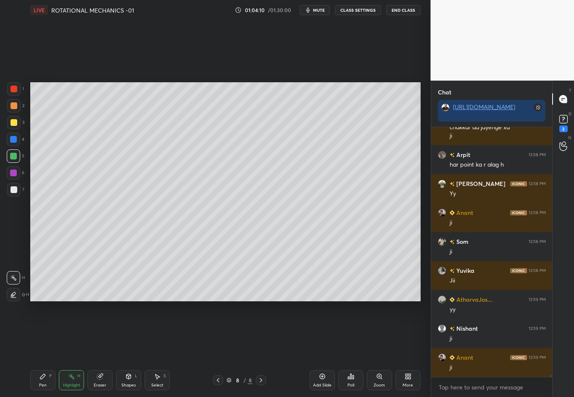
click at [42, 349] on div "Pen P" at bounding box center [42, 381] width 25 height 20
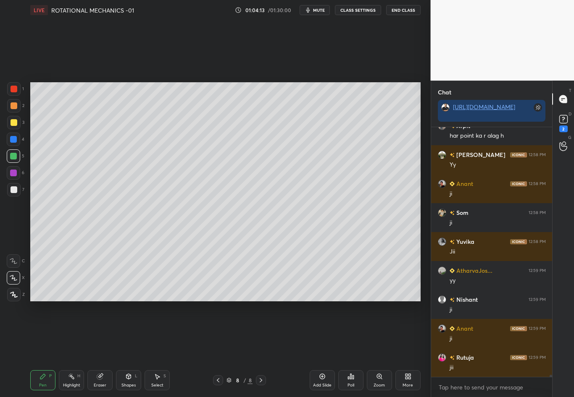
scroll to position [30439, 0]
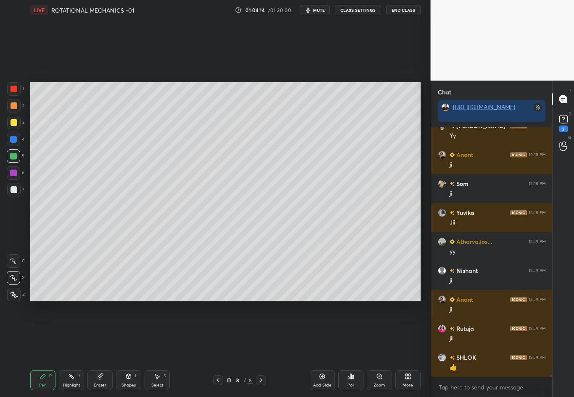
click at [13, 191] on div at bounding box center [14, 190] width 7 height 7
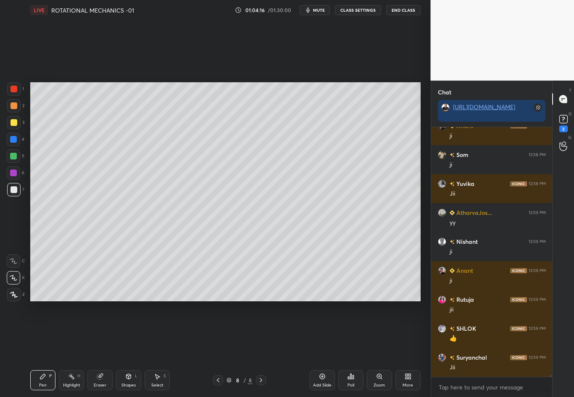
scroll to position [30497, 0]
click at [96, 349] on div "Eraser" at bounding box center [99, 381] width 25 height 20
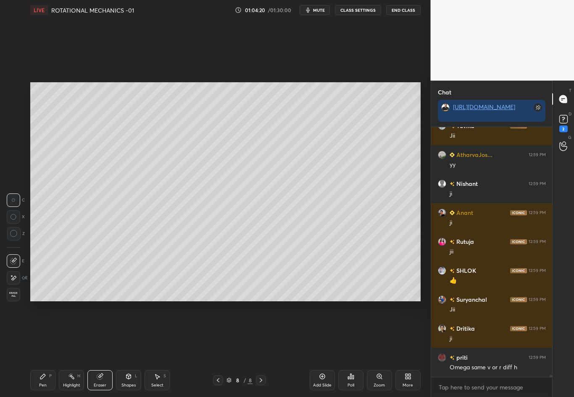
scroll to position [30555, 0]
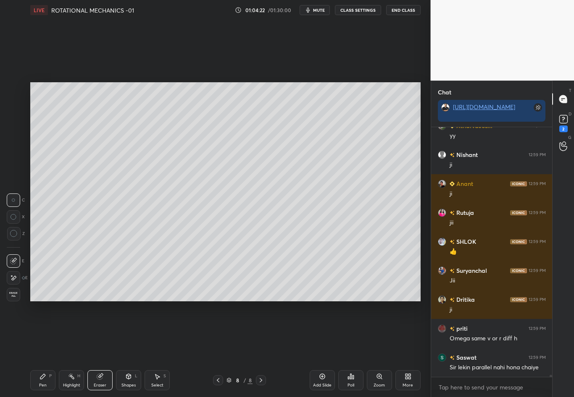
click at [39, 349] on div "Pen" at bounding box center [43, 386] width 8 height 4
click at [12, 127] on div at bounding box center [13, 122] width 13 height 13
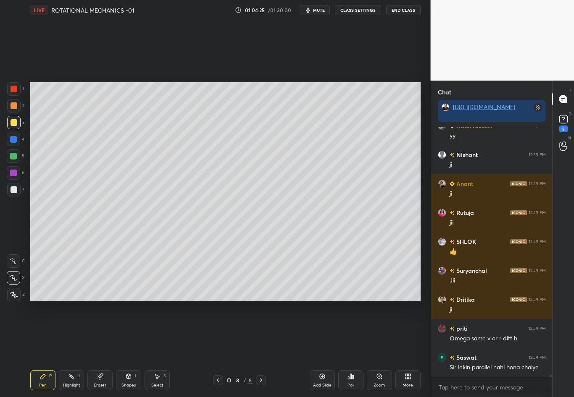
scroll to position [30584, 0]
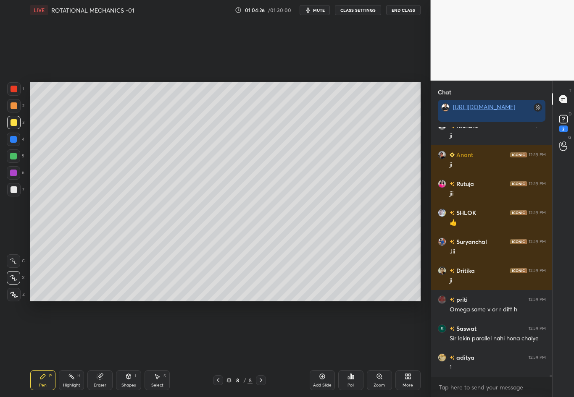
click at [104, 349] on div "Eraser" at bounding box center [99, 381] width 25 height 20
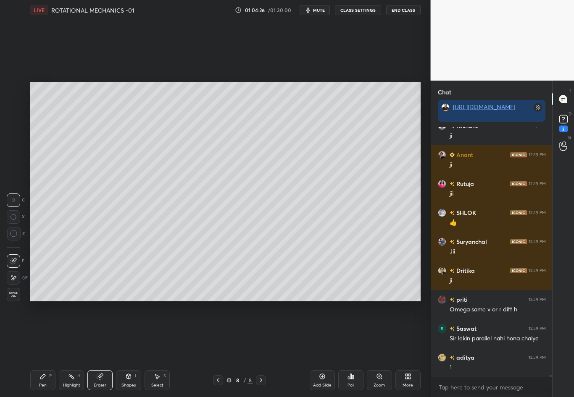
scroll to position [30613, 0]
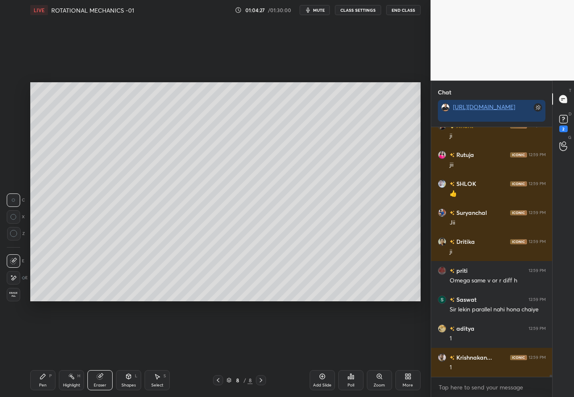
click at [39, 349] on div "Pen P" at bounding box center [42, 381] width 25 height 20
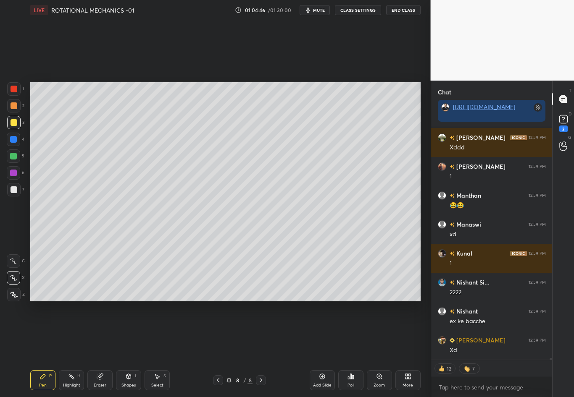
scroll to position [31645, 0]
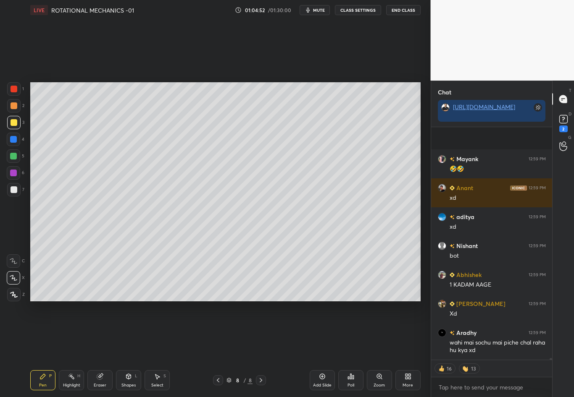
click at [10, 125] on div at bounding box center [13, 122] width 13 height 13
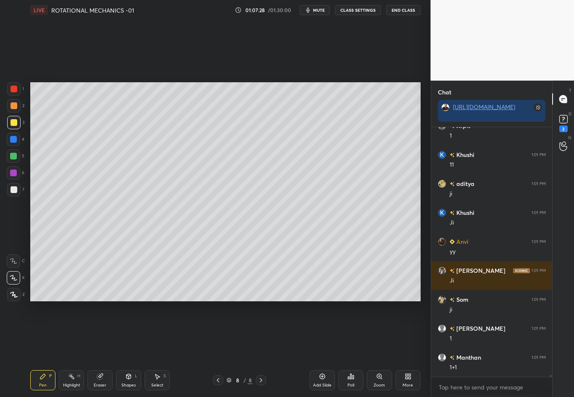
scroll to position [32686, 0]
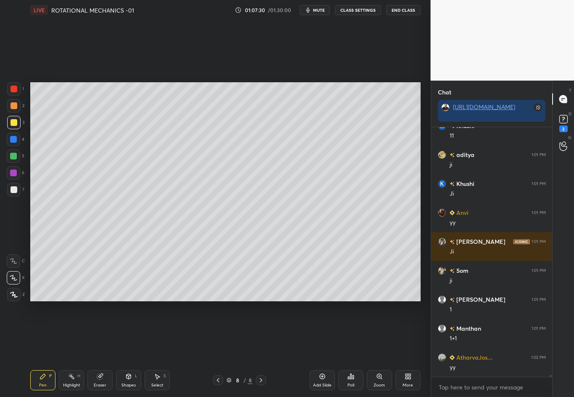
click at [13, 189] on div at bounding box center [14, 190] width 7 height 7
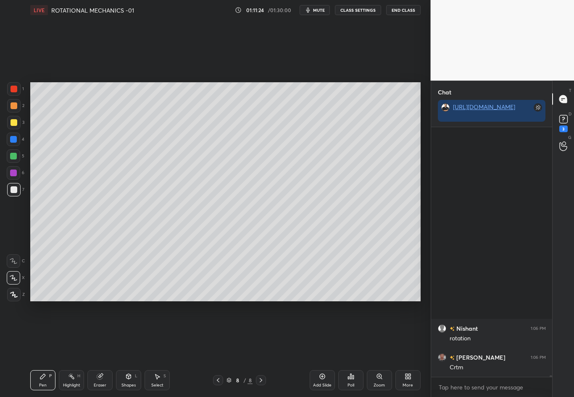
scroll to position [34476, 0]
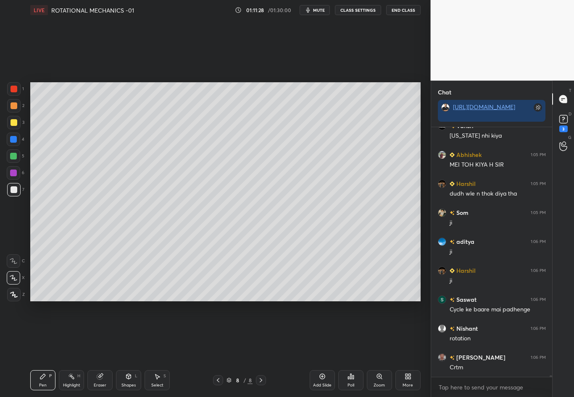
click at [259, 349] on icon at bounding box center [261, 380] width 7 height 7
click at [260, 349] on icon at bounding box center [261, 380] width 7 height 7
click at [313, 349] on div "Add Slide" at bounding box center [322, 381] width 25 height 20
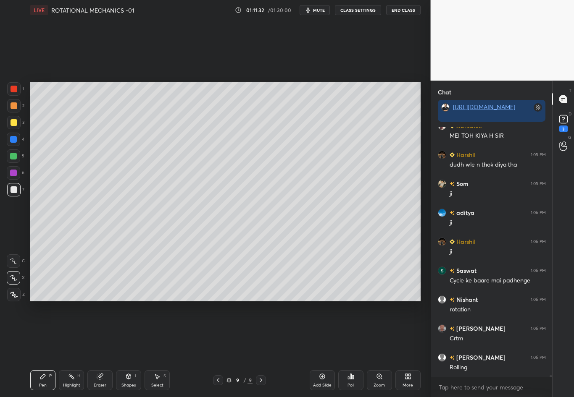
click at [14, 190] on div at bounding box center [14, 190] width 7 height 7
click at [14, 122] on div at bounding box center [14, 122] width 7 height 7
click at [14, 188] on div at bounding box center [14, 190] width 7 height 7
click at [11, 188] on div at bounding box center [14, 190] width 7 height 7
click at [99, 349] on div "Eraser" at bounding box center [100, 386] width 13 height 4
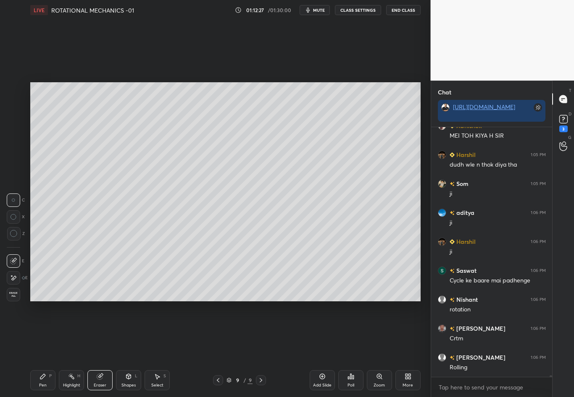
click at [43, 349] on div "Pen P" at bounding box center [42, 381] width 25 height 20
click at [15, 194] on div at bounding box center [13, 189] width 13 height 13
click at [130, 349] on div "Shapes" at bounding box center [128, 386] width 14 height 4
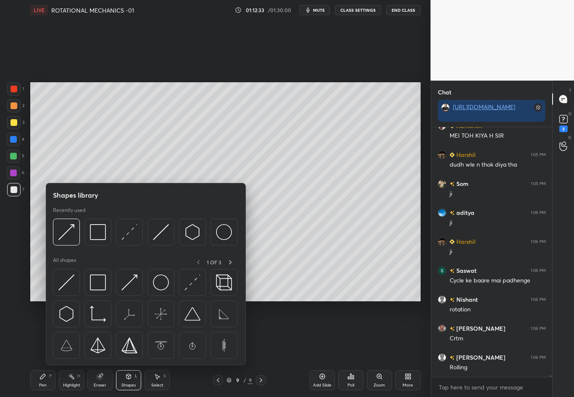
click at [161, 234] on img at bounding box center [161, 232] width 16 height 16
click at [25, 240] on div "1 2 3 4 5 6 7 C X Z C X Z E E Erase all H H" at bounding box center [13, 191] width 27 height 219
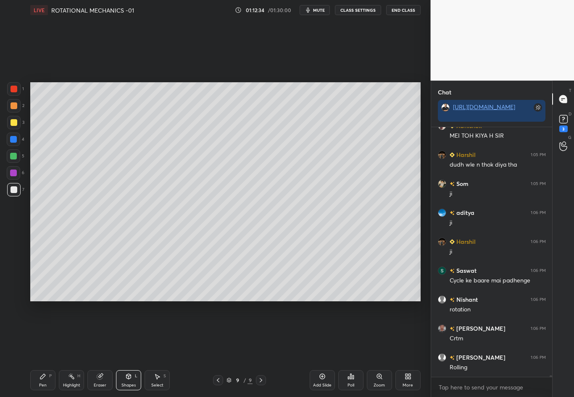
click at [16, 123] on div at bounding box center [14, 122] width 7 height 7
click at [13, 192] on div at bounding box center [14, 190] width 7 height 7
click at [44, 349] on div "Pen" at bounding box center [43, 386] width 8 height 4
click at [15, 125] on div at bounding box center [14, 122] width 7 height 7
click at [44, 349] on div "Pen P" at bounding box center [42, 381] width 25 height 20
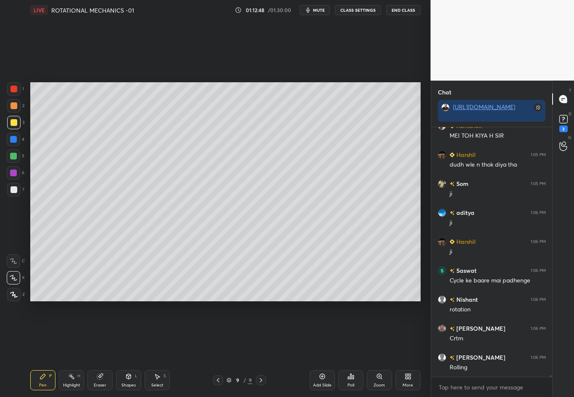
click at [132, 349] on div "Shapes L" at bounding box center [128, 381] width 25 height 20
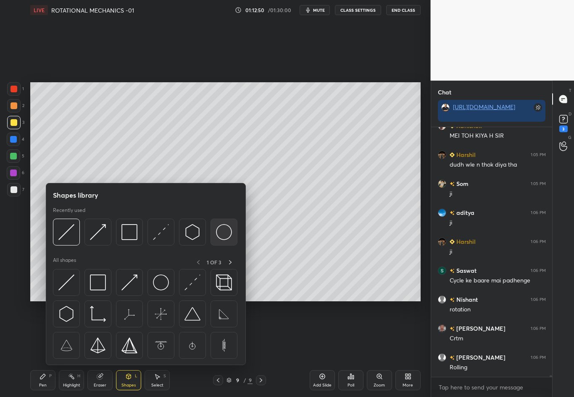
click at [225, 234] on img at bounding box center [224, 232] width 16 height 16
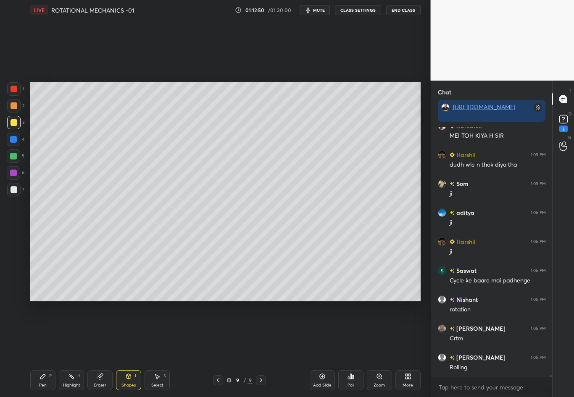
click at [16, 241] on div "1 2 3 4 5 6 7 C X Z C X Z E E Erase all H H" at bounding box center [13, 191] width 27 height 219
click at [131, 349] on div "Shapes L" at bounding box center [128, 381] width 25 height 20
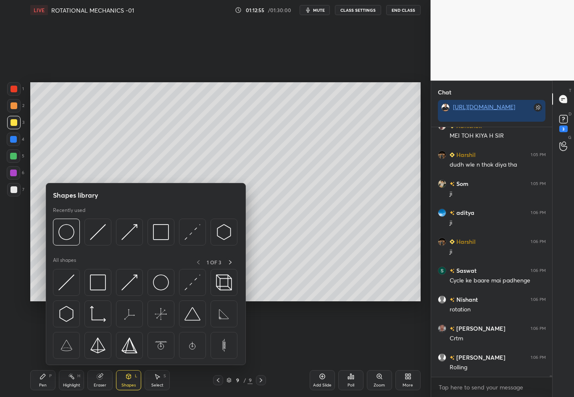
click at [14, 189] on div at bounding box center [14, 190] width 7 height 7
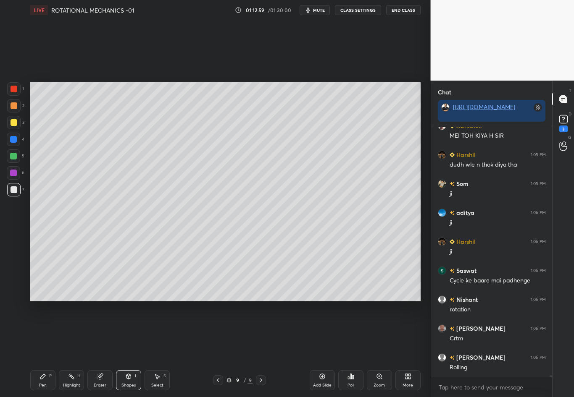
click at [130, 349] on div "Shapes" at bounding box center [128, 386] width 14 height 4
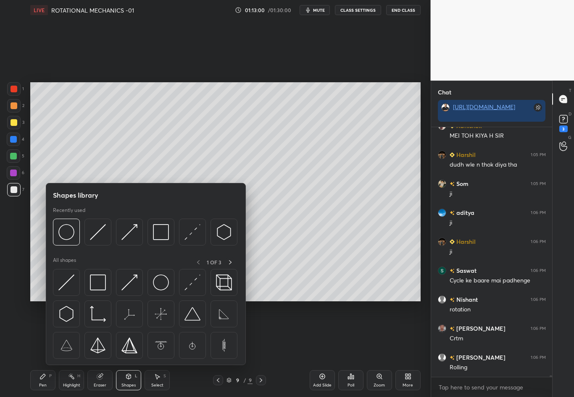
click at [152, 349] on div "Select S" at bounding box center [157, 381] width 25 height 20
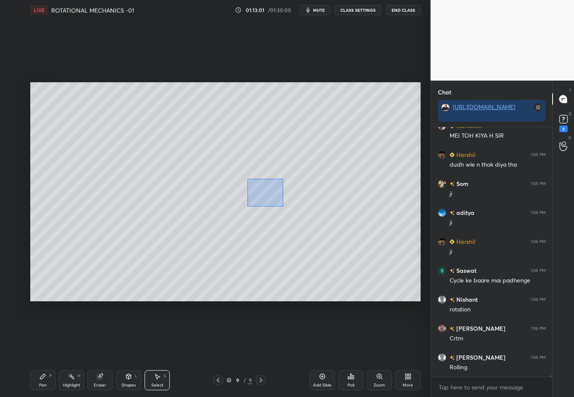
drag, startPoint x: 249, startPoint y: 201, endPoint x: 283, endPoint y: 207, distance: 34.5
click at [283, 207] on div "0 ° Undo Copy Duplicate Duplicate to new slide Delete" at bounding box center [225, 191] width 390 height 219
click at [253, 177] on div "0 ° Undo Copy Duplicate Duplicate to new slide Delete" at bounding box center [225, 191] width 390 height 219
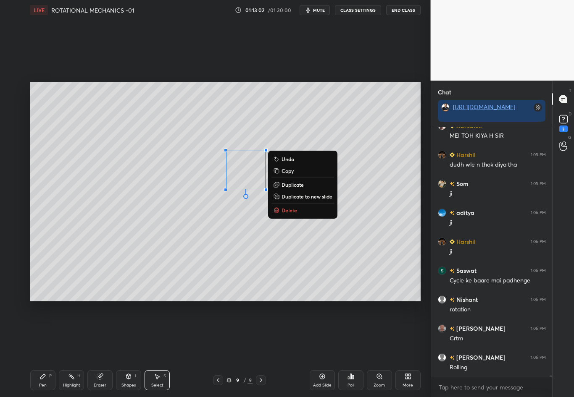
click at [279, 253] on div "0 ° Undo Copy Duplicate Duplicate to new slide Delete" at bounding box center [225, 191] width 390 height 219
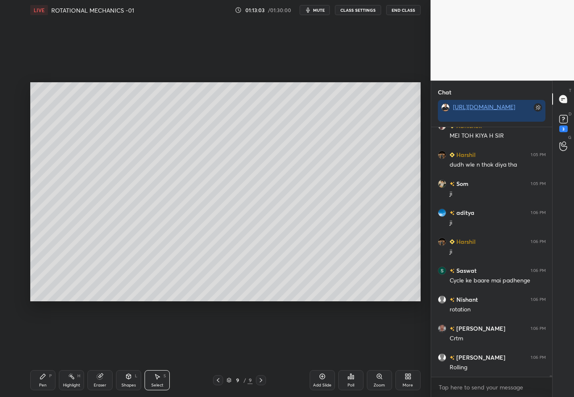
click at [40, 349] on div "Pen P" at bounding box center [42, 381] width 25 height 20
click at [11, 124] on div at bounding box center [14, 122] width 7 height 7
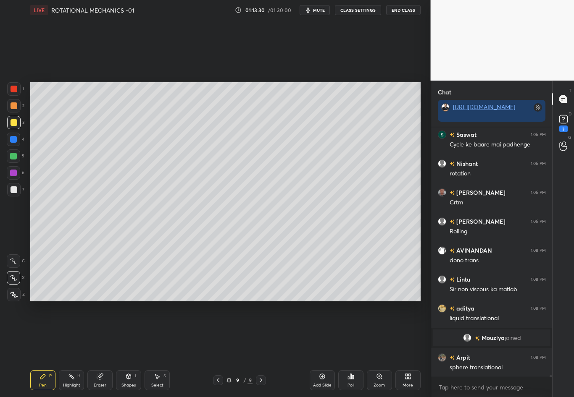
scroll to position [34539, 0]
click at [158, 349] on icon at bounding box center [157, 376] width 7 height 7
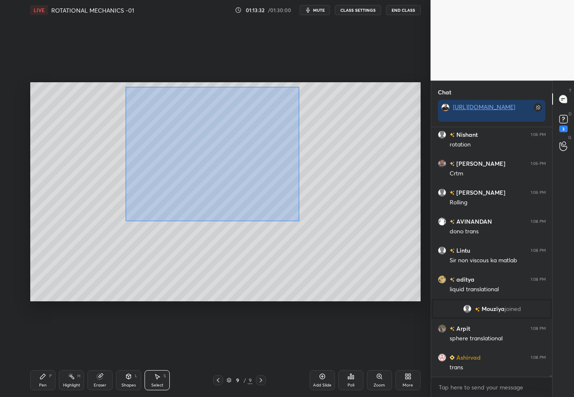
drag, startPoint x: 126, startPoint y: 91, endPoint x: 300, endPoint y: 220, distance: 216.8
click at [300, 221] on div "0 ° Undo Copy Duplicate Duplicate to new slide Delete" at bounding box center [225, 191] width 390 height 219
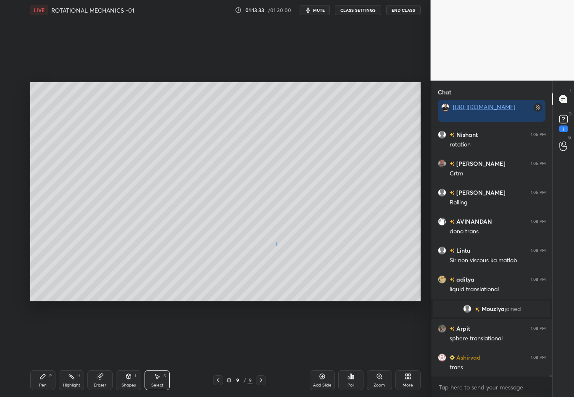
click at [276, 244] on div "0 ° Undo Copy Duplicate Duplicate to new slide Delete" at bounding box center [225, 191] width 390 height 219
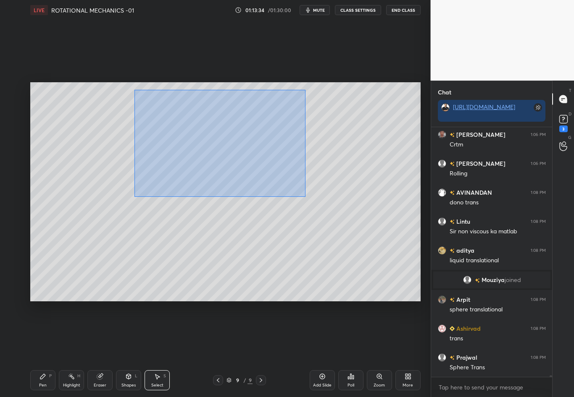
drag, startPoint x: 142, startPoint y: 137, endPoint x: 305, endPoint y: 197, distance: 174.5
click at [305, 197] on div "0 ° Undo Copy Duplicate Duplicate to new slide Delete" at bounding box center [225, 191] width 390 height 219
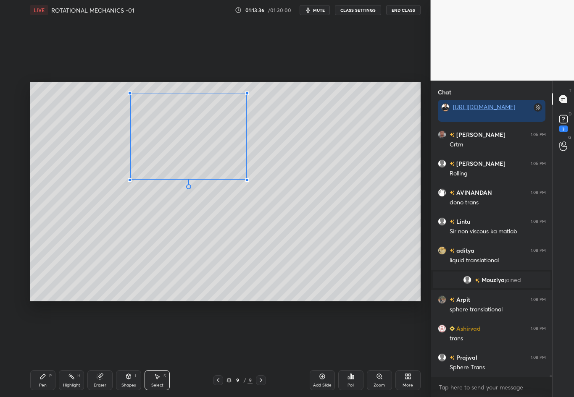
drag, startPoint x: 264, startPoint y: 187, endPoint x: 246, endPoint y: 179, distance: 19.4
click at [246, 179] on div at bounding box center [246, 180] width 3 height 3
drag, startPoint x: 206, startPoint y: 123, endPoint x: 192, endPoint y: 124, distance: 14.0
click at [192, 124] on div "0 ° Undo Copy Duplicate Duplicate to new slide Delete" at bounding box center [225, 191] width 390 height 219
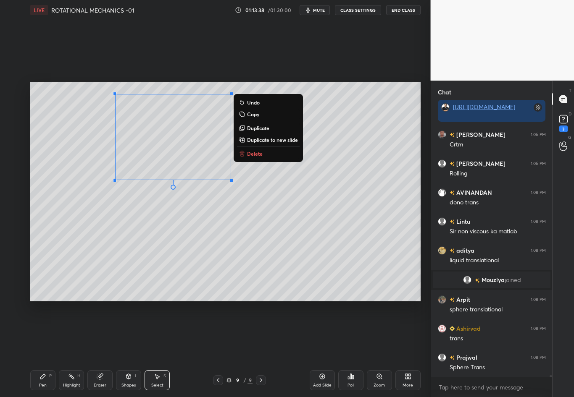
click at [264, 223] on div "0 ° Undo Copy Duplicate Duplicate to new slide Delete" at bounding box center [225, 191] width 390 height 219
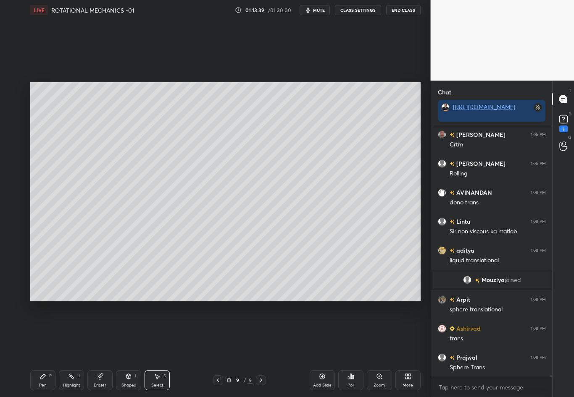
click at [130, 349] on div "Shapes L" at bounding box center [128, 381] width 25 height 20
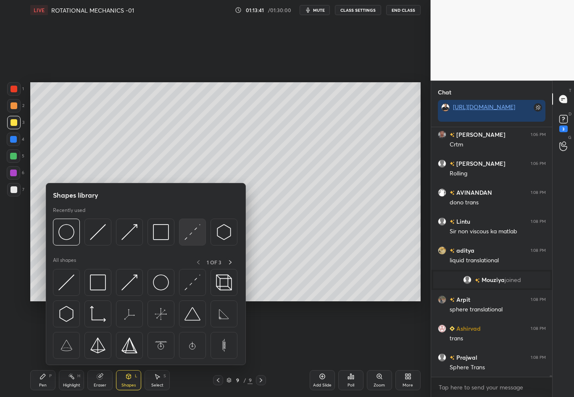
click at [195, 231] on img at bounding box center [192, 232] width 16 height 16
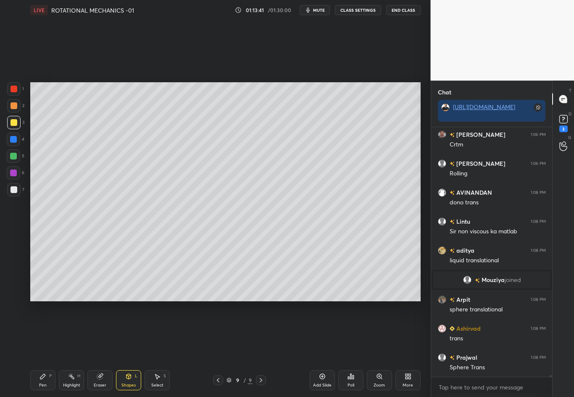
click at [18, 192] on div at bounding box center [13, 189] width 13 height 13
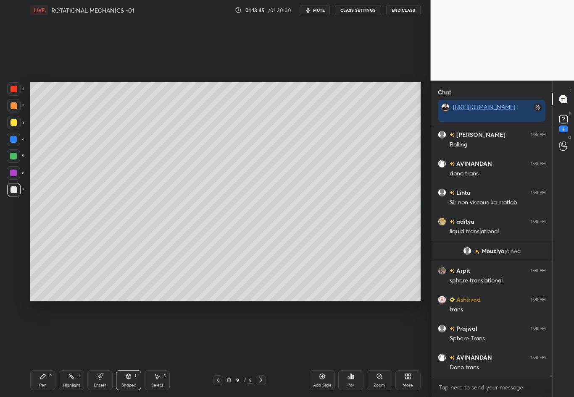
scroll to position [34655, 0]
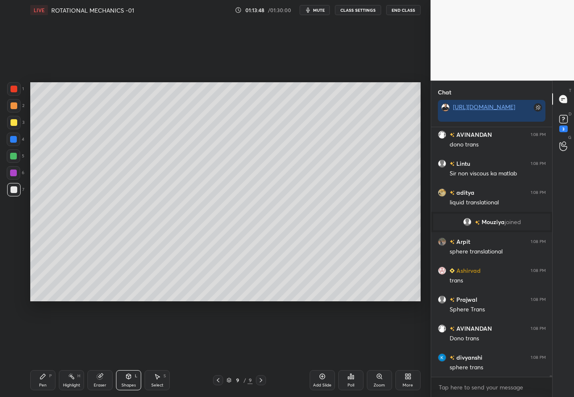
click at [44, 349] on div "Pen" at bounding box center [43, 386] width 8 height 4
click at [13, 139] on div at bounding box center [13, 139] width 7 height 7
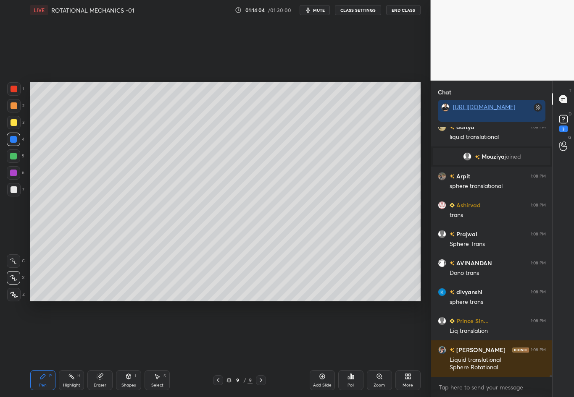
scroll to position [34757, 0]
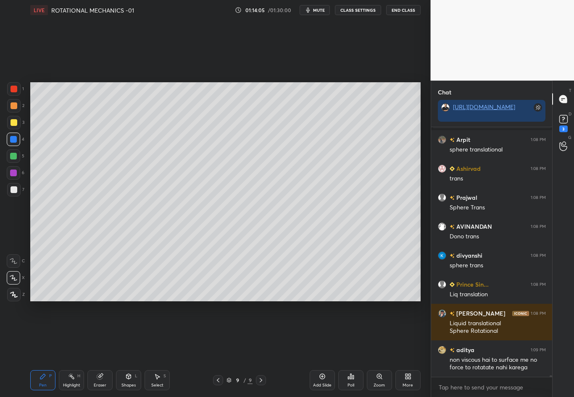
click at [14, 189] on div at bounding box center [14, 190] width 7 height 7
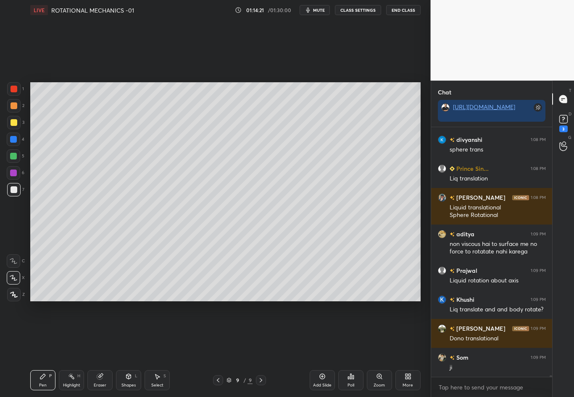
scroll to position [34881, 0]
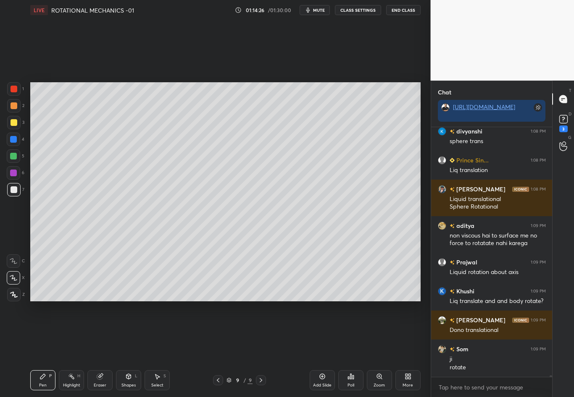
click at [14, 139] on div at bounding box center [13, 139] width 7 height 7
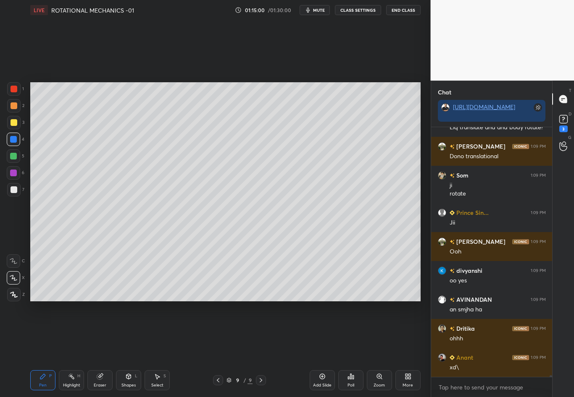
scroll to position [35084, 0]
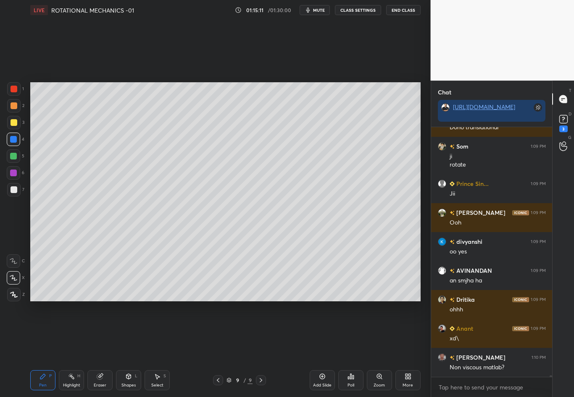
click at [16, 191] on div at bounding box center [14, 190] width 7 height 7
click at [78, 349] on div "Highlight H" at bounding box center [71, 381] width 25 height 20
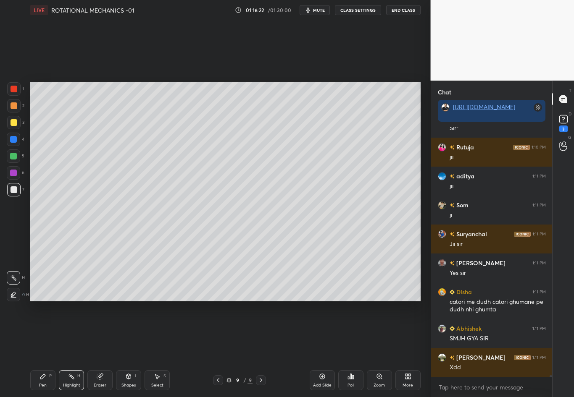
scroll to position [35438, 0]
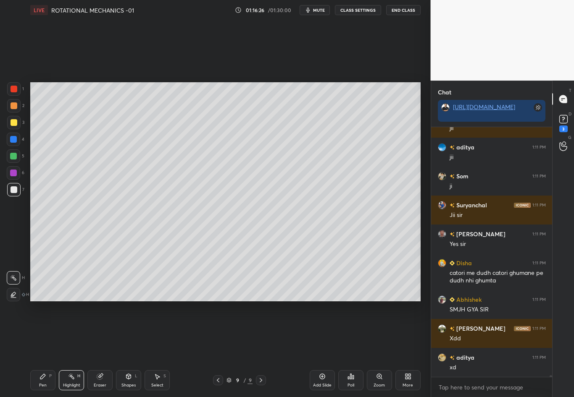
click at [130, 349] on div "Shapes L" at bounding box center [128, 381] width 25 height 20
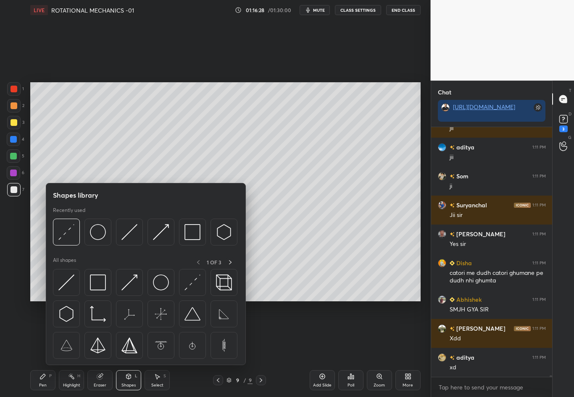
click at [65, 231] on img at bounding box center [66, 232] width 16 height 16
click at [15, 246] on div "1 2 3 4 5 6 7 C X Z C X Z E E Erase all H H" at bounding box center [13, 191] width 27 height 219
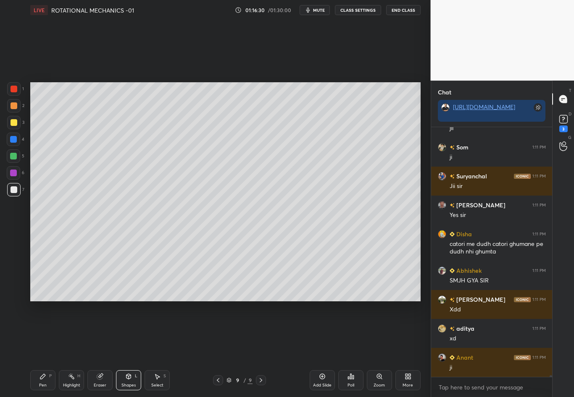
click at [241, 302] on div "Setting up your live class Poll for secs No correct answer Start poll" at bounding box center [225, 192] width 397 height 344
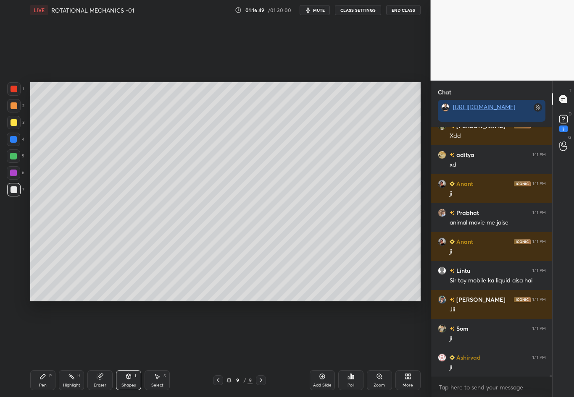
scroll to position [35670, 0]
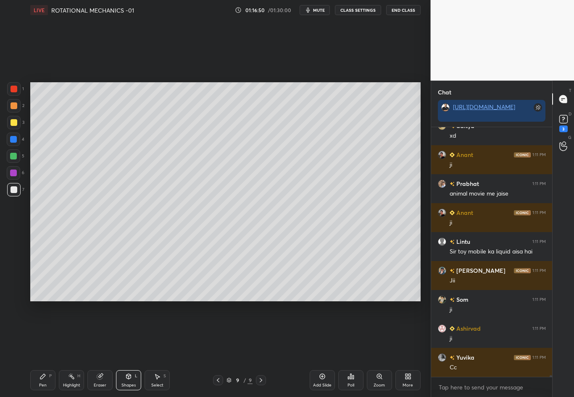
click at [42, 349] on div "Pen P" at bounding box center [42, 381] width 25 height 20
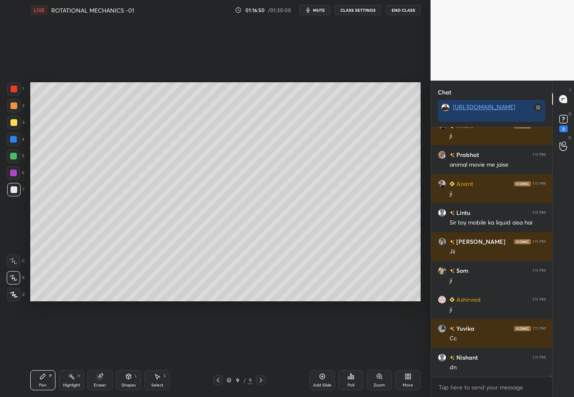
click at [14, 189] on div at bounding box center [14, 190] width 7 height 7
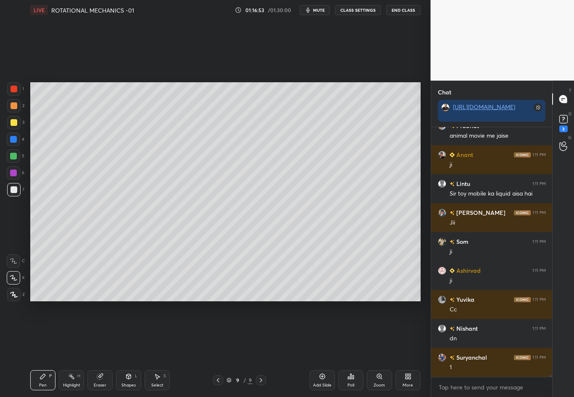
scroll to position [35757, 0]
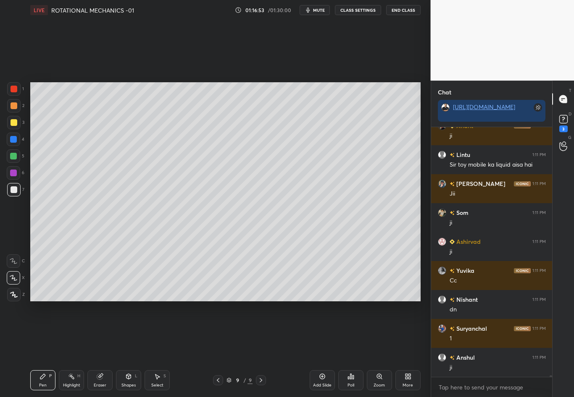
click at [15, 190] on div at bounding box center [14, 190] width 7 height 7
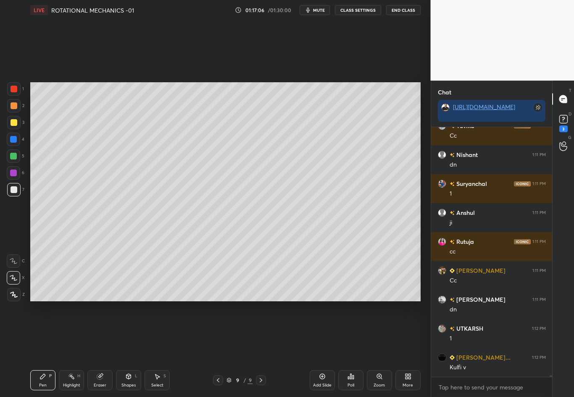
scroll to position [35931, 0]
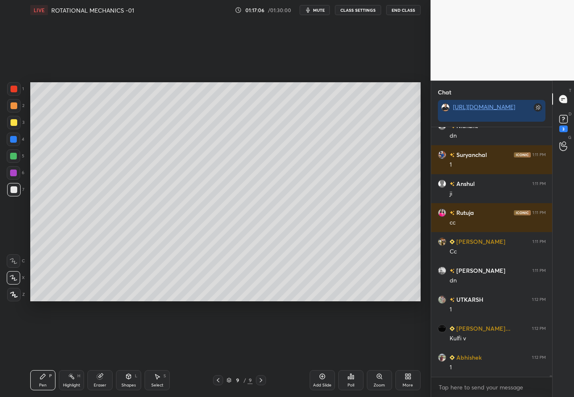
click at [101, 349] on div "Eraser" at bounding box center [99, 381] width 25 height 20
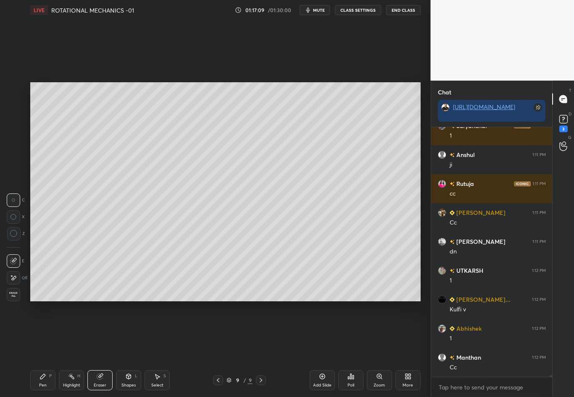
click at [40, 349] on div "Pen P" at bounding box center [42, 381] width 25 height 20
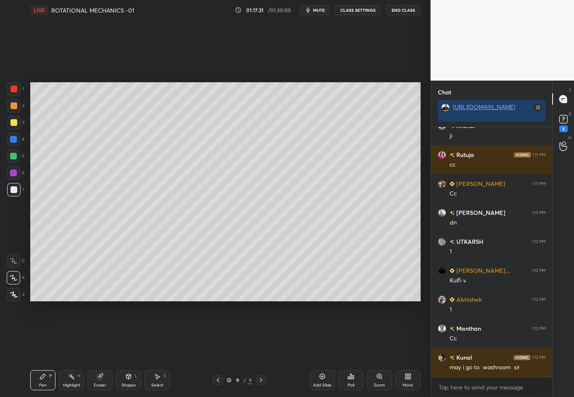
click at [16, 122] on div at bounding box center [14, 122] width 7 height 7
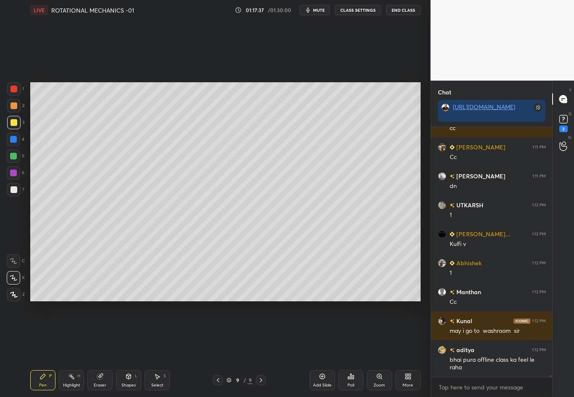
click at [71, 349] on div "Highlight" at bounding box center [71, 386] width 17 height 4
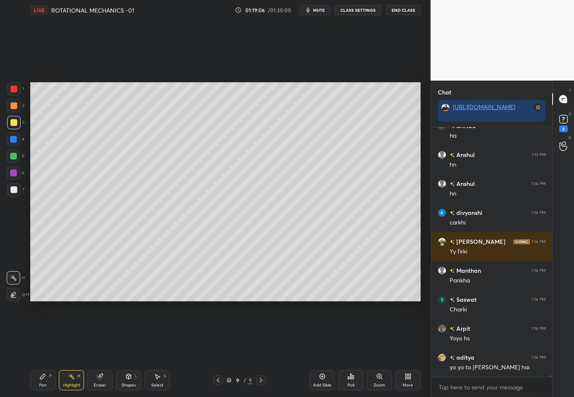
scroll to position [38245, 0]
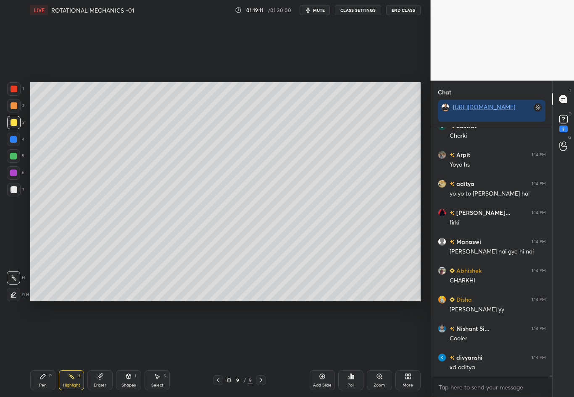
click at [105, 349] on div "Eraser" at bounding box center [100, 386] width 13 height 4
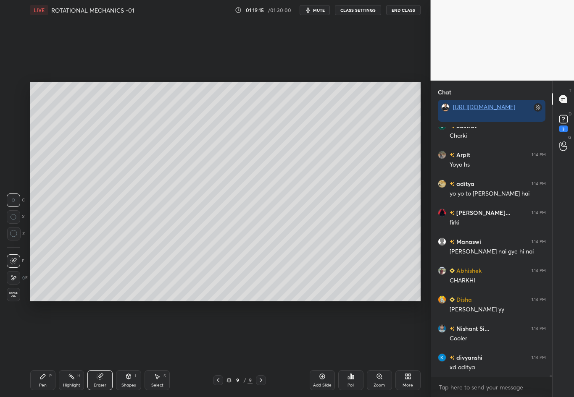
click at [66, 349] on div "Highlight" at bounding box center [71, 386] width 17 height 4
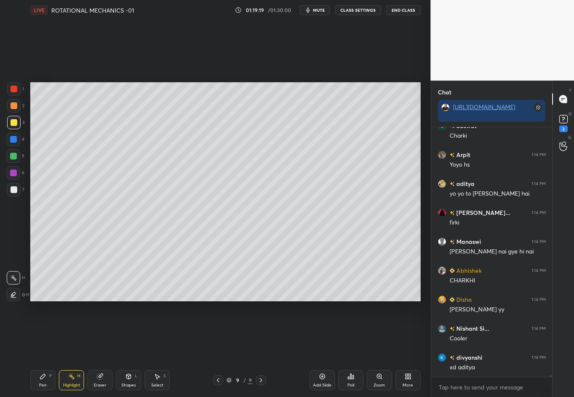
click at [47, 349] on div "Pen P" at bounding box center [42, 381] width 25 height 20
click at [15, 190] on div at bounding box center [14, 190] width 7 height 7
click at [17, 125] on div at bounding box center [13, 122] width 13 height 13
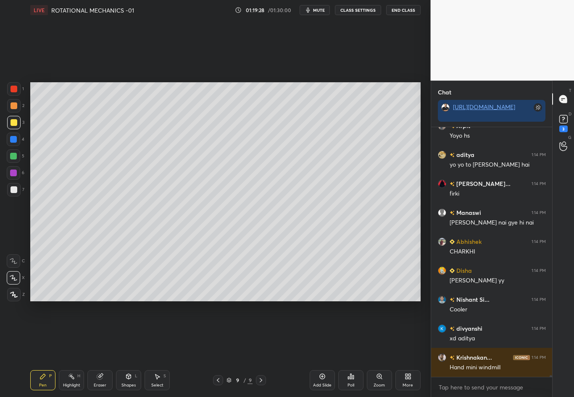
click at [16, 189] on div at bounding box center [14, 190] width 7 height 7
click at [14, 192] on div at bounding box center [13, 189] width 13 height 13
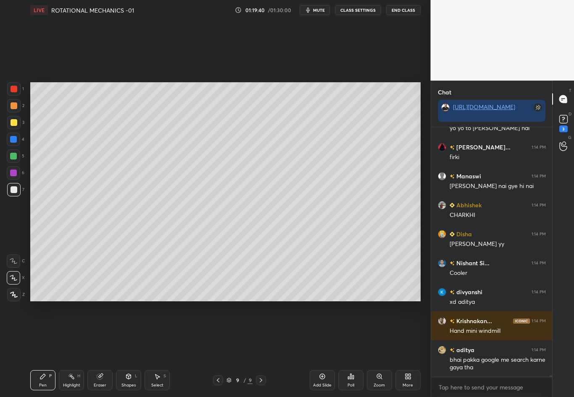
click at [15, 191] on div at bounding box center [14, 190] width 7 height 7
click at [14, 108] on div at bounding box center [13, 105] width 13 height 13
click at [14, 190] on div at bounding box center [14, 190] width 7 height 7
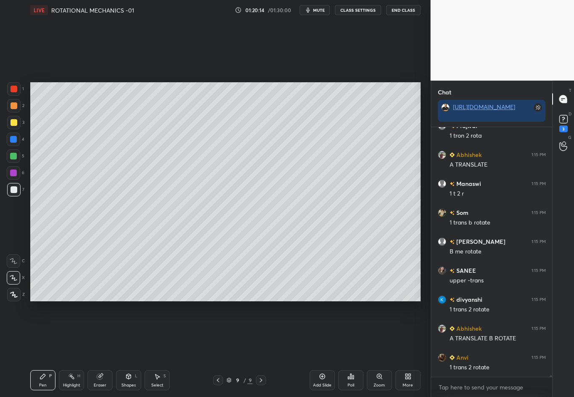
scroll to position [38811, 0]
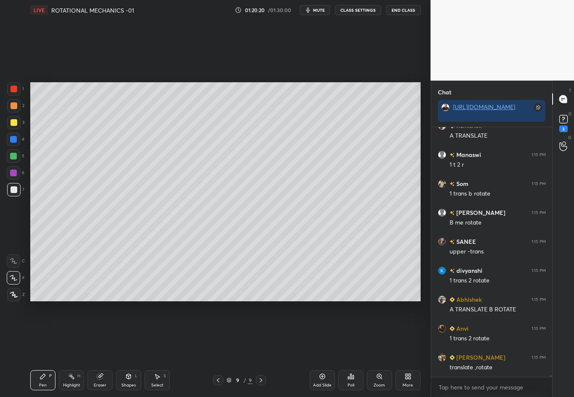
click at [16, 140] on div at bounding box center [13, 139] width 7 height 7
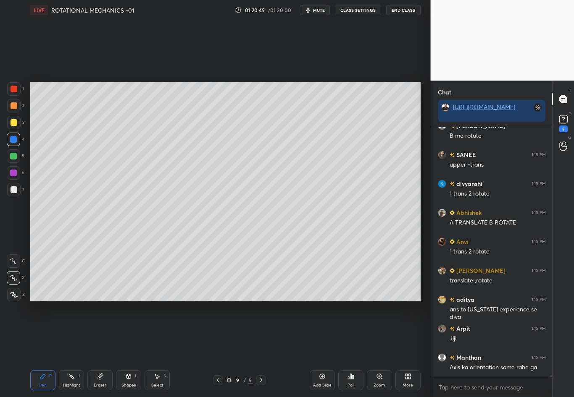
scroll to position [38927, 0]
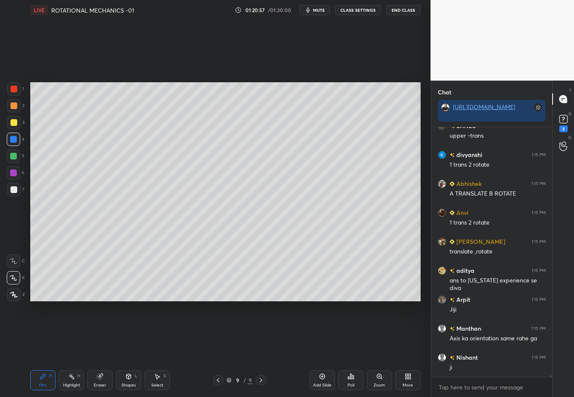
click at [80, 349] on div "Highlight H" at bounding box center [71, 381] width 25 height 20
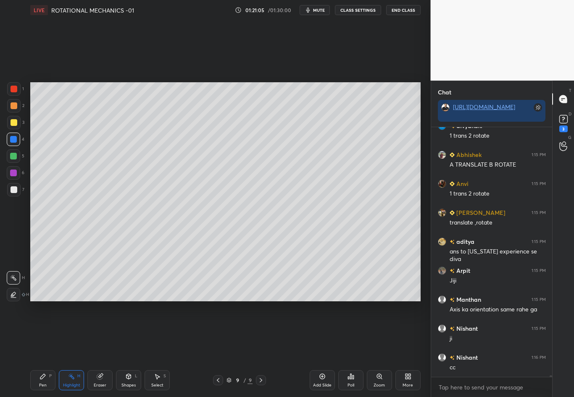
click at [43, 349] on div "Pen" at bounding box center [43, 386] width 8 height 4
click at [14, 188] on div at bounding box center [14, 190] width 7 height 7
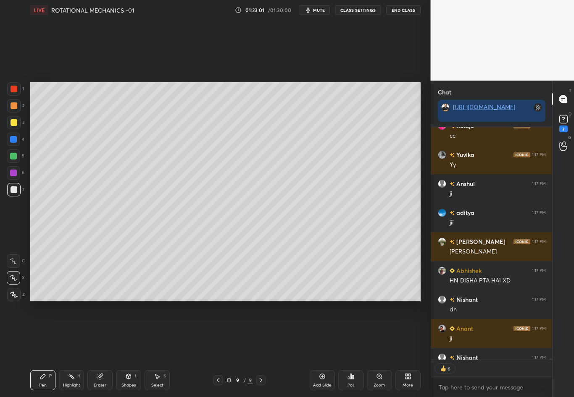
scroll to position [40140, 0]
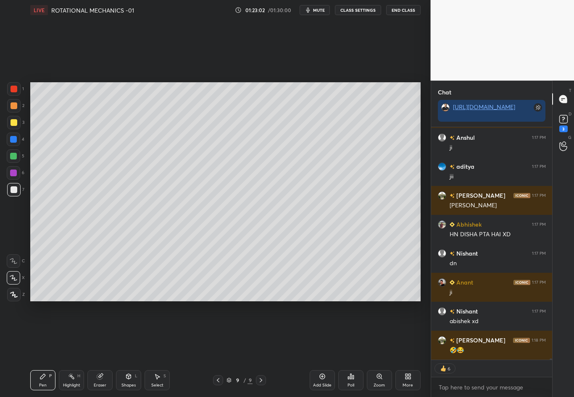
click at [259, 349] on icon at bounding box center [261, 380] width 7 height 7
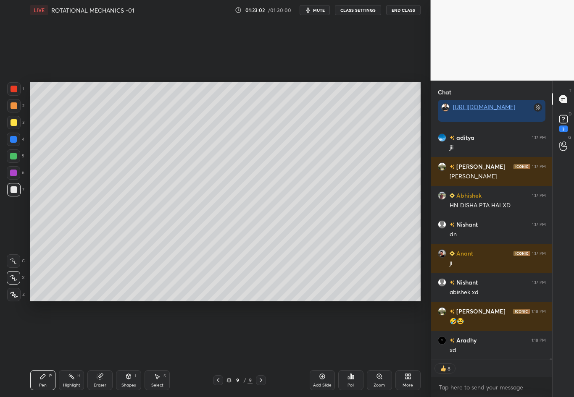
click at [221, 349] on div "9 / 9" at bounding box center [239, 381] width 53 height 10
click at [218, 349] on icon at bounding box center [218, 380] width 7 height 7
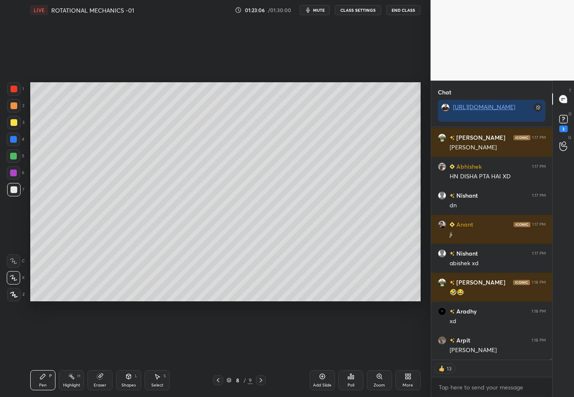
click at [217, 349] on icon at bounding box center [218, 380] width 7 height 7
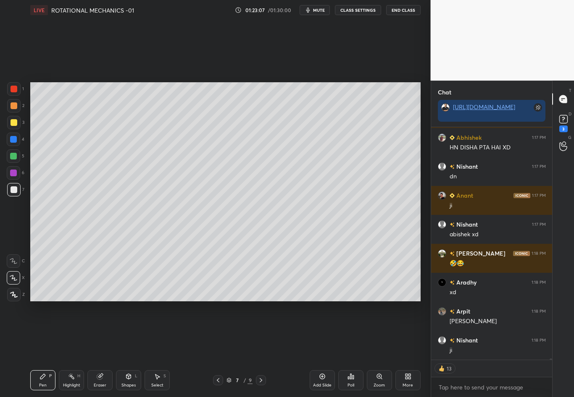
click at [214, 349] on div at bounding box center [218, 381] width 10 height 10
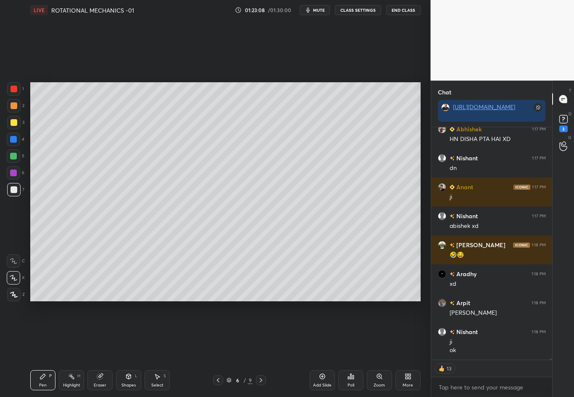
scroll to position [40265, 0]
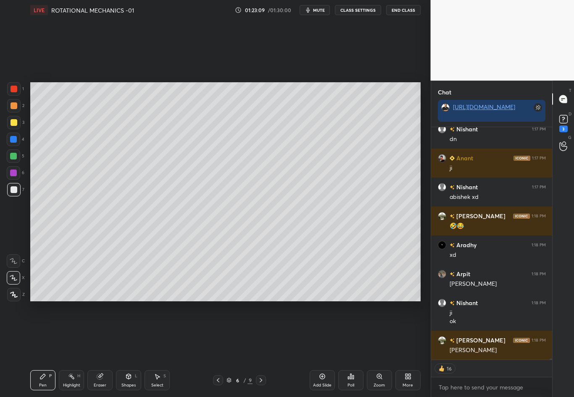
click at [219, 349] on icon at bounding box center [218, 380] width 7 height 7
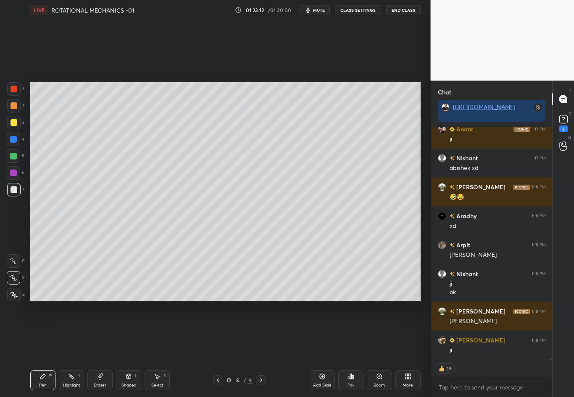
scroll to position [40323, 0]
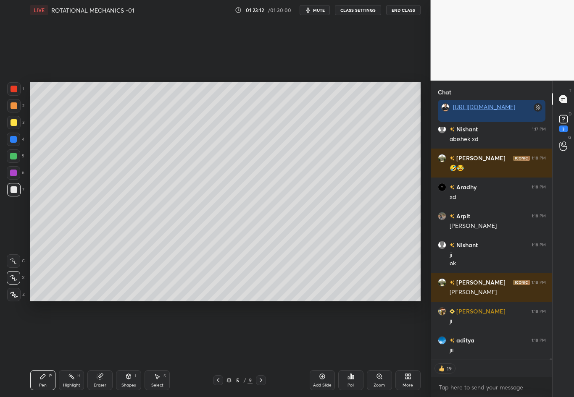
click at [220, 349] on icon at bounding box center [218, 380] width 7 height 7
click at [220, 349] on div at bounding box center [218, 381] width 10 height 10
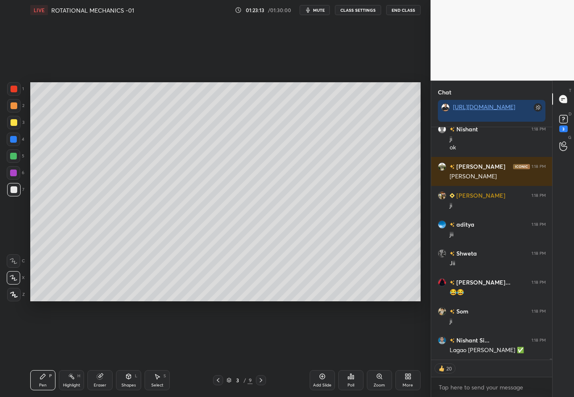
click at [219, 349] on icon at bounding box center [218, 380] width 7 height 7
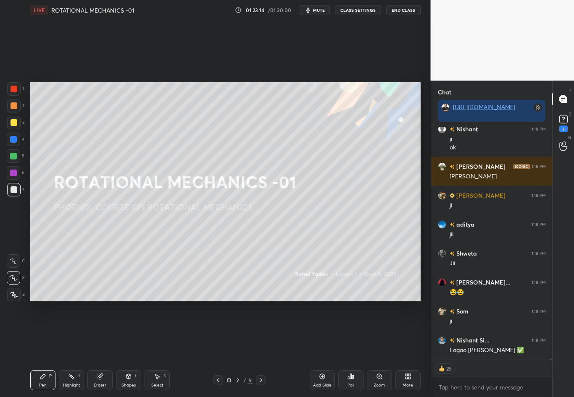
scroll to position [40468, 0]
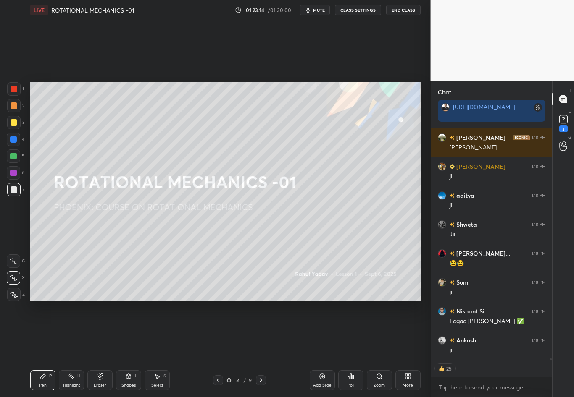
click at [257, 349] on div at bounding box center [261, 381] width 10 height 10
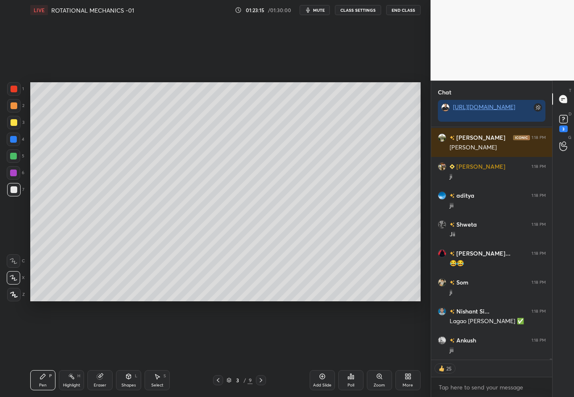
click at [218, 349] on icon at bounding box center [218, 380] width 7 height 7
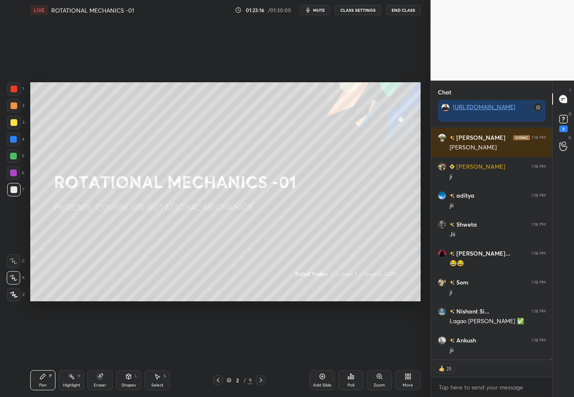
click at [10, 124] on div at bounding box center [13, 122] width 13 height 13
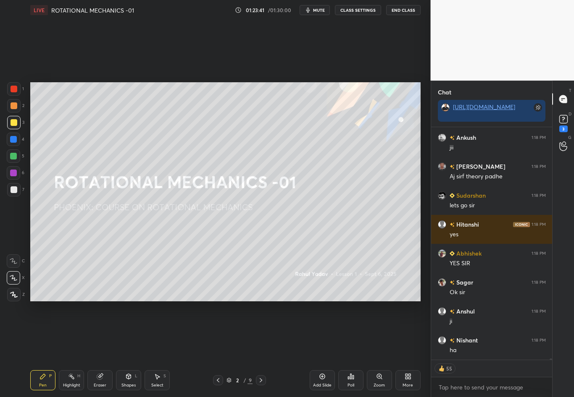
scroll to position [41076, 0]
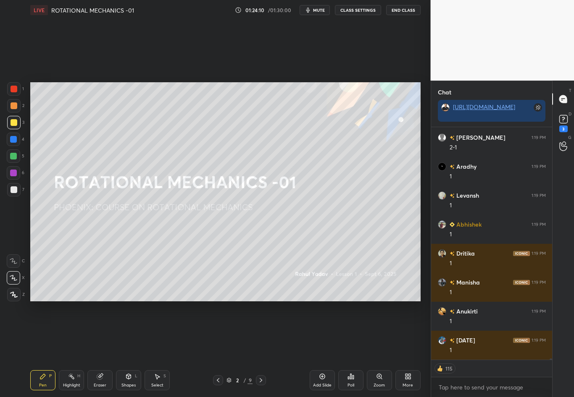
click at [261, 349] on icon at bounding box center [261, 380] width 7 height 7
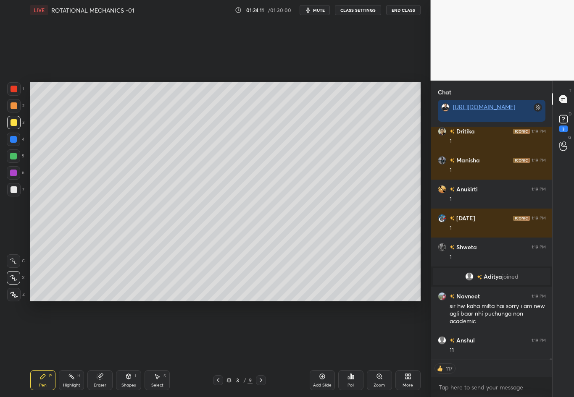
click at [261, 349] on icon at bounding box center [261, 380] width 7 height 7
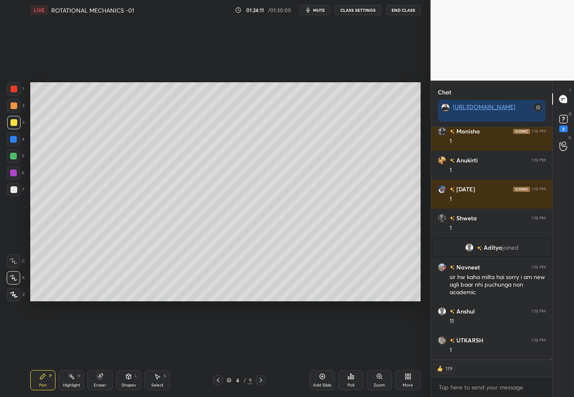
click at [260, 349] on icon at bounding box center [261, 380] width 7 height 7
click at [263, 349] on icon at bounding box center [261, 380] width 7 height 7
click at [264, 349] on icon at bounding box center [261, 380] width 7 height 7
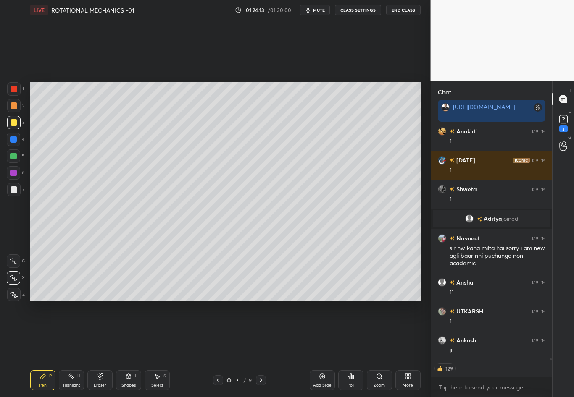
click at [263, 349] on icon at bounding box center [261, 380] width 7 height 7
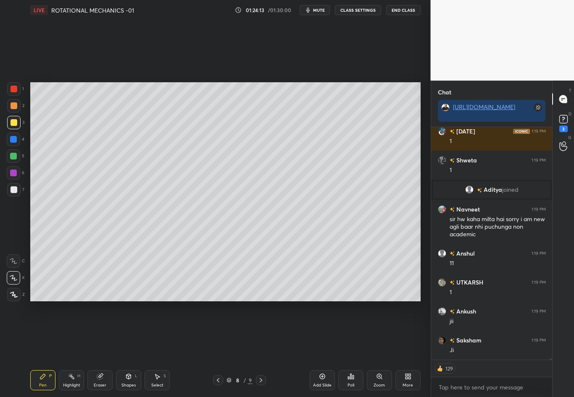
click at [263, 349] on icon at bounding box center [261, 380] width 7 height 7
click at [264, 349] on div at bounding box center [261, 381] width 10 height 10
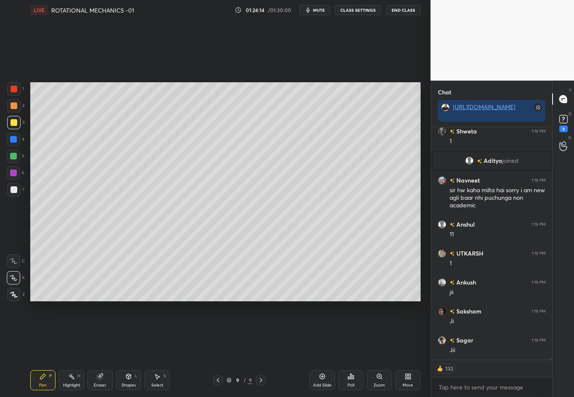
click at [316, 349] on div "Add Slide" at bounding box center [322, 381] width 25 height 20
click at [14, 192] on div at bounding box center [14, 190] width 7 height 7
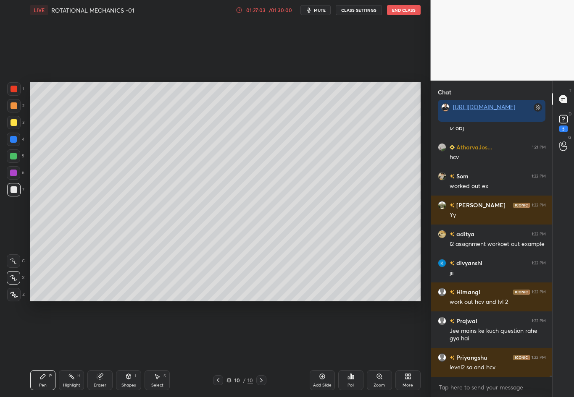
scroll to position [42455, 0]
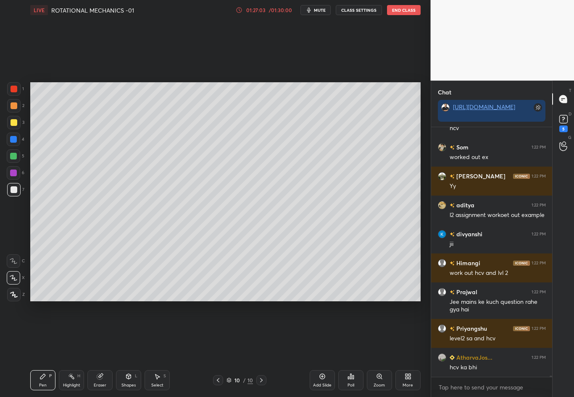
click at [102, 349] on div "Eraser" at bounding box center [99, 381] width 25 height 20
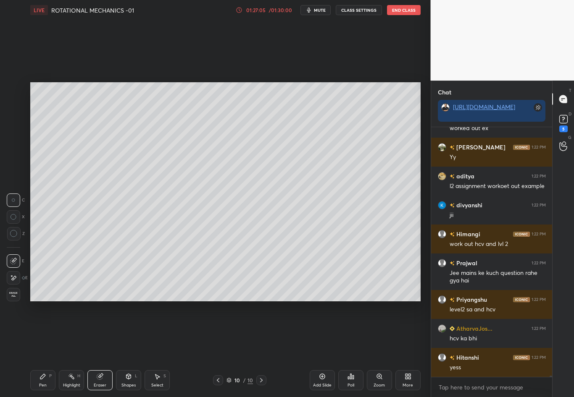
scroll to position [42571, 0]
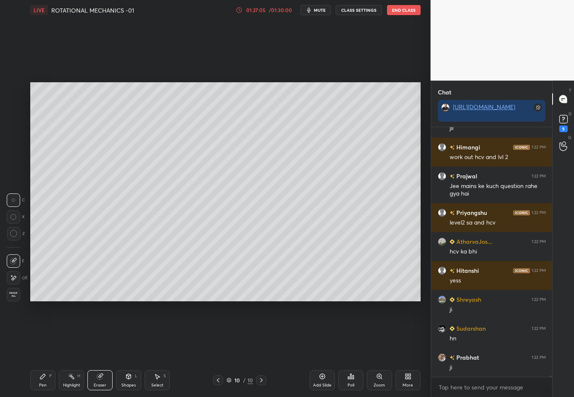
click at [47, 349] on div "Pen P" at bounding box center [42, 381] width 25 height 20
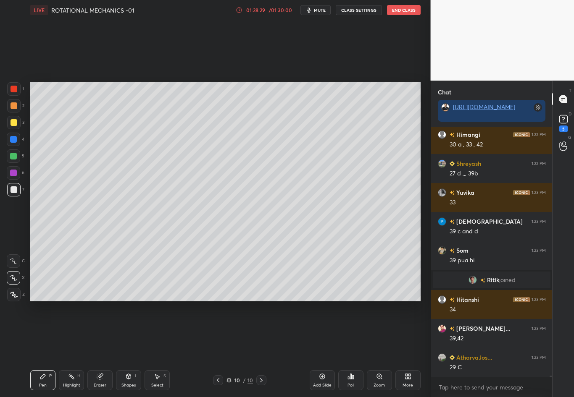
scroll to position [42633, 0]
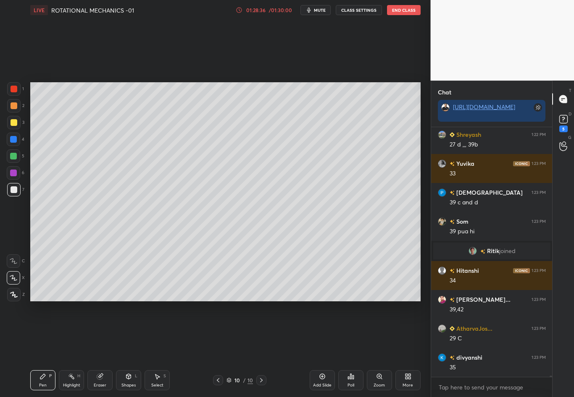
click at [13, 124] on div at bounding box center [14, 122] width 7 height 7
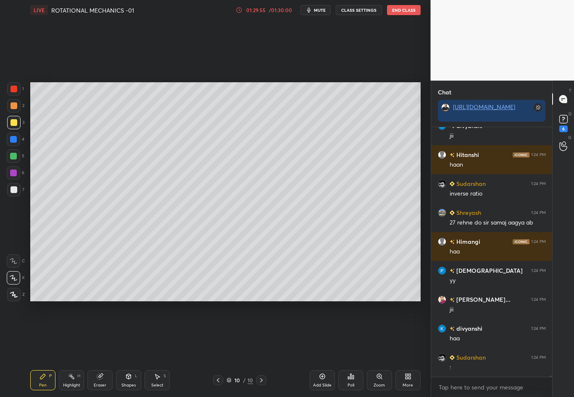
scroll to position [42924, 0]
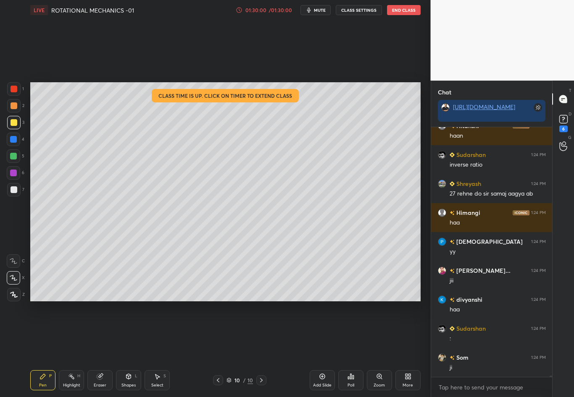
click at [268, 349] on div "Pen P Highlight H Eraser Shapes L Select S 10 / 10 Add Slide Poll Zoom More" at bounding box center [225, 381] width 390 height 34
click at [87, 142] on div "LIVE ROTATIONAL MECHANICS -01 01:30:00 / 01:30:00 mute CLASS SETTINGS End Class…" at bounding box center [225, 198] width 397 height 397
click at [338, 349] on div "LIVE ROTATIONAL MECHANICS -01 01:30:00 / 01:30:00 mute CLASS SETTINGS End Class…" at bounding box center [225, 198] width 397 height 397
click at [290, 349] on div "Pen P Highlight H Eraser Shapes L Select S 10 / 10 Add Slide Poll Zoom More" at bounding box center [225, 381] width 390 height 34
click at [300, 347] on div "Setting up your live class Class time is up. Click on timer to extend class Pol…" at bounding box center [225, 192] width 397 height 344
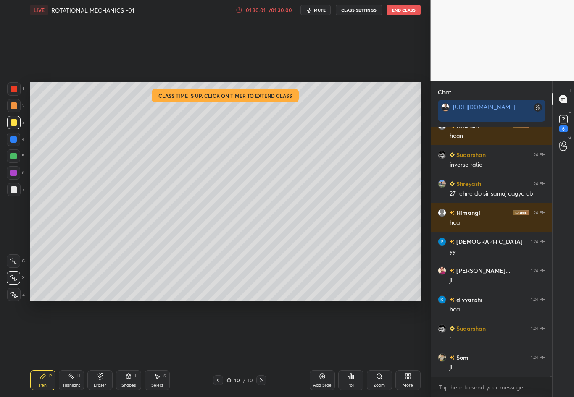
click at [350, 349] on div "Add Slide Poll Zoom More" at bounding box center [365, 380] width 111 height 47
click at [368, 349] on div "Setting up your live class Class time is up. Click on timer to extend class Pol…" at bounding box center [225, 192] width 397 height 344
click at [368, 345] on div "Setting up your live class Class time is up. Click on timer to extend class Pol…" at bounding box center [225, 192] width 397 height 344
click at [368, 349] on div "Setting up your live class Class time is up. Click on timer to extend class Pol…" at bounding box center [225, 192] width 397 height 344
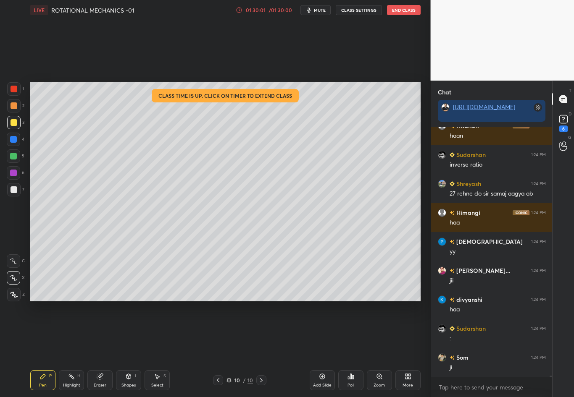
click at [368, 349] on div "Setting up your live class Class time is up. Click on timer to extend class Pol…" at bounding box center [225, 192] width 397 height 344
click at [327, 349] on div "LIVE ROTATIONAL MECHANICS -01 01:30:01 / 01:30:00 mute CLASS SETTINGS End Class…" at bounding box center [225, 198] width 397 height 397
click at [269, 348] on div "Setting up your live class Class time is up. Click on timer to extend class Pol…" at bounding box center [225, 192] width 397 height 344
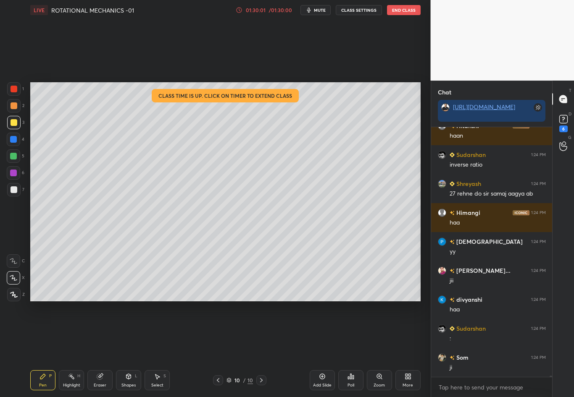
click at [278, 349] on div "Pen P Highlight H Eraser Shapes L Select S 10 / 10 Add Slide Poll Zoom More" at bounding box center [225, 381] width 390 height 34
click at [98, 144] on div "LIVE ROTATIONAL MECHANICS -01 01:30:02 / 01:30:00 mute CLASS SETTINGS End Class…" at bounding box center [225, 198] width 397 height 397
click at [99, 349] on div "Eraser" at bounding box center [100, 386] width 13 height 4
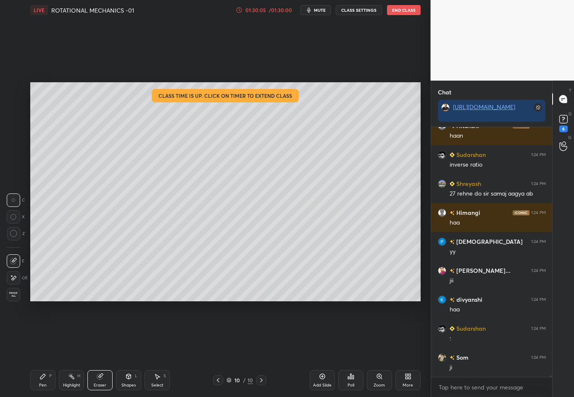
click at [41, 349] on div "Pen P" at bounding box center [42, 381] width 25 height 20
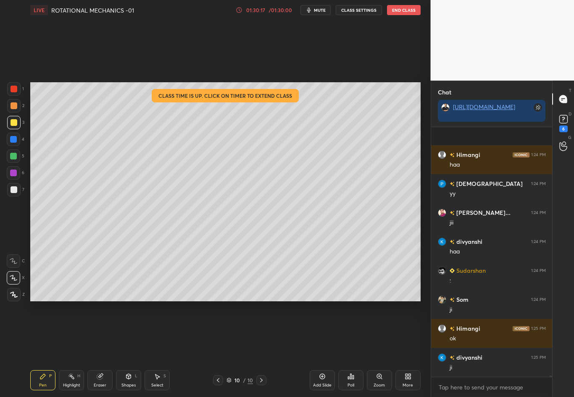
scroll to position [43040, 0]
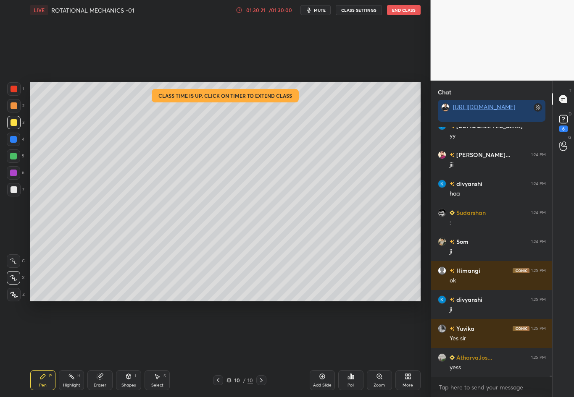
click at [272, 11] on div "/ 01:30:00" at bounding box center [281, 10] width 26 height 5
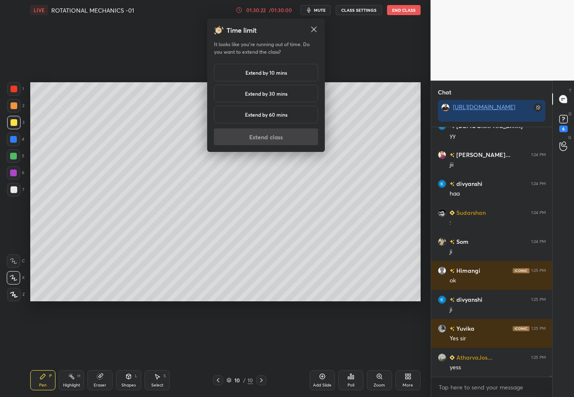
click at [271, 88] on div "Extend by 30 mins" at bounding box center [266, 94] width 104 height 18
click at [277, 144] on button "Extend class" at bounding box center [266, 137] width 104 height 17
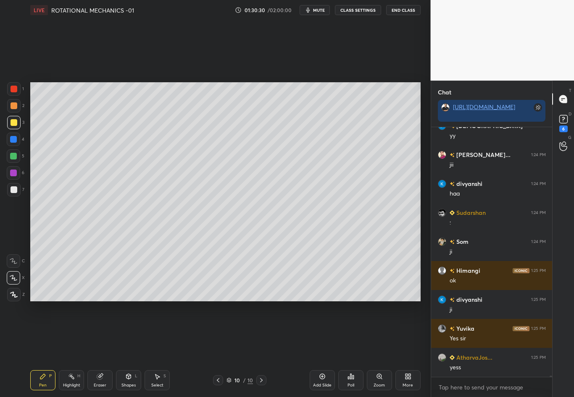
click at [343, 81] on div "Setting up your live class Poll for secs No correct answer Start poll" at bounding box center [225, 192] width 397 height 344
click at [15, 191] on div at bounding box center [14, 190] width 7 height 7
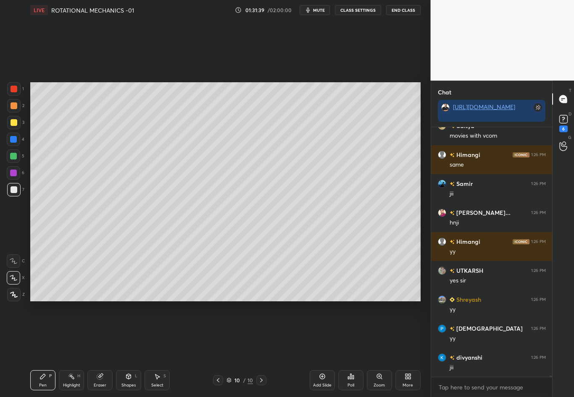
scroll to position [43475, 0]
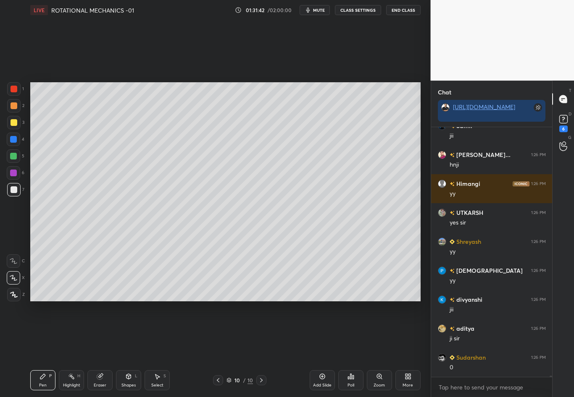
click at [15, 140] on div at bounding box center [13, 139] width 7 height 7
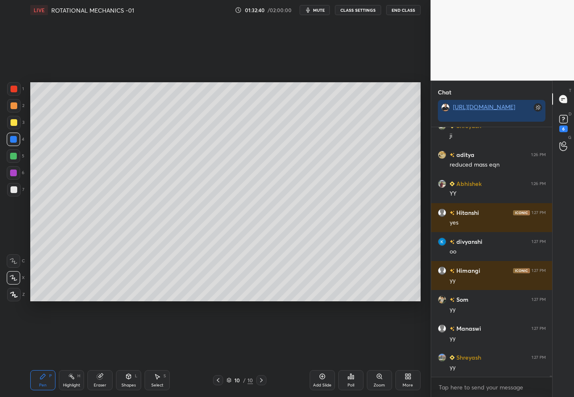
scroll to position [43823, 0]
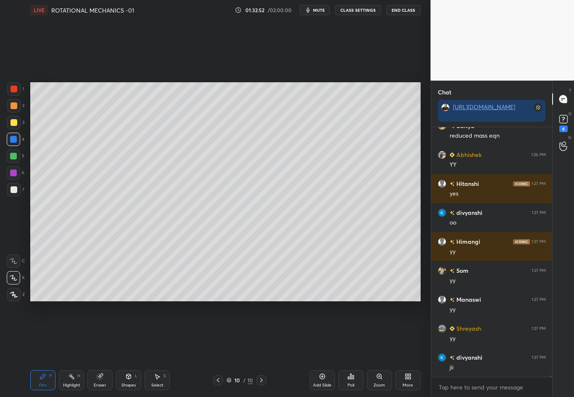
click at [14, 190] on div at bounding box center [14, 190] width 7 height 7
click at [101, 349] on div "Eraser" at bounding box center [100, 386] width 13 height 4
click at [41, 349] on div "Pen P" at bounding box center [42, 381] width 25 height 20
click at [13, 124] on div at bounding box center [14, 122] width 7 height 7
click at [16, 189] on div at bounding box center [14, 190] width 7 height 7
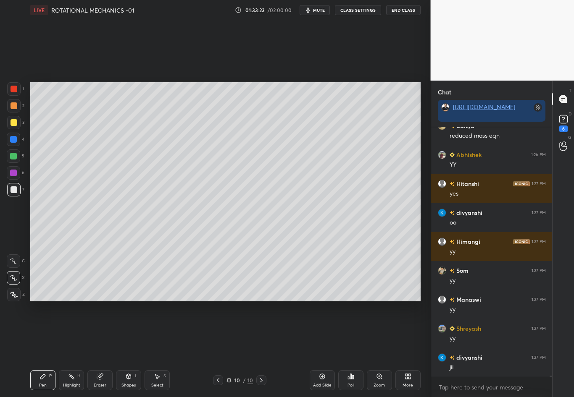
scroll to position [43852, 0]
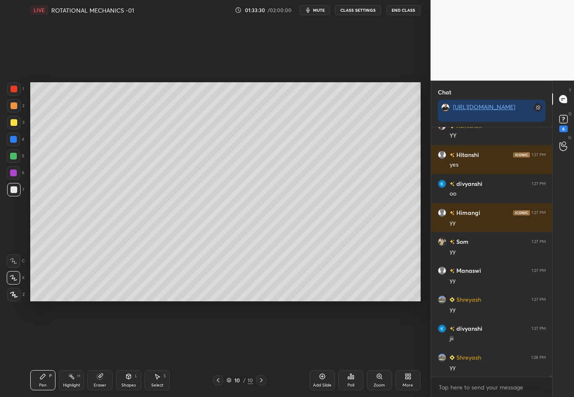
click at [14, 125] on div at bounding box center [14, 122] width 7 height 7
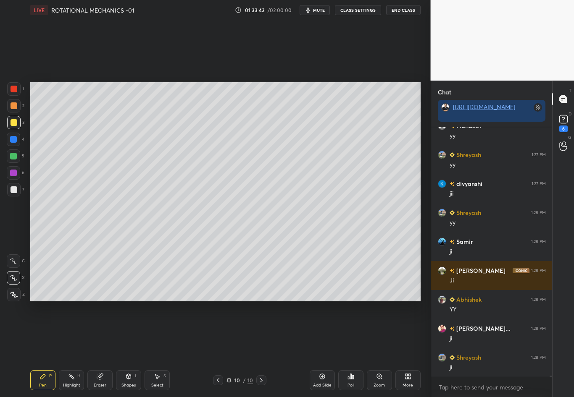
scroll to position [44026, 0]
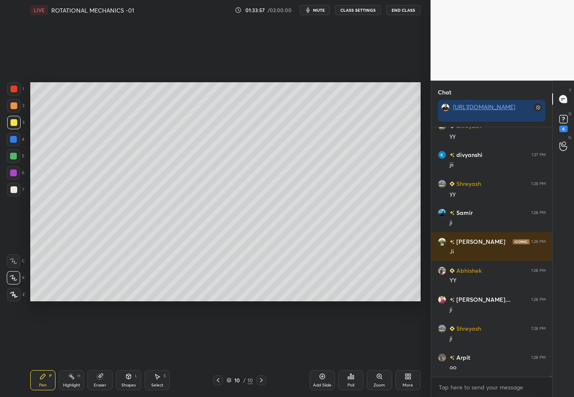
click at [15, 191] on div at bounding box center [14, 190] width 7 height 7
click at [71, 349] on div "Highlight H" at bounding box center [71, 381] width 25 height 20
click at [15, 197] on div "7" at bounding box center [15, 191] width 17 height 17
click at [17, 192] on div at bounding box center [13, 189] width 13 height 13
click at [42, 349] on div "Pen P" at bounding box center [42, 381] width 25 height 20
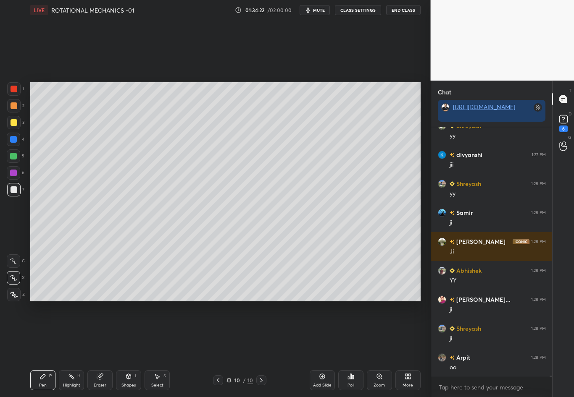
scroll to position [44055, 0]
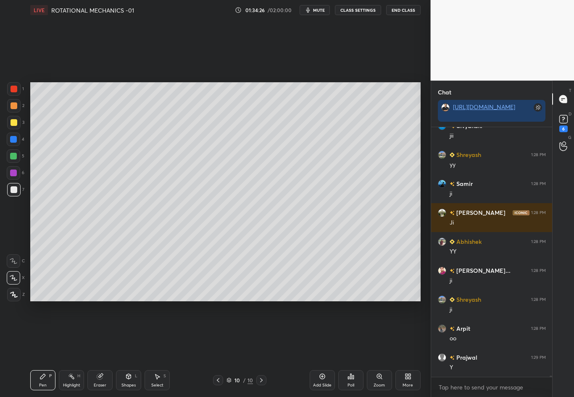
click at [291, 76] on div "Setting up your live class Poll for secs No correct answer Start poll" at bounding box center [225, 192] width 397 height 344
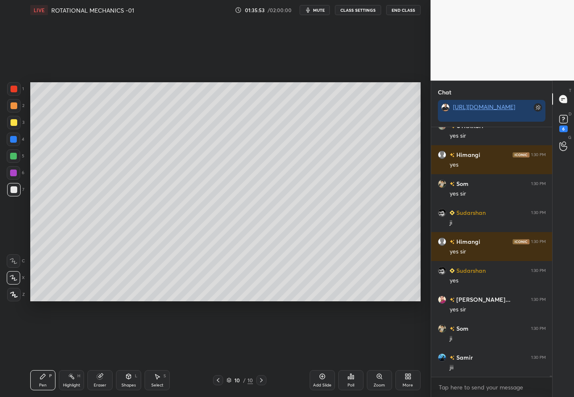
scroll to position [44512, 0]
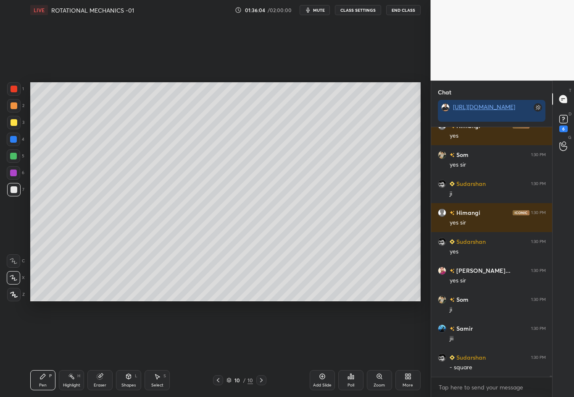
click at [264, 101] on div "Setting up your live class Poll for secs No correct answer Start poll" at bounding box center [225, 192] width 397 height 344
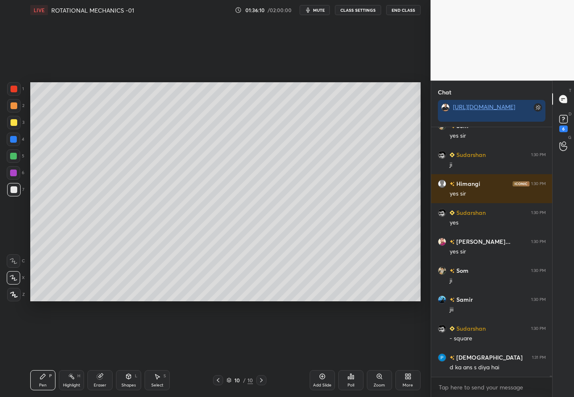
scroll to position [44570, 0]
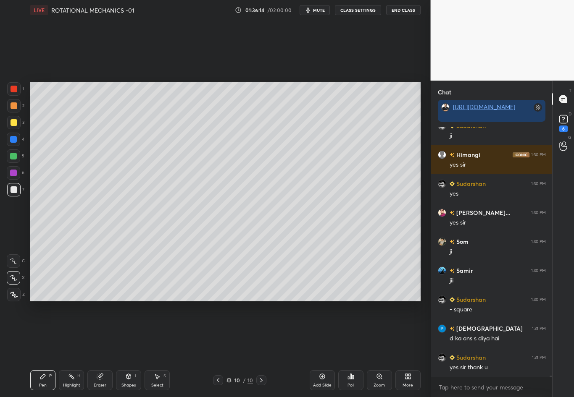
click at [257, 349] on div at bounding box center [261, 381] width 10 height 10
click at [261, 349] on icon at bounding box center [261, 380] width 3 height 4
click at [313, 349] on div "Add Slide" at bounding box center [322, 381] width 25 height 20
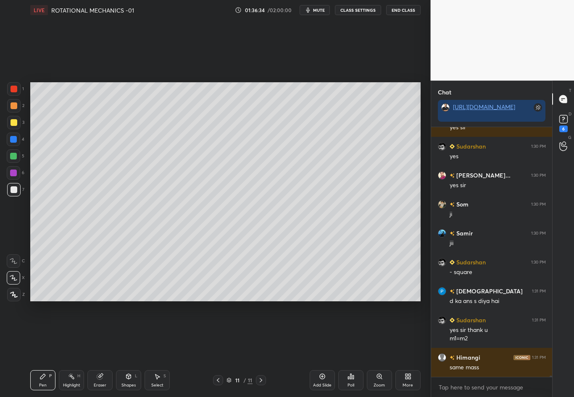
scroll to position [44636, 0]
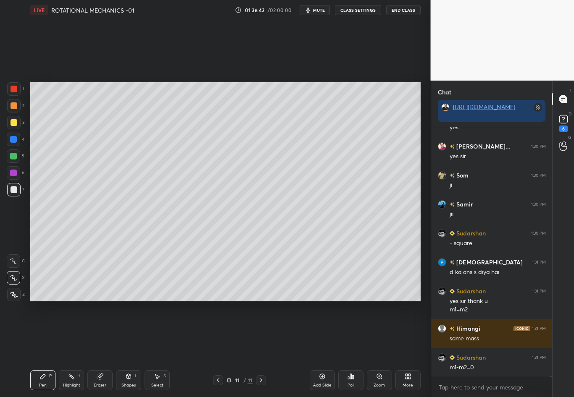
click at [11, 186] on div at bounding box center [13, 189] width 13 height 13
drag, startPoint x: 317, startPoint y: 6, endPoint x: 317, endPoint y: 354, distance: 347.4
click at [317, 6] on button "mute" at bounding box center [315, 10] width 30 height 10
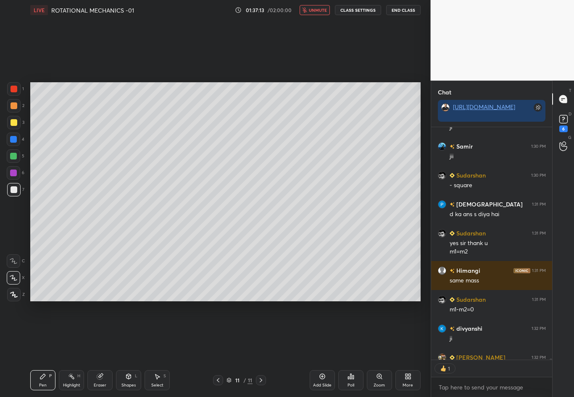
scroll to position [3, 3]
drag, startPoint x: 320, startPoint y: 10, endPoint x: 320, endPoint y: 357, distance: 347.4
click at [320, 10] on span "unmute" at bounding box center [318, 10] width 18 height 6
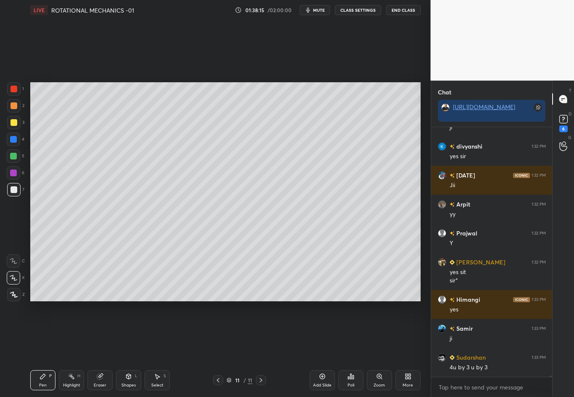
scroll to position [45167, 0]
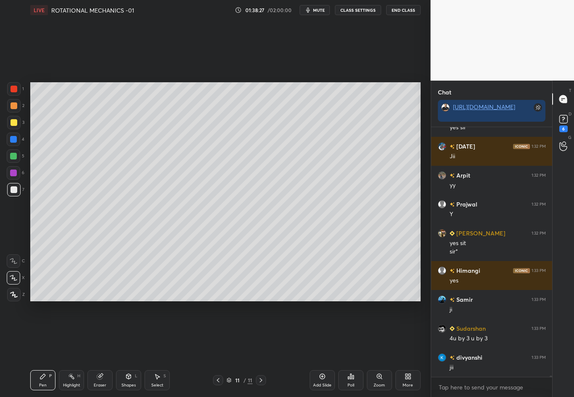
click at [14, 123] on div at bounding box center [14, 122] width 7 height 7
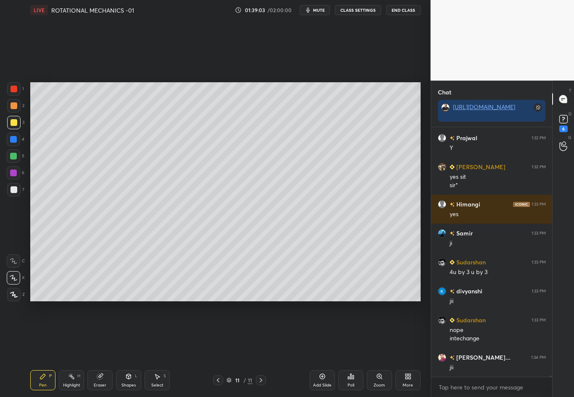
scroll to position [45262, 0]
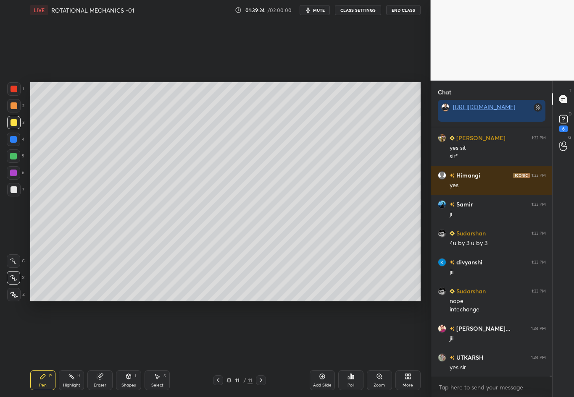
click at [72, 349] on div "Highlight H" at bounding box center [71, 381] width 25 height 20
click at [42, 349] on icon at bounding box center [42, 376] width 7 height 7
click at [15, 192] on div at bounding box center [14, 190] width 7 height 7
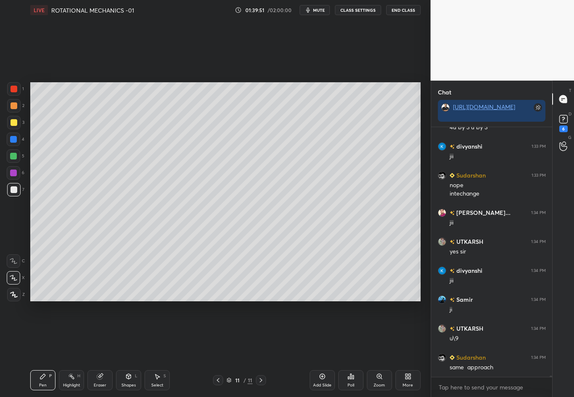
scroll to position [45407, 0]
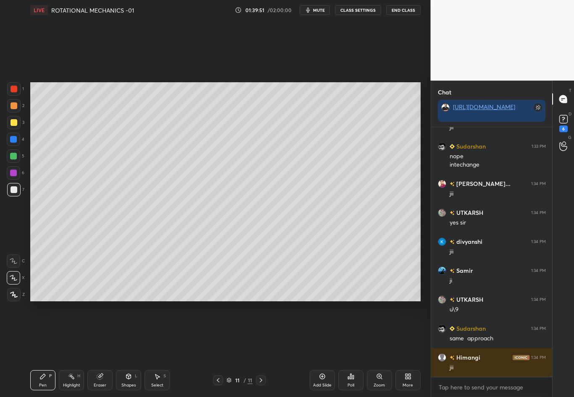
click at [72, 349] on div "Highlight H" at bounding box center [71, 381] width 25 height 20
click at [42, 349] on div "Pen P" at bounding box center [42, 381] width 25 height 20
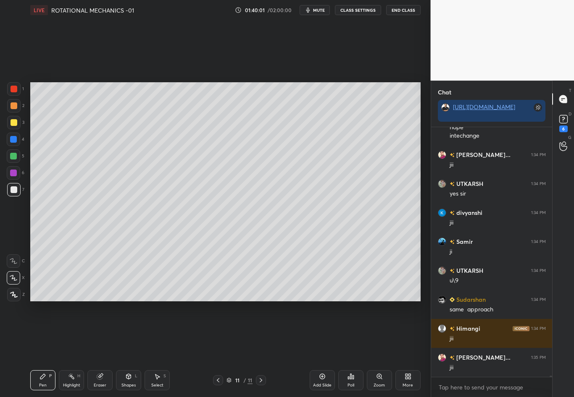
scroll to position [45465, 0]
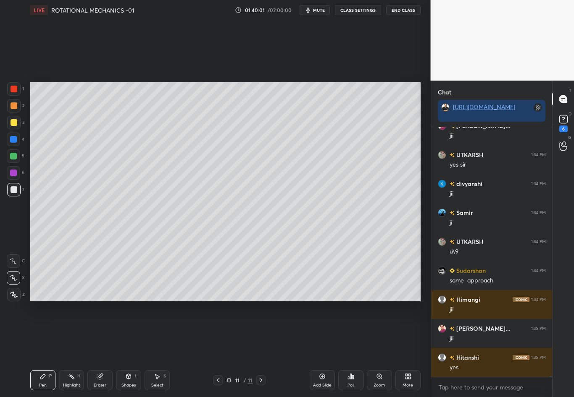
click at [105, 349] on div "Eraser" at bounding box center [99, 381] width 25 height 20
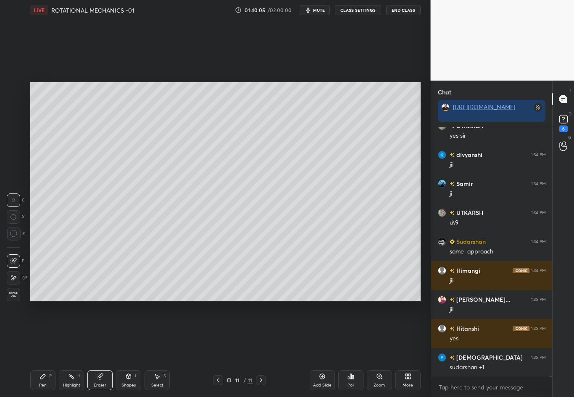
click at [38, 349] on div "Pen P" at bounding box center [42, 381] width 25 height 20
click at [74, 349] on div "Highlight" at bounding box center [71, 386] width 17 height 4
click at [23, 188] on div "7" at bounding box center [15, 189] width 17 height 13
click at [39, 349] on div "Pen P" at bounding box center [42, 381] width 25 height 20
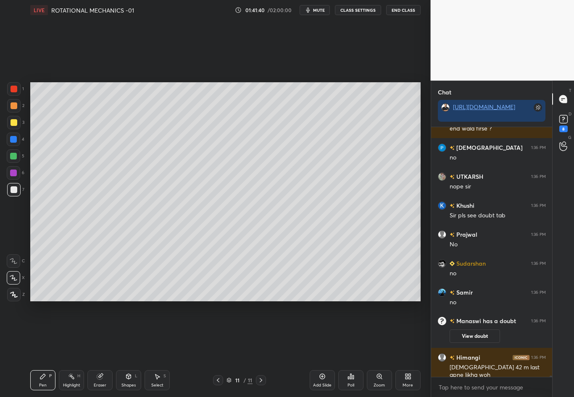
scroll to position [45164, 0]
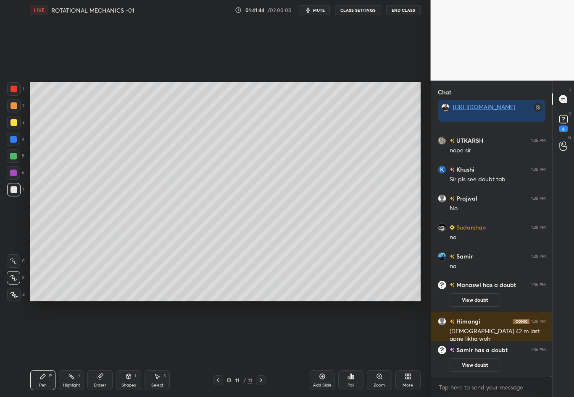
click at [70, 349] on div "Highlight" at bounding box center [71, 386] width 17 height 4
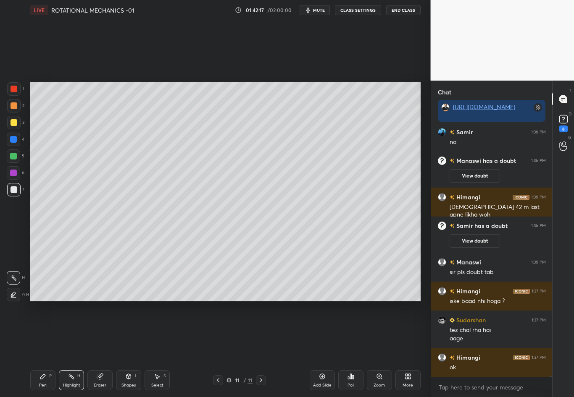
scroll to position [45280, 0]
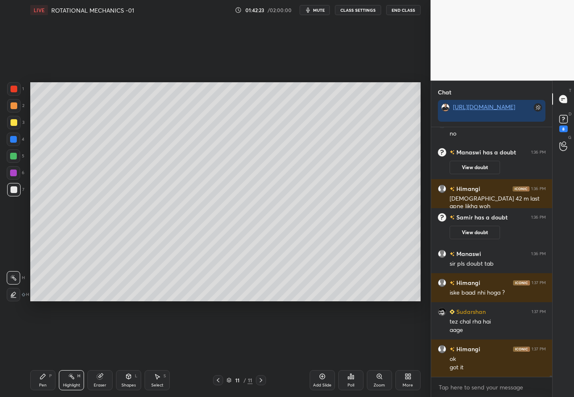
click at [189, 312] on div "Setting up your live class Poll for secs No correct answer Start poll" at bounding box center [225, 192] width 397 height 344
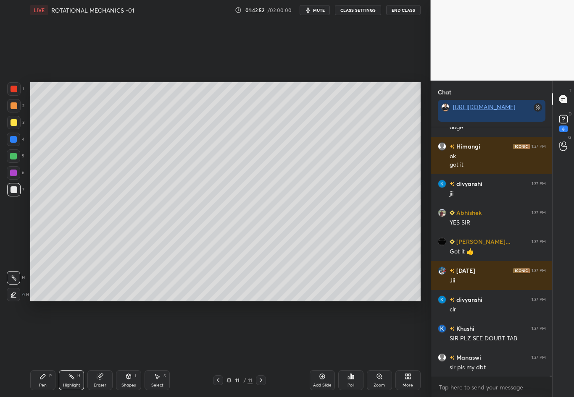
scroll to position [45512, 0]
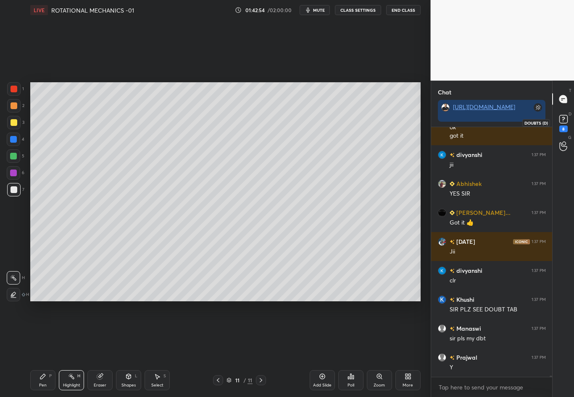
click at [565, 119] on rect at bounding box center [563, 120] width 8 height 8
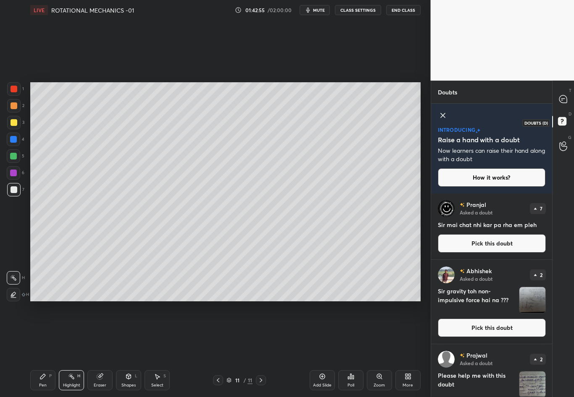
scroll to position [201, 118]
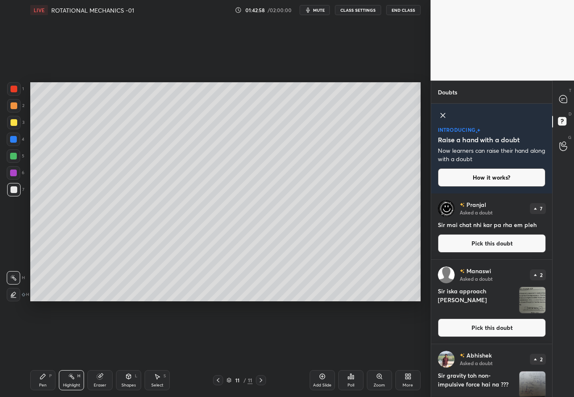
click at [326, 349] on div "Add Slide" at bounding box center [322, 381] width 25 height 20
click at [573, 100] on div "T Messages (T)" at bounding box center [562, 99] width 21 height 24
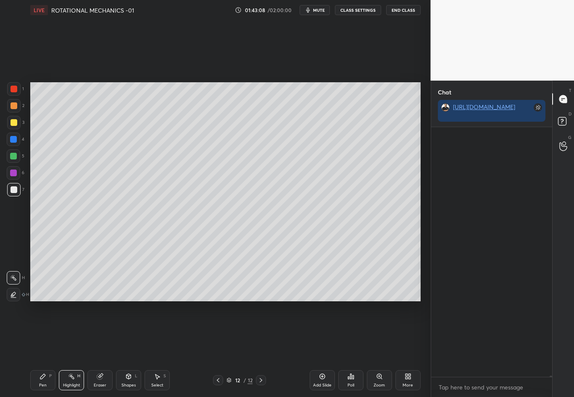
scroll to position [247, 118]
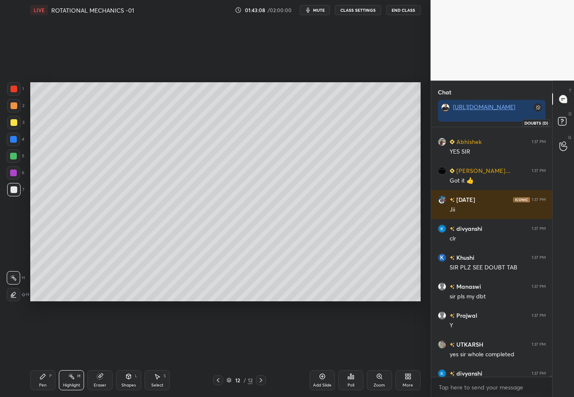
click at [563, 125] on rect at bounding box center [562, 122] width 8 height 8
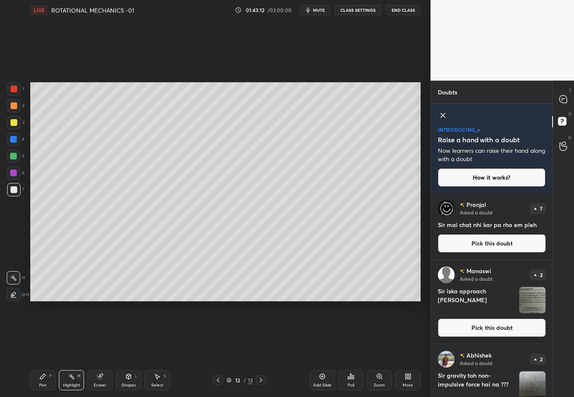
click at [521, 293] on img "grid" at bounding box center [532, 300] width 26 height 26
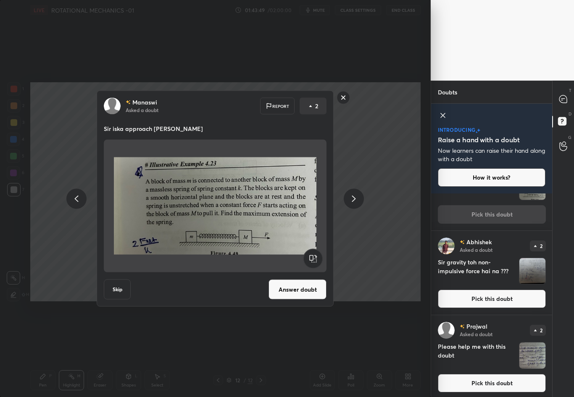
scroll to position [132, 0]
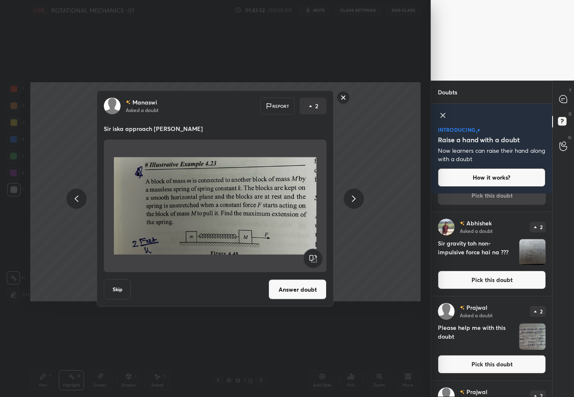
click at [116, 284] on button "Skip" at bounding box center [117, 290] width 27 height 20
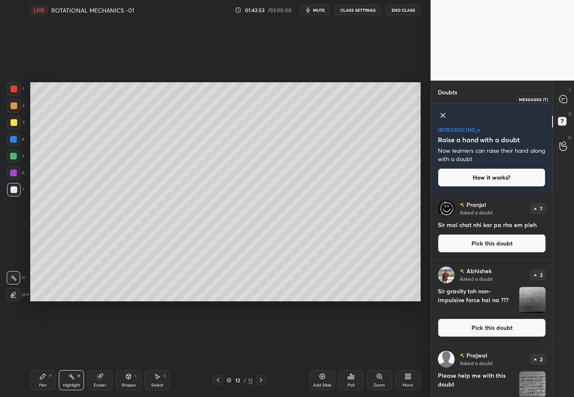
click at [565, 99] on icon at bounding box center [563, 99] width 8 height 8
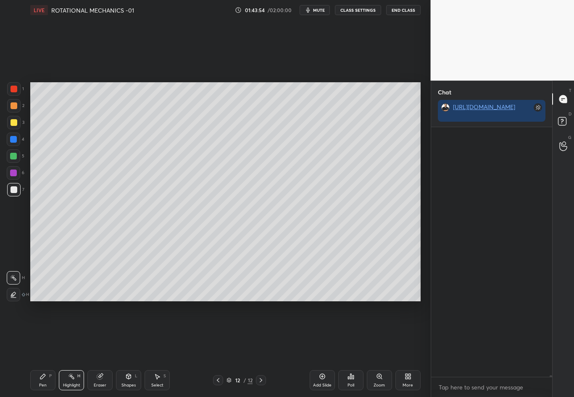
scroll to position [247, 118]
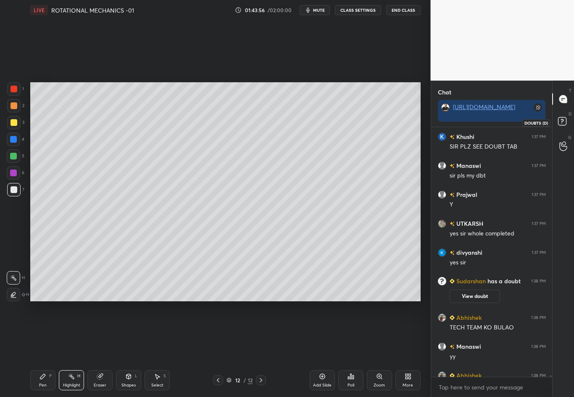
click at [560, 123] on rect at bounding box center [562, 122] width 8 height 8
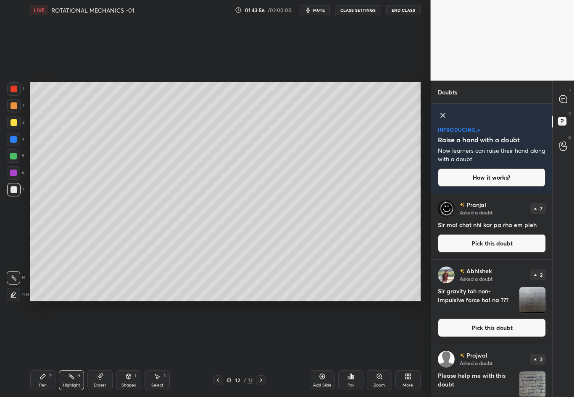
scroll to position [201, 118]
click at [530, 300] on img "grid" at bounding box center [532, 300] width 26 height 26
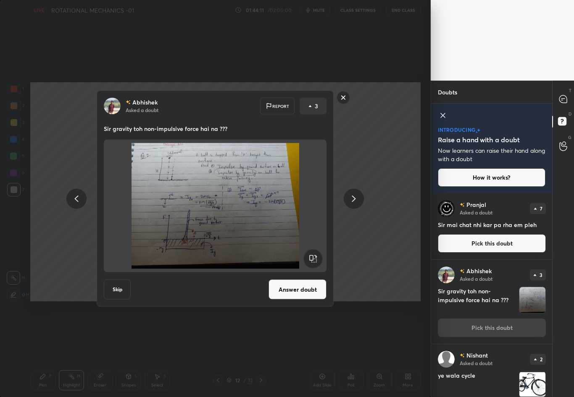
click at [118, 298] on button "Skip" at bounding box center [117, 290] width 27 height 20
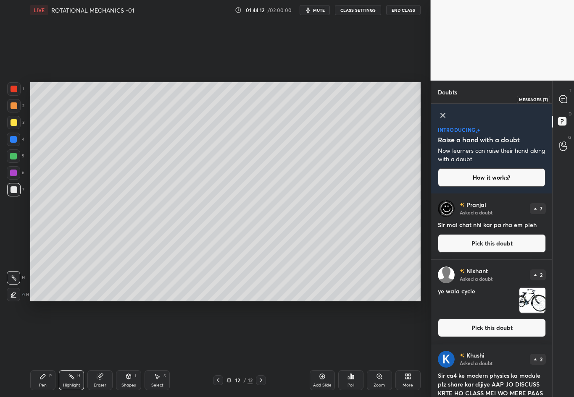
click at [565, 102] on icon at bounding box center [563, 99] width 8 height 8
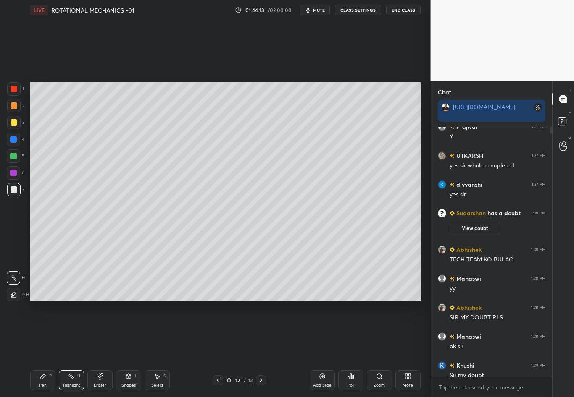
scroll to position [247, 118]
click at [560, 129] on icon at bounding box center [563, 122] width 15 height 15
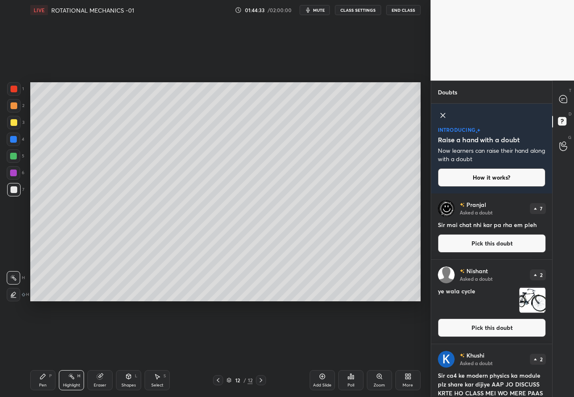
click at [538, 297] on img "grid" at bounding box center [532, 300] width 26 height 26
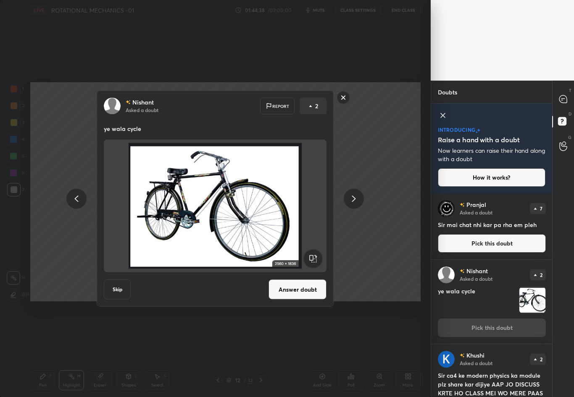
click at [120, 287] on button "Skip" at bounding box center [117, 290] width 27 height 20
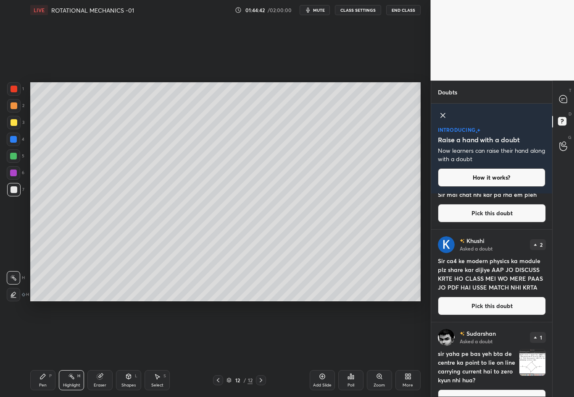
scroll to position [29, 0]
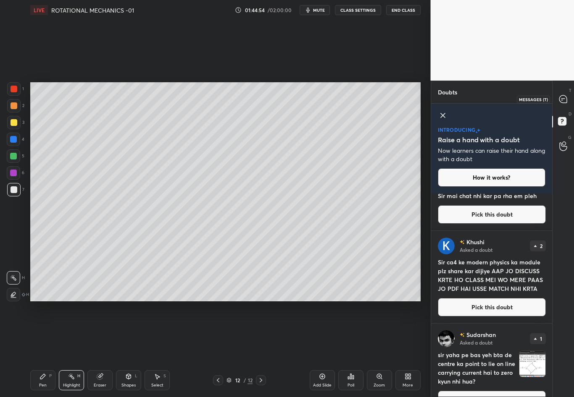
click at [565, 101] on icon at bounding box center [563, 99] width 8 height 8
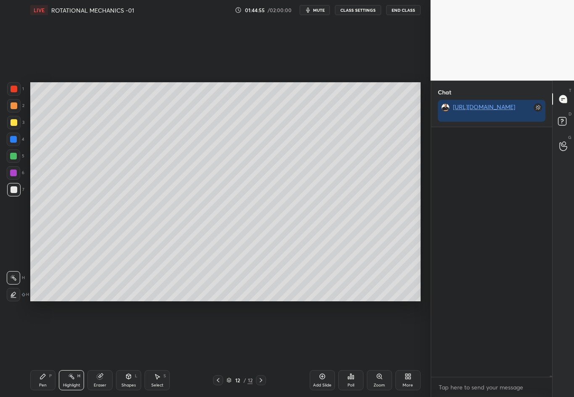
scroll to position [247, 118]
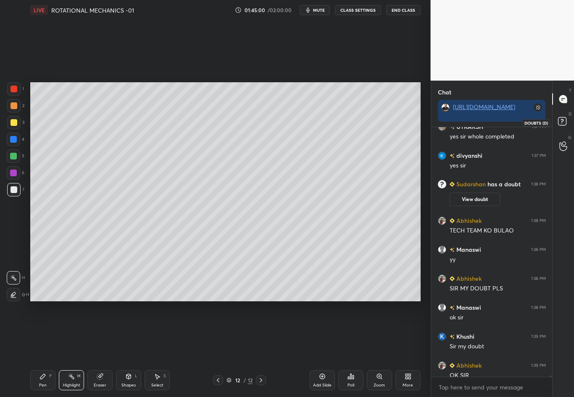
click at [565, 123] on rect at bounding box center [562, 122] width 8 height 8
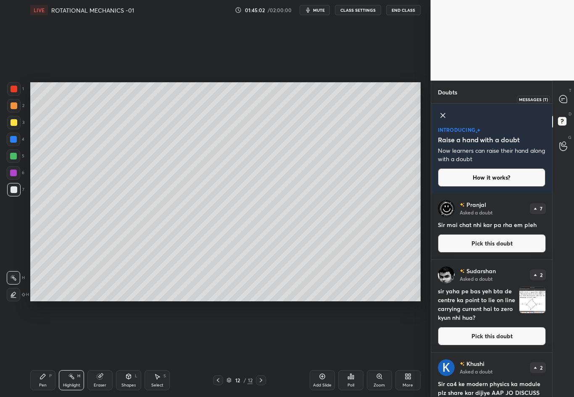
click at [560, 99] on icon at bounding box center [563, 99] width 8 height 8
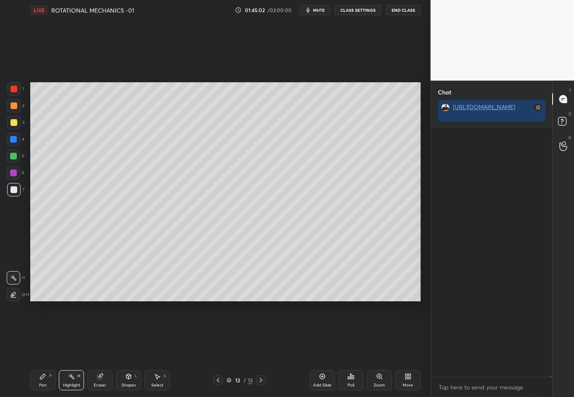
scroll to position [247, 118]
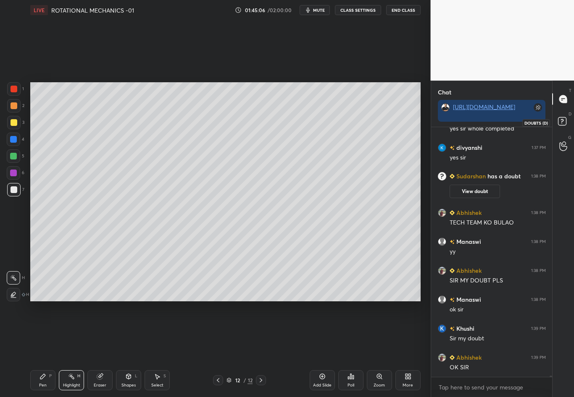
click at [566, 124] on icon at bounding box center [563, 122] width 15 height 15
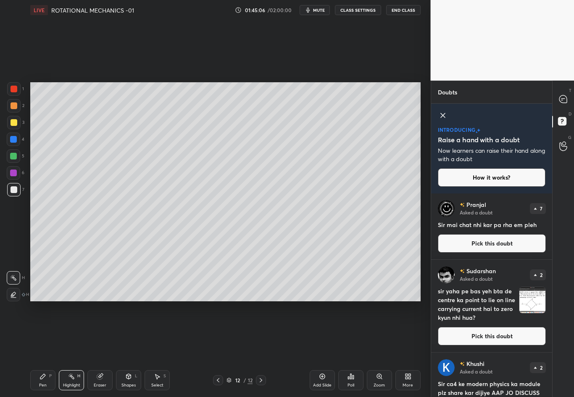
scroll to position [201, 118]
click at [523, 310] on img "grid" at bounding box center [532, 300] width 26 height 26
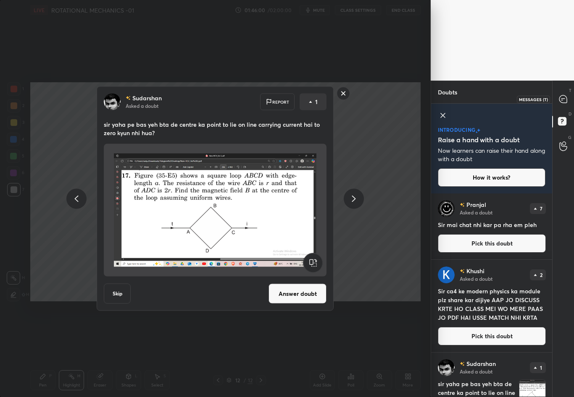
click at [561, 94] on div at bounding box center [563, 99] width 17 height 15
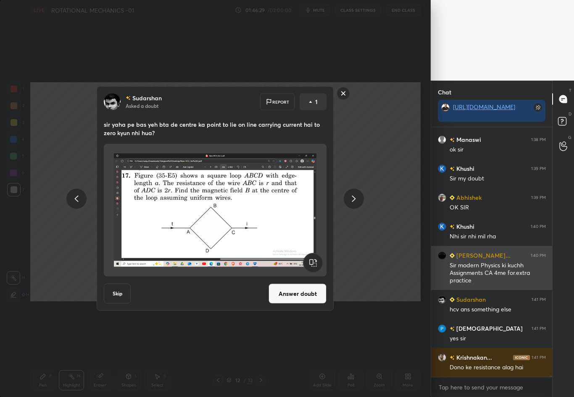
scroll to position [45803, 0]
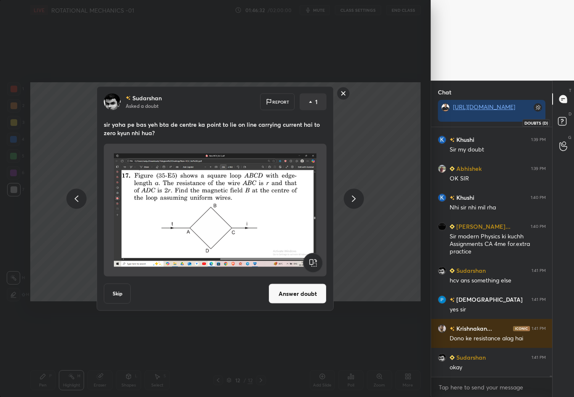
click at [565, 120] on rect at bounding box center [562, 122] width 8 height 8
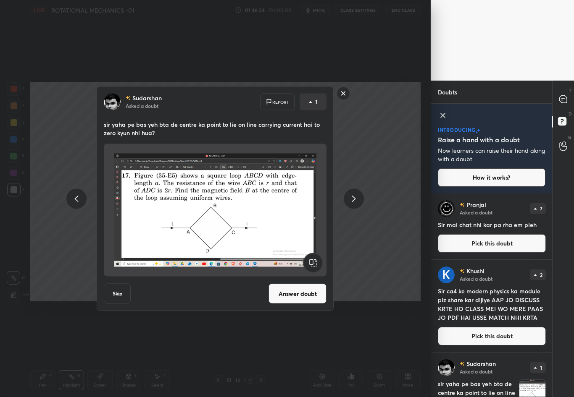
drag, startPoint x: 552, startPoint y: 258, endPoint x: 550, endPoint y: 292, distance: 34.1
click at [550, 292] on div "Doubts Enable hand raising Enable raise hand to speak to learners. Once enabled…" at bounding box center [503, 239] width 144 height 317
drag, startPoint x: 552, startPoint y: 294, endPoint x: 551, endPoint y: 322, distance: 28.6
click at [551, 325] on div "Doubts Enable hand raising Enable raise hand to speak to learners. Once enabled…" at bounding box center [503, 239] width 144 height 317
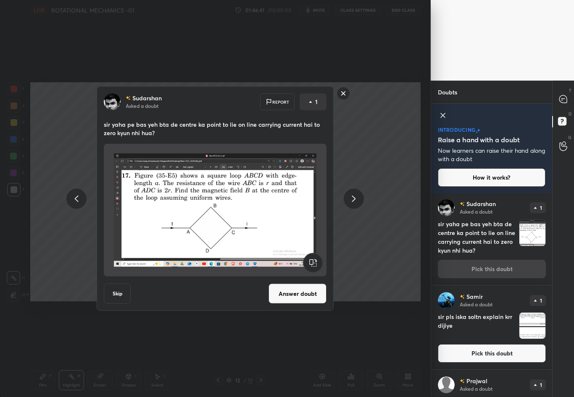
scroll to position [224, 0]
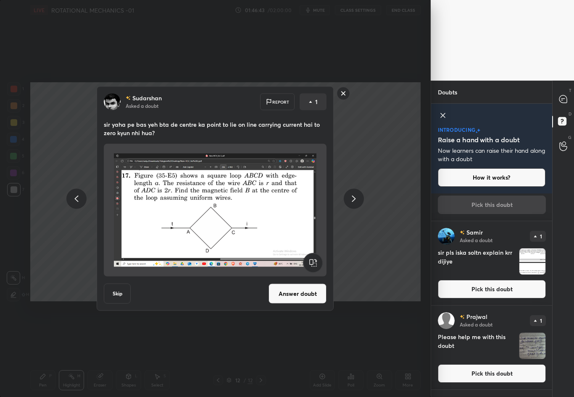
click at [531, 271] on img "grid" at bounding box center [532, 262] width 26 height 26
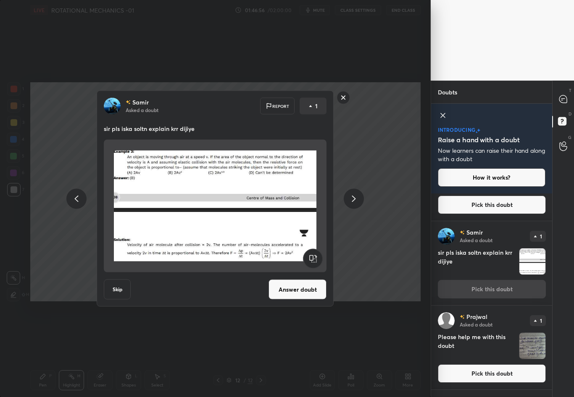
click at [116, 286] on button "Skip" at bounding box center [117, 290] width 27 height 20
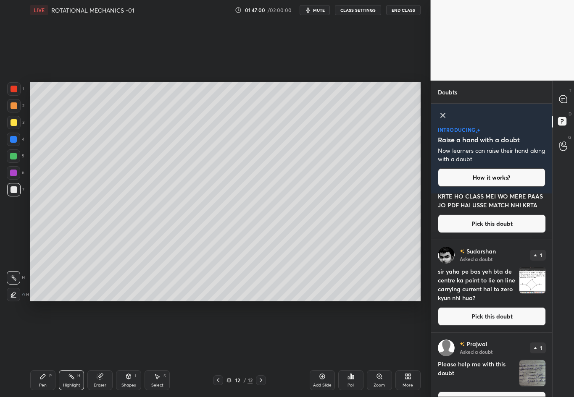
scroll to position [185, 0]
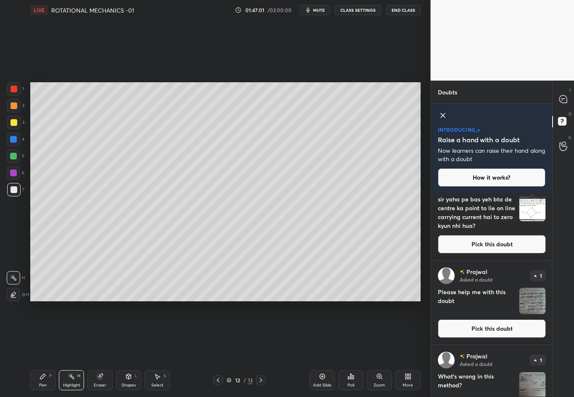
click at [531, 294] on img "grid" at bounding box center [532, 301] width 26 height 26
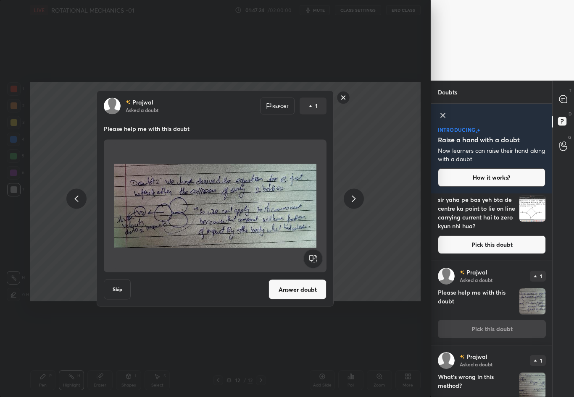
scroll to position [218, 0]
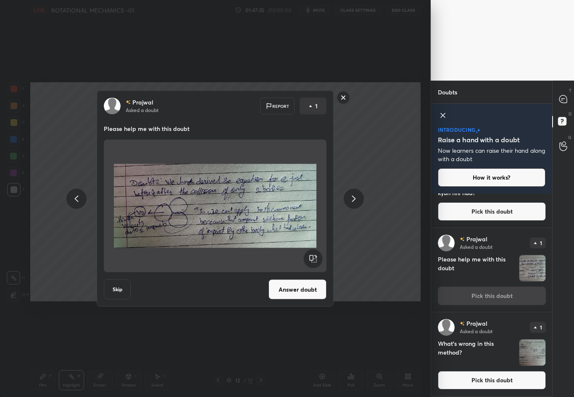
click at [537, 347] on img "grid" at bounding box center [532, 353] width 26 height 26
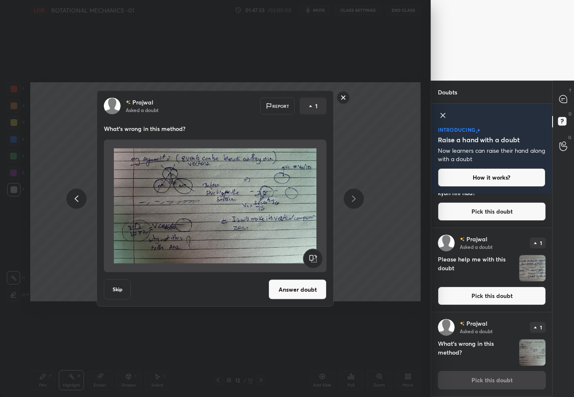
click at [116, 287] on button "Skip" at bounding box center [117, 290] width 27 height 20
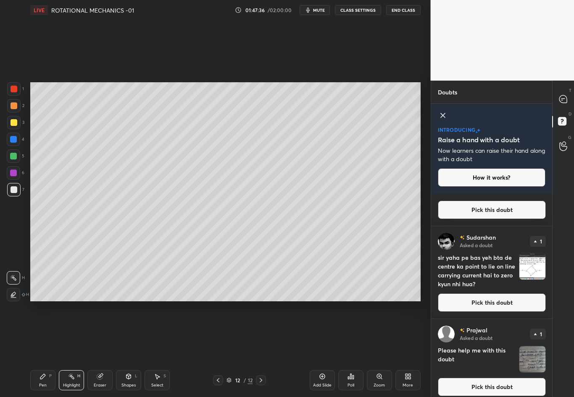
scroll to position [133, 0]
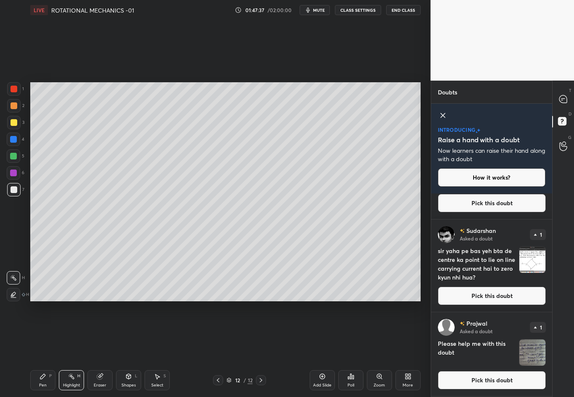
click at [542, 349] on div "[PERSON_NAME] Asked a doubt 1 Please help me with this doubt Pick this doubt" at bounding box center [491, 355] width 121 height 84
click at [535, 349] on img "grid" at bounding box center [532, 353] width 26 height 26
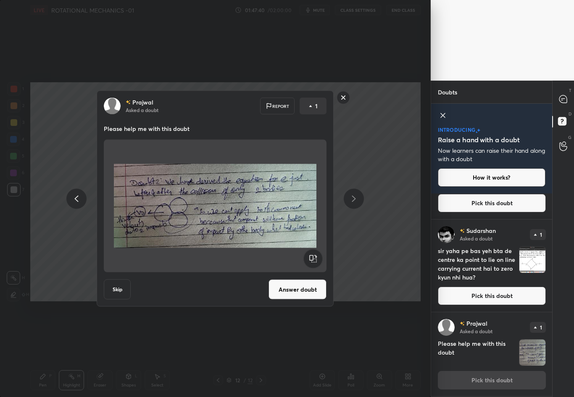
click at [118, 288] on button "Skip" at bounding box center [117, 290] width 27 height 20
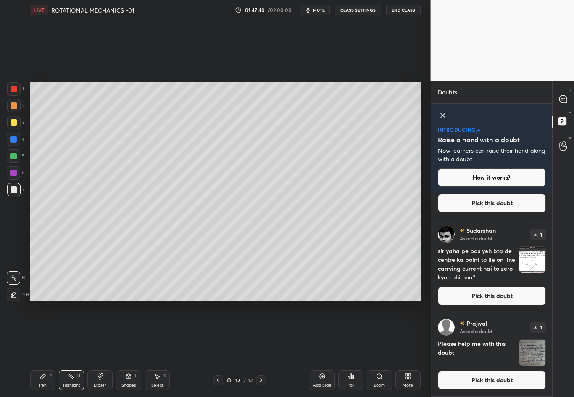
scroll to position [0, 0]
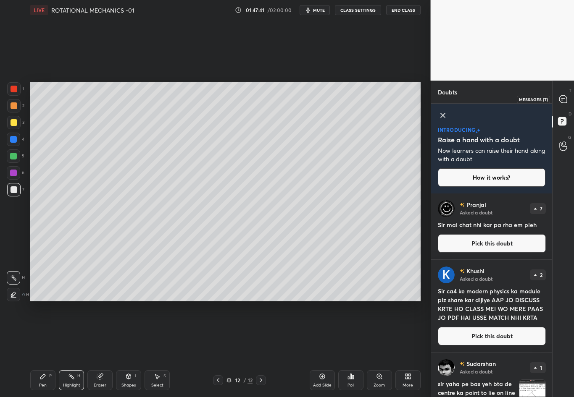
click at [559, 98] on icon at bounding box center [563, 99] width 8 height 8
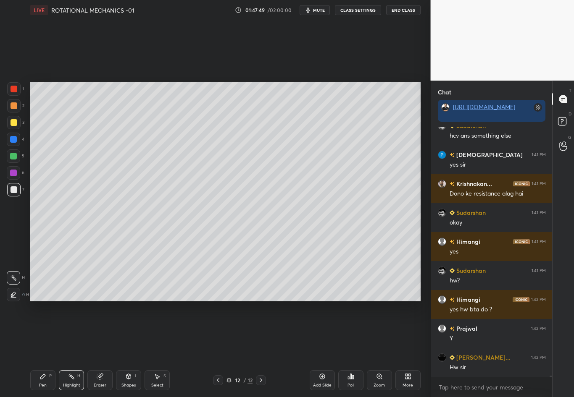
scroll to position [45906, 0]
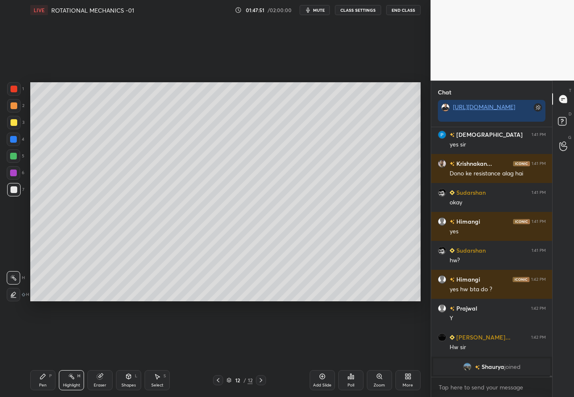
click at [12, 189] on div at bounding box center [14, 190] width 7 height 7
click at [18, 293] on div at bounding box center [13, 294] width 13 height 13
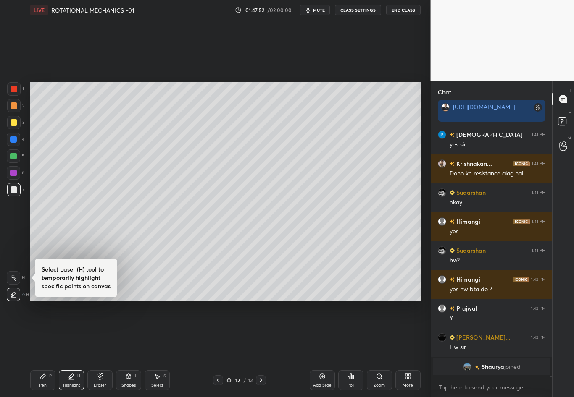
click at [15, 275] on div at bounding box center [13, 277] width 13 height 13
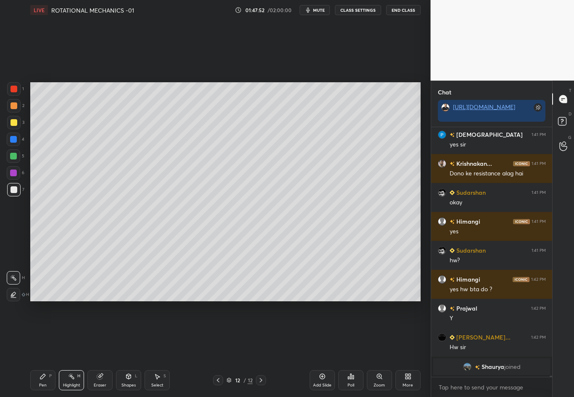
click at [16, 185] on div at bounding box center [13, 189] width 13 height 13
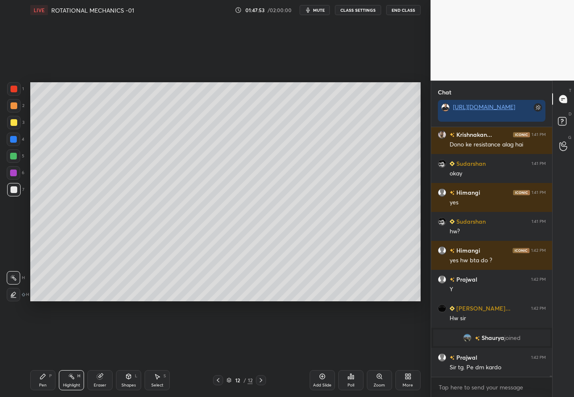
scroll to position [45728, 0]
click at [39, 349] on div "Pen P" at bounding box center [42, 381] width 25 height 20
click at [16, 194] on div at bounding box center [13, 189] width 13 height 13
click at [14, 122] on div at bounding box center [14, 122] width 7 height 7
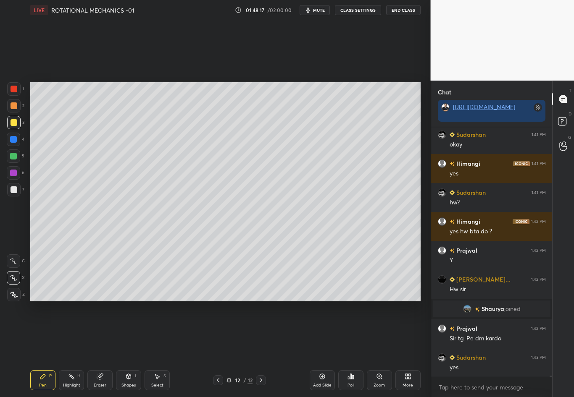
scroll to position [45765, 0]
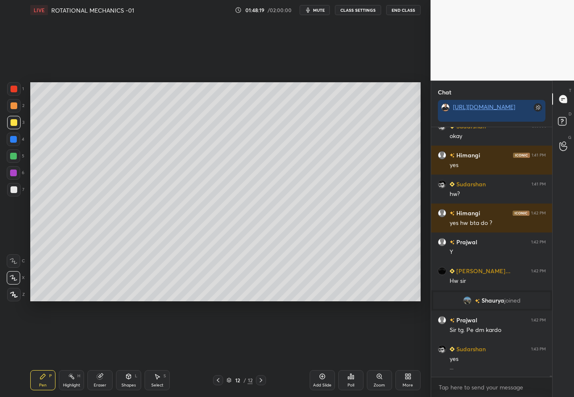
click at [11, 142] on div at bounding box center [13, 139] width 7 height 7
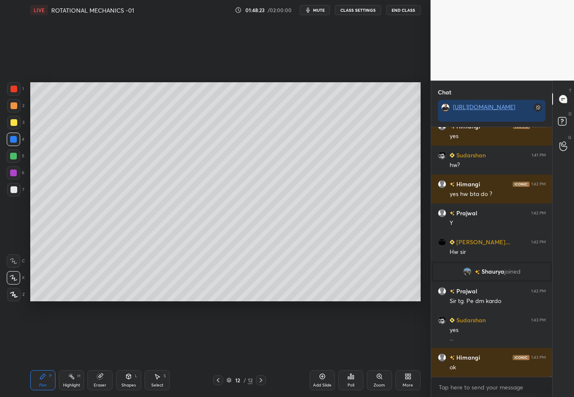
click at [12, 193] on div "7" at bounding box center [15, 191] width 17 height 17
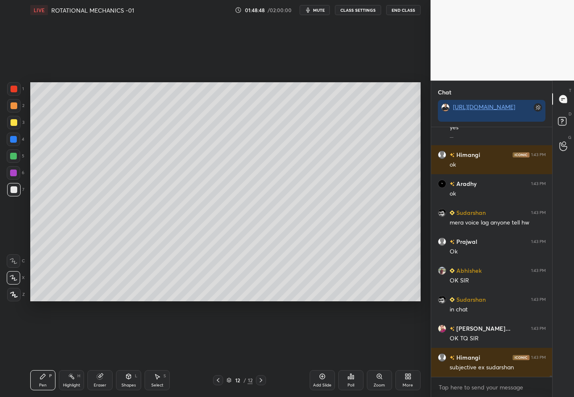
scroll to position [46026, 0]
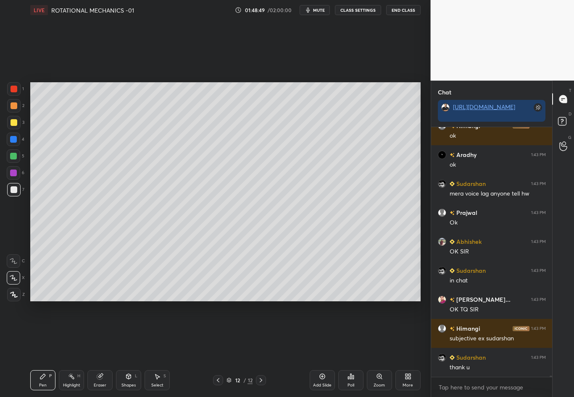
click at [401, 12] on button "End Class" at bounding box center [403, 10] width 34 height 10
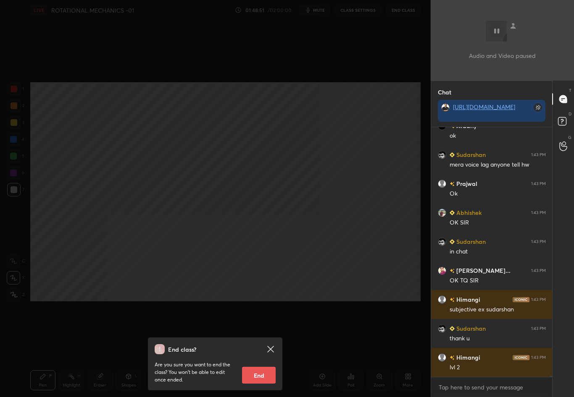
scroll to position [46084, 0]
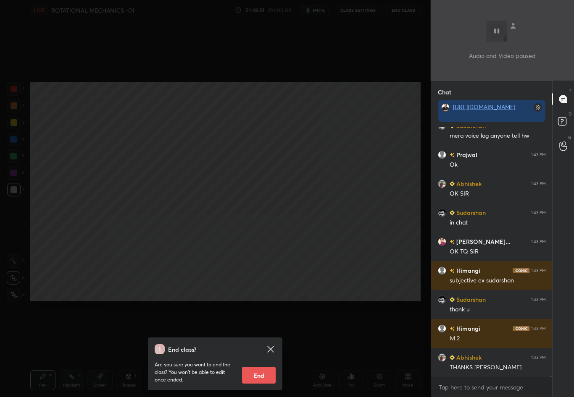
click at [261, 349] on button "End" at bounding box center [259, 375] width 34 height 17
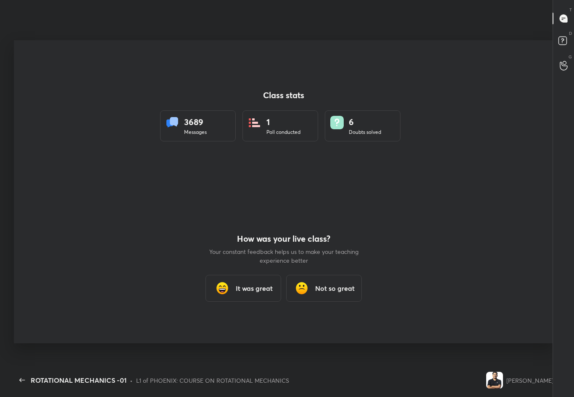
scroll to position [41664, 41441]
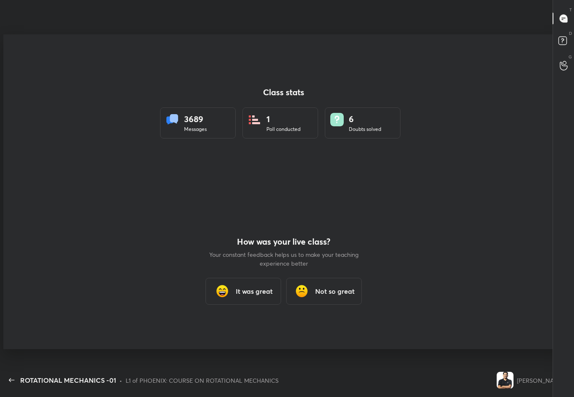
click at [259, 289] on h3 "It was great" at bounding box center [254, 291] width 37 height 10
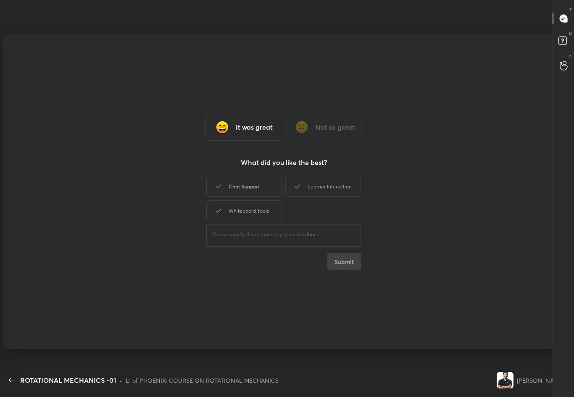
click at [244, 187] on div "Chat Support" at bounding box center [244, 186] width 76 height 21
click at [321, 197] on div "Learner Interaction" at bounding box center [323, 186] width 76 height 21
click at [269, 211] on div "Whiteboard Tools" at bounding box center [244, 210] width 76 height 21
click at [343, 265] on button "Submit" at bounding box center [344, 261] width 34 height 17
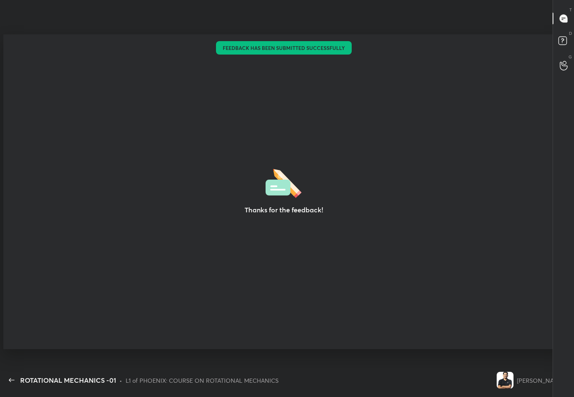
click at [306, 221] on div "Thanks for the feedback!" at bounding box center [283, 191] width 560 height 315
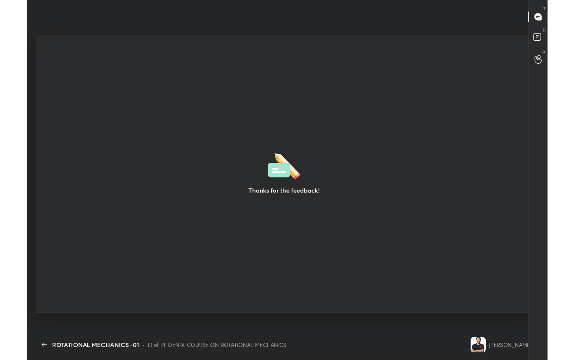
scroll to position [41701, 41441]
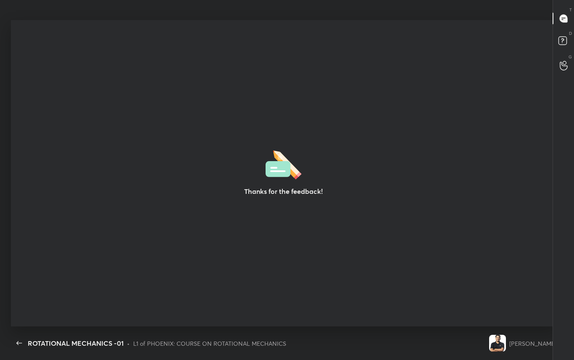
type textarea "x"
